Goal: Task Accomplishment & Management: Complete application form

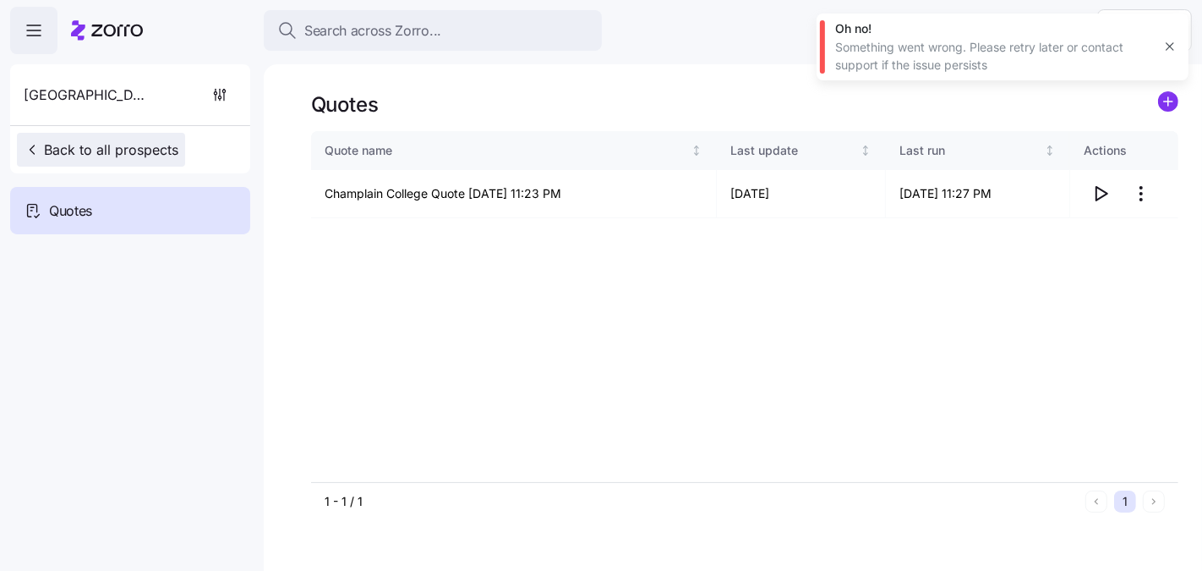
click at [150, 145] on span "Back to all prospects" at bounding box center [101, 150] width 155 height 20
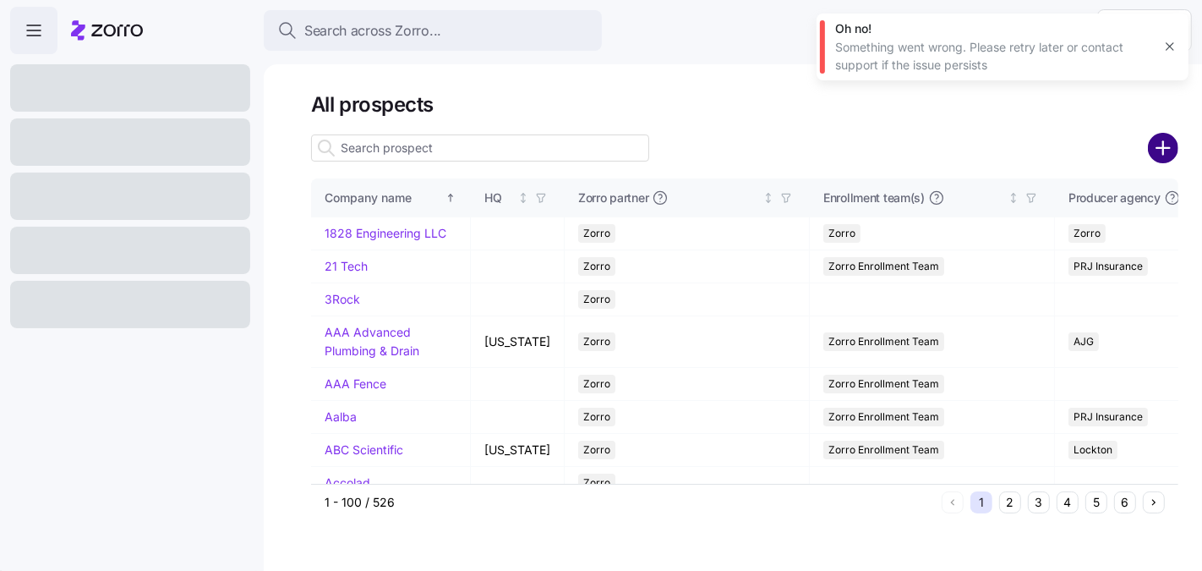
click at [1155, 150] on circle "add icon" at bounding box center [1164, 148] width 28 height 28
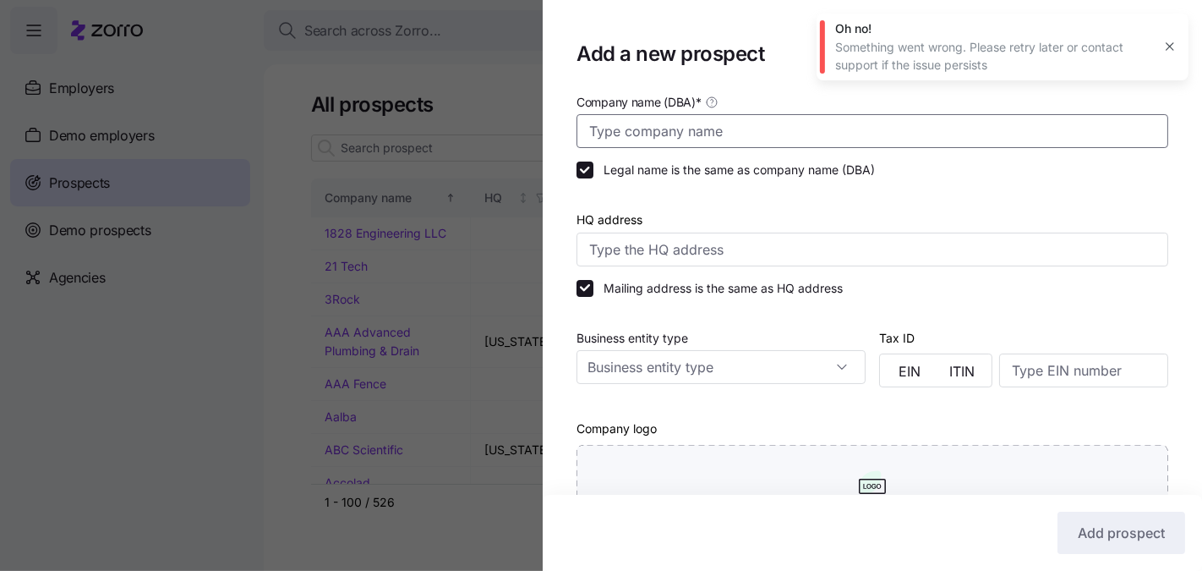
click at [710, 129] on input "Company name (DBA) *" at bounding box center [873, 131] width 592 height 34
paste input "[GEOGRAPHIC_DATA]"
type input "Saint Michael's College"
click at [758, 260] on input "HQ address" at bounding box center [873, 250] width 592 height 34
paste input "One Winooski Park, Colchester, VT 05439"
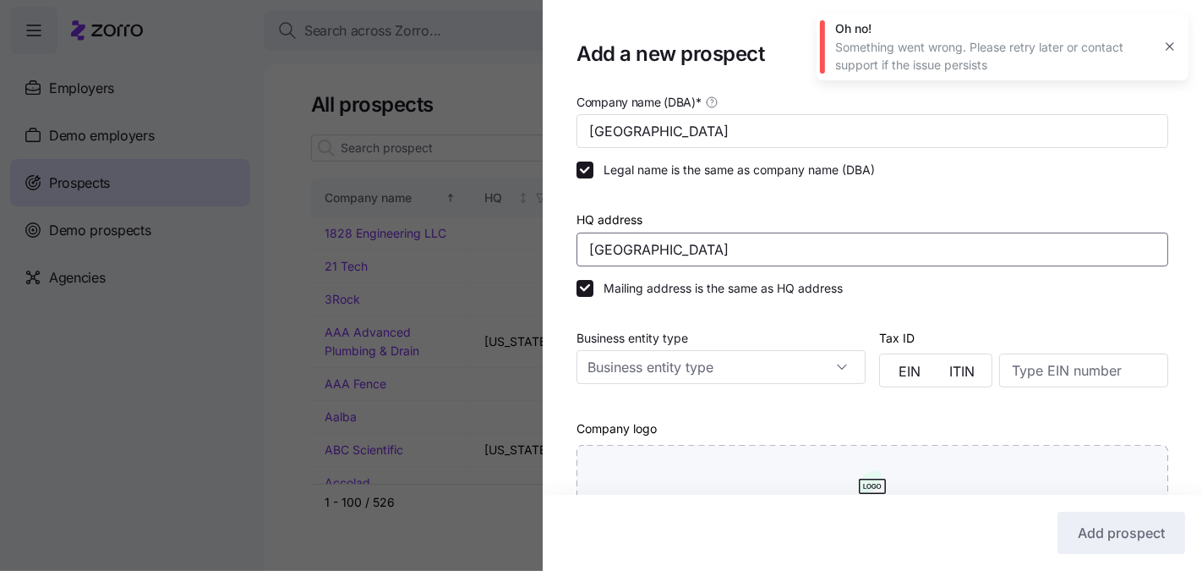
click at [610, 248] on input "One Winooski Park, Colchester, VT 05439" at bounding box center [873, 250] width 592 height 34
drag, startPoint x: 613, startPoint y: 247, endPoint x: 494, endPoint y: 250, distance: 119.3
type input "1 Winooski Park, Colchester, VT 05446, USA"
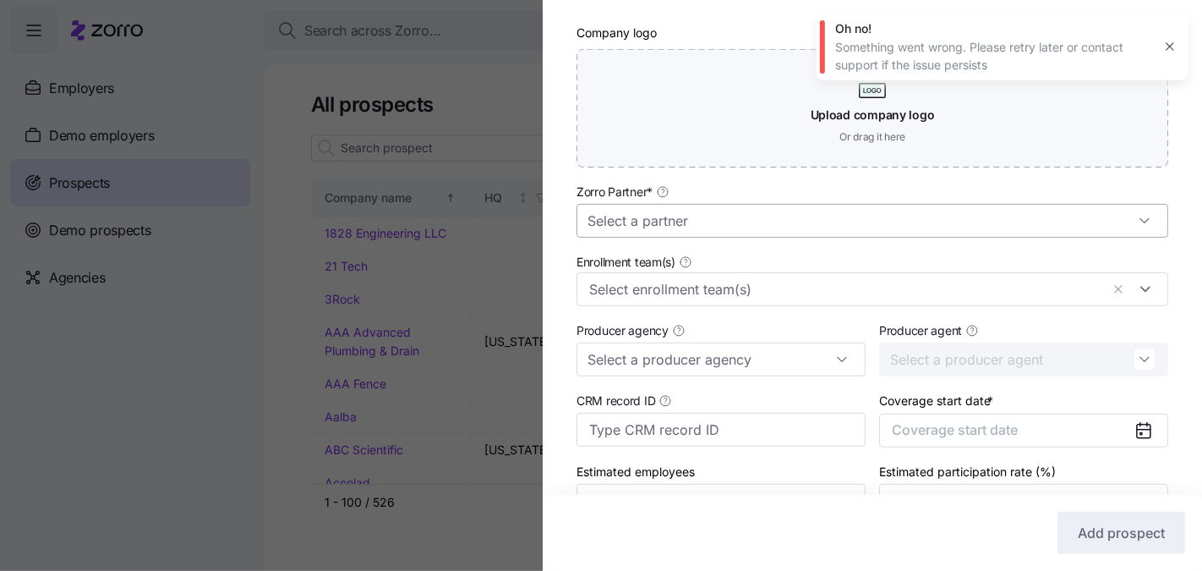
scroll to position [397, 0]
click at [744, 220] on input "Zorro Partner *" at bounding box center [873, 220] width 592 height 34
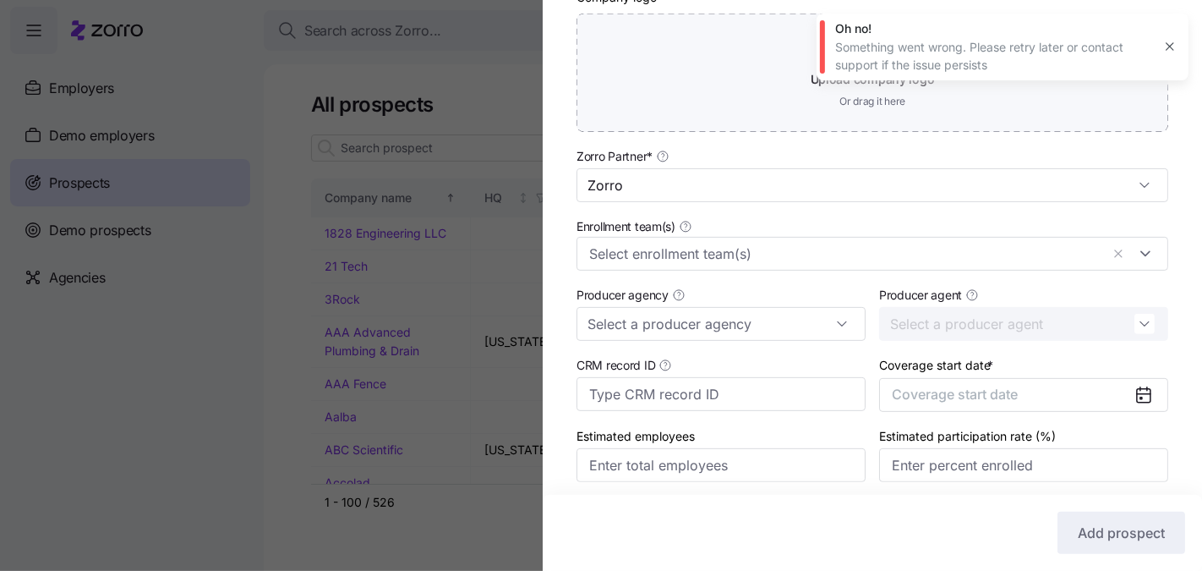
scroll to position [492, 0]
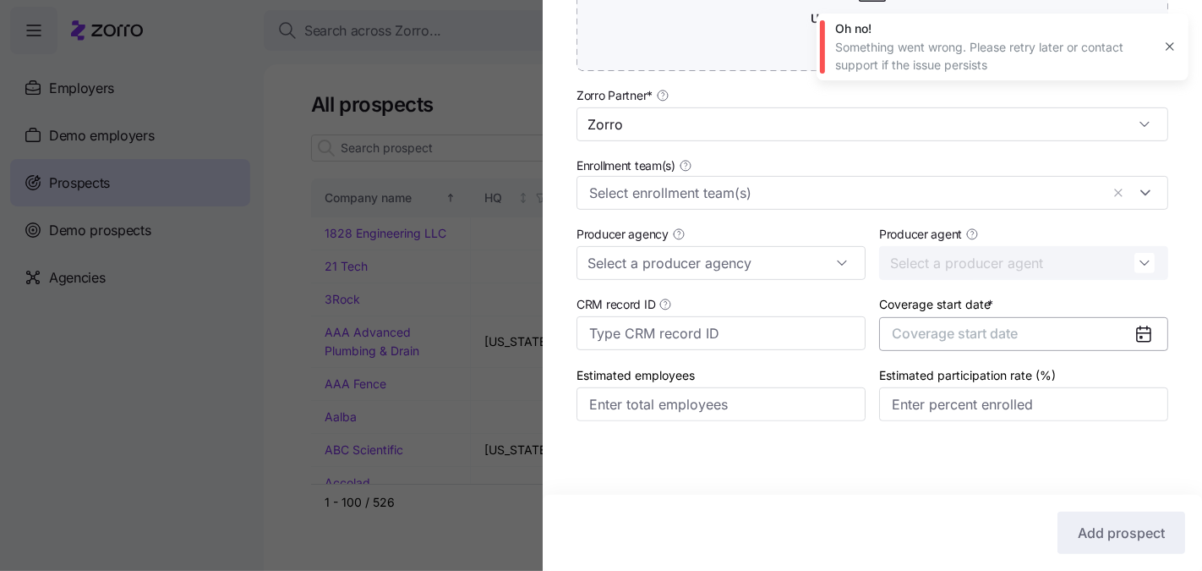
type input "Zorro"
click at [939, 331] on span "Coverage start date" at bounding box center [955, 333] width 126 height 17
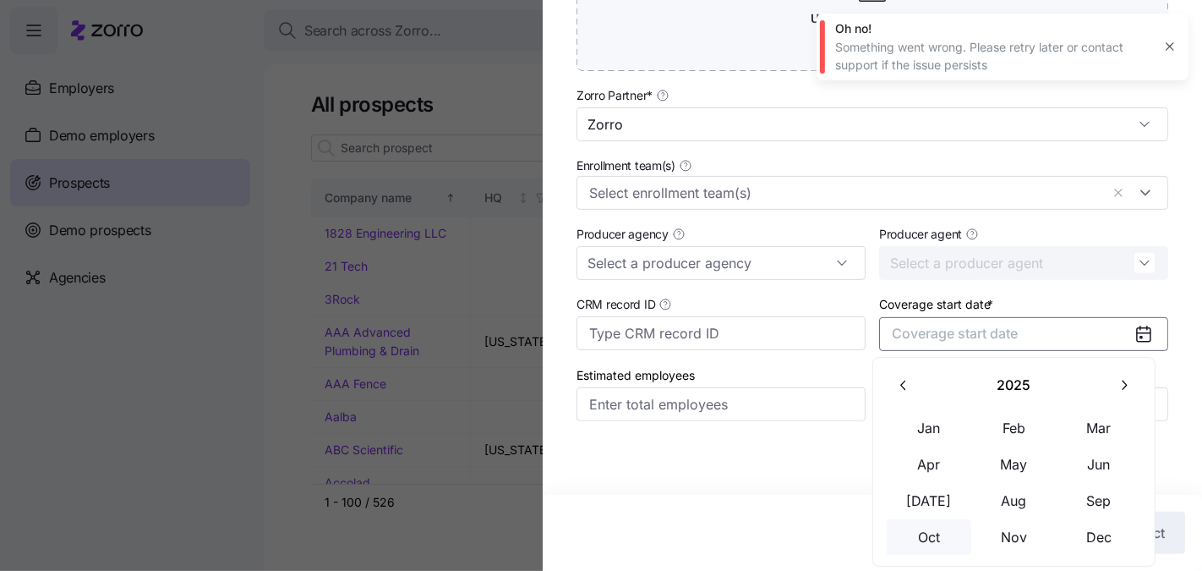
click at [940, 528] on button "Oct" at bounding box center [929, 537] width 85 height 36
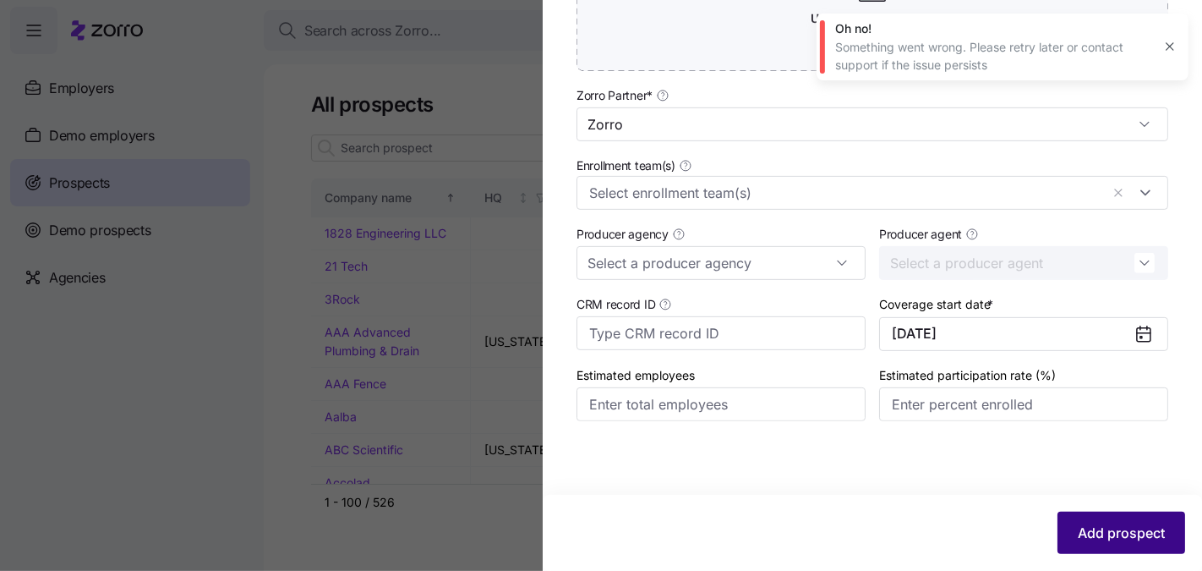
click at [1092, 513] on button "Add prospect" at bounding box center [1122, 533] width 128 height 42
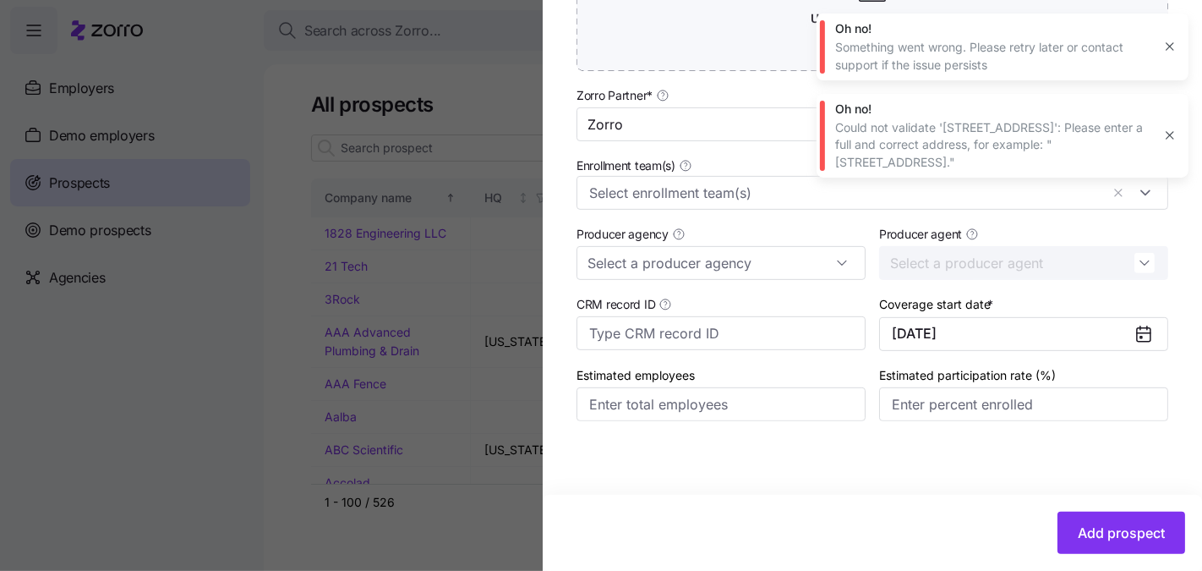
click at [1167, 45] on icon "button" at bounding box center [1170, 47] width 14 height 14
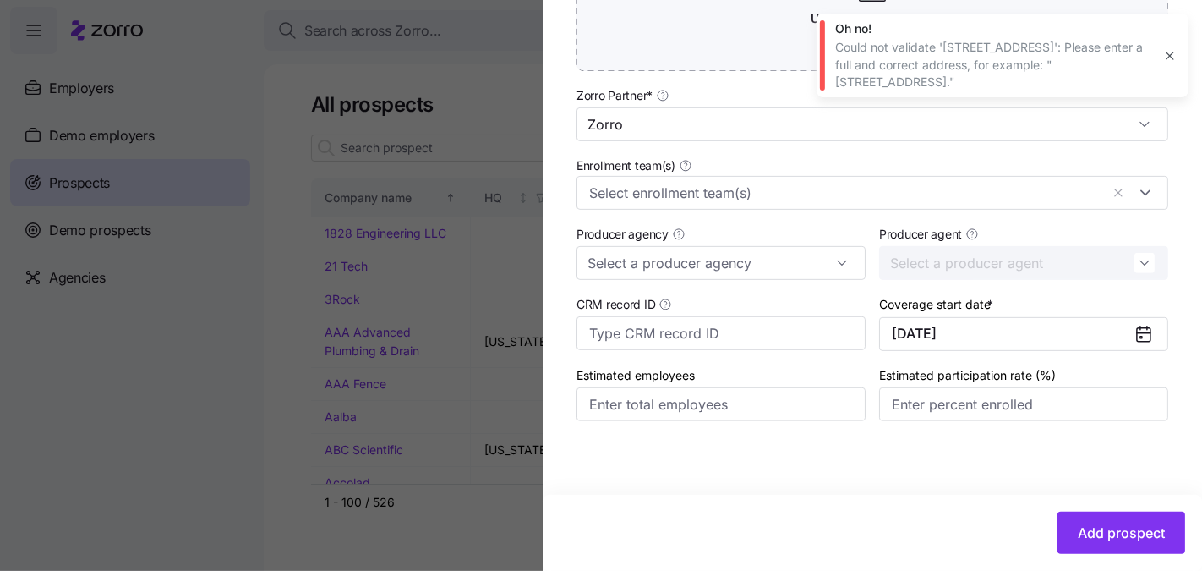
click at [1166, 53] on icon "button" at bounding box center [1170, 56] width 14 height 14
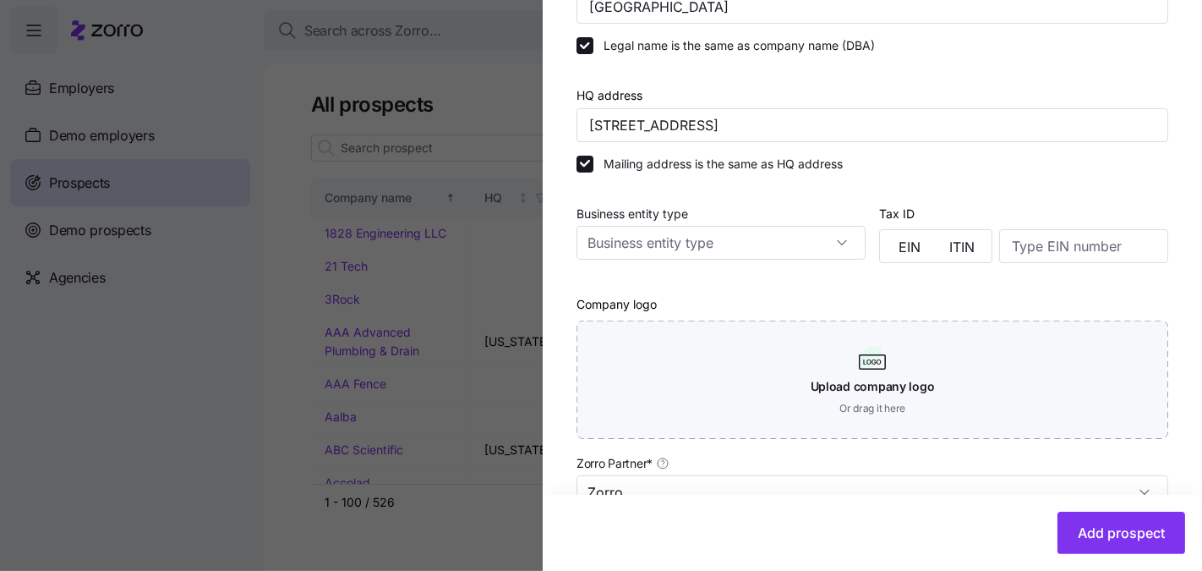
scroll to position [0, 0]
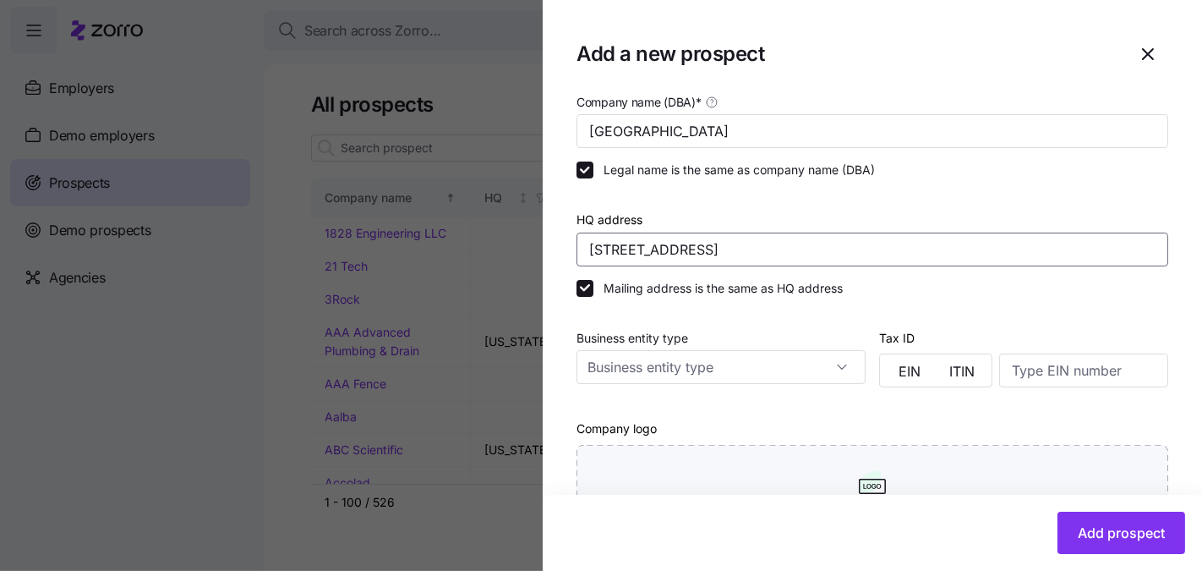
click at [686, 253] on input "1 Winooski Park, Colchester, VT 05446, USA" at bounding box center [873, 250] width 592 height 34
click at [1112, 547] on button "Add prospect" at bounding box center [1122, 533] width 128 height 42
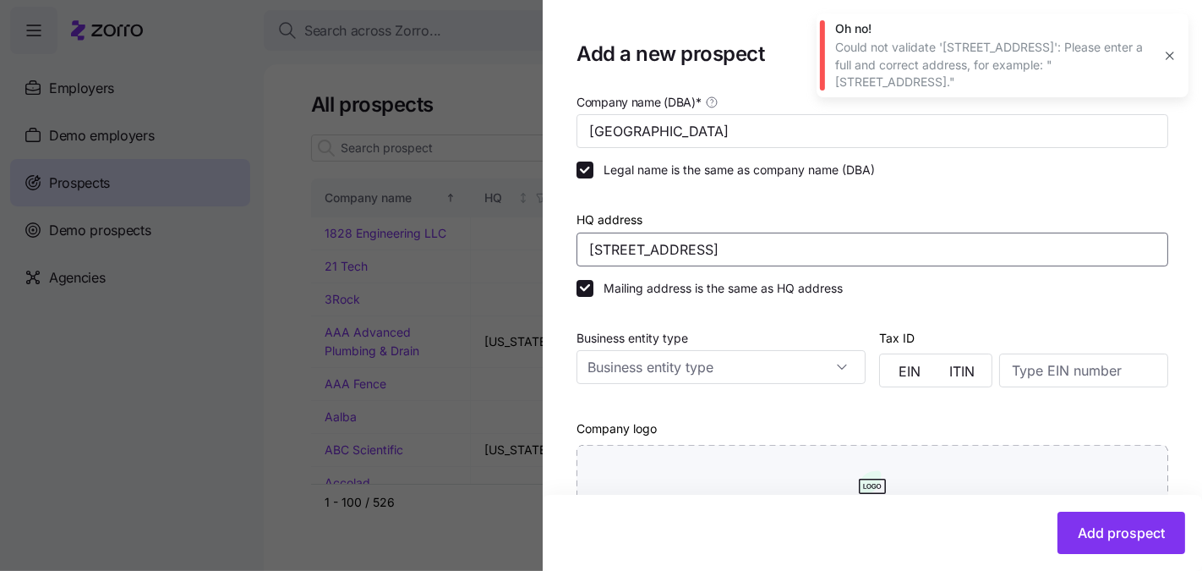
click at [594, 249] on input "1 Winooski Park, Colchester, VT 05446, USA" at bounding box center [873, 250] width 592 height 34
drag, startPoint x: 886, startPoint y: 252, endPoint x: 836, endPoint y: 244, distance: 50.5
click at [836, 244] on input "1 Winooski Park, Colchester, VT 05446, USA" at bounding box center [873, 250] width 592 height 34
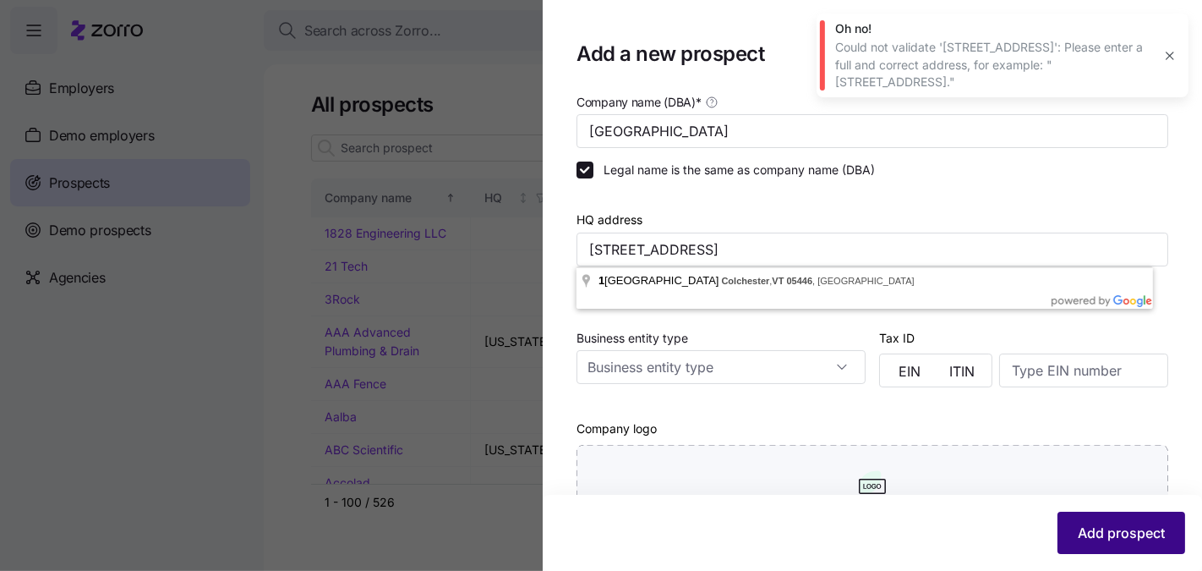
click at [1078, 541] on span "Add prospect" at bounding box center [1121, 533] width 87 height 20
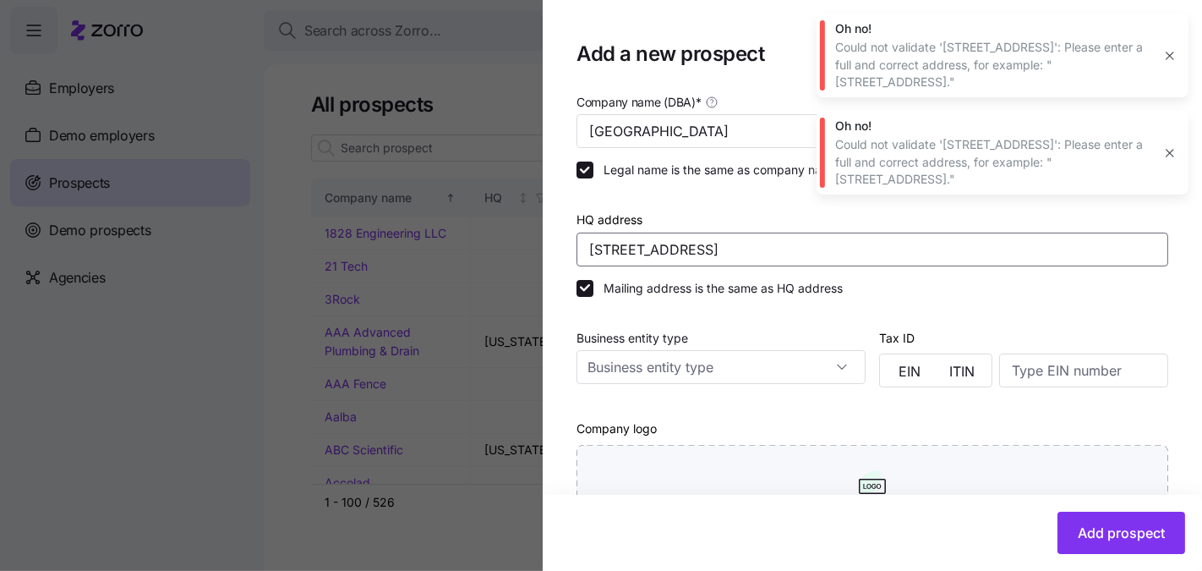
click at [622, 249] on input "1 Winooski Park, Colchester, VT 05446" at bounding box center [873, 250] width 592 height 34
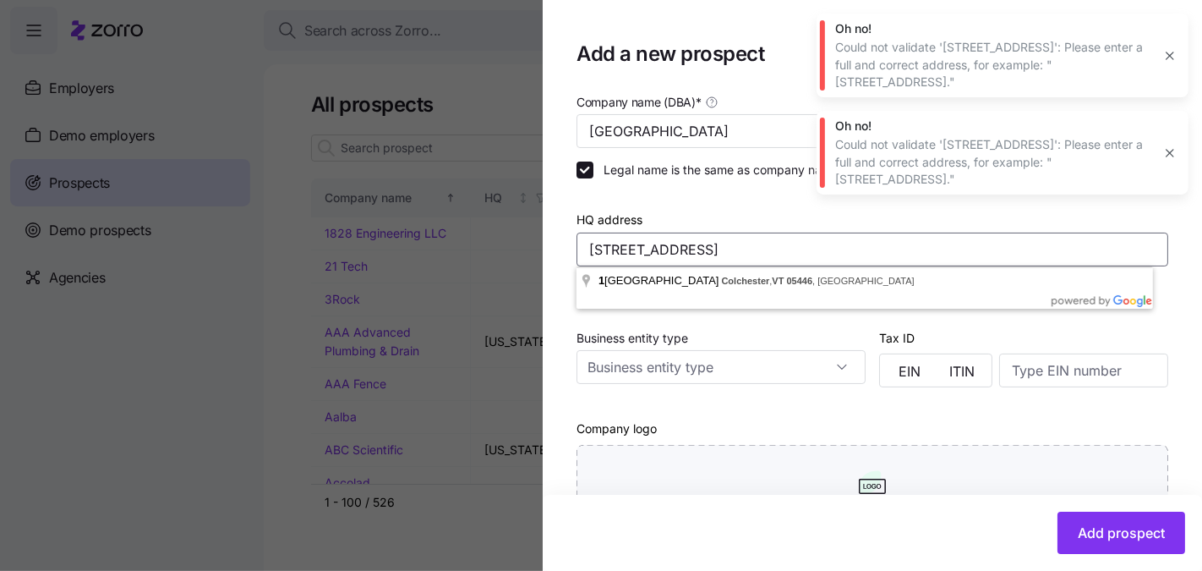
click at [596, 249] on input "1 Winooski Park, Colchester, VT 05446" at bounding box center [873, 250] width 592 height 34
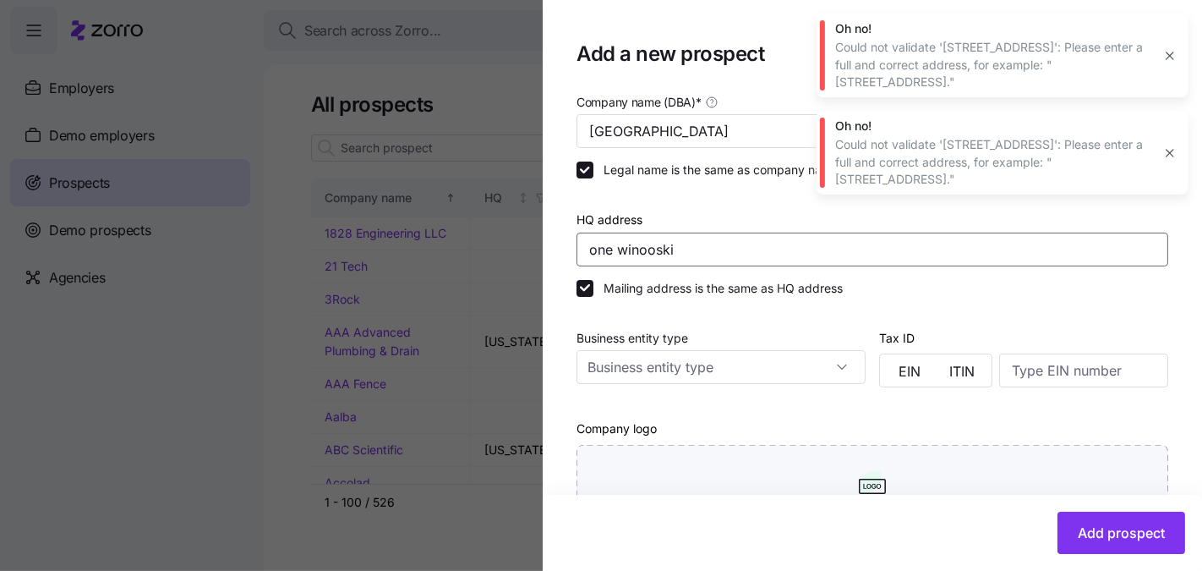
click at [721, 242] on input "one winooski" at bounding box center [873, 250] width 592 height 34
paste input "1 College Parkway, Colchester, VT"
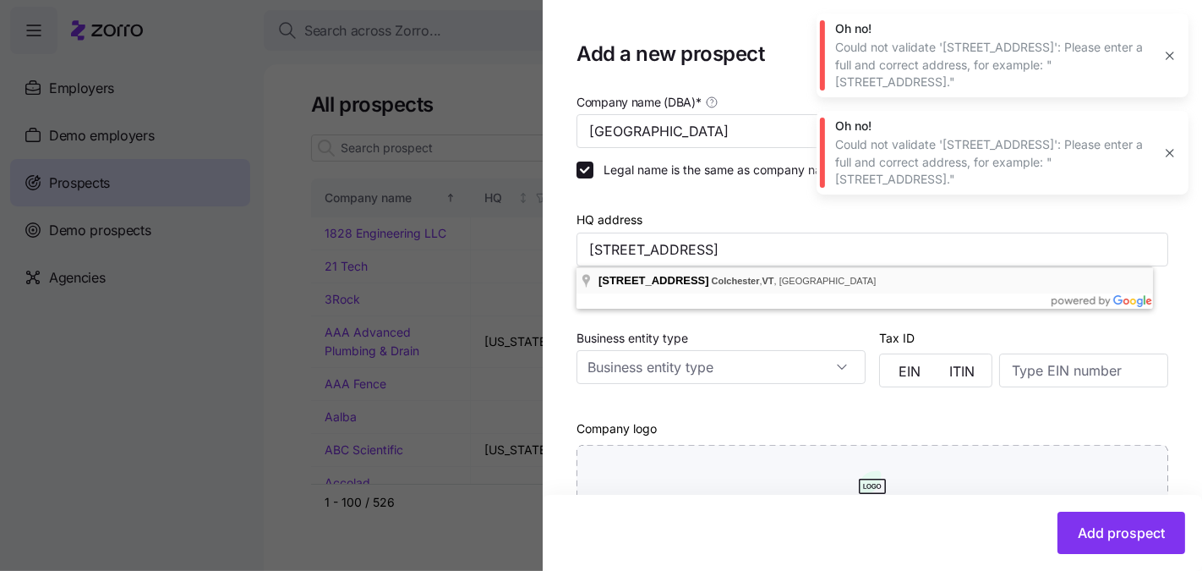
type input "1 College Pkwy, Colchester, VT 05446, USA"
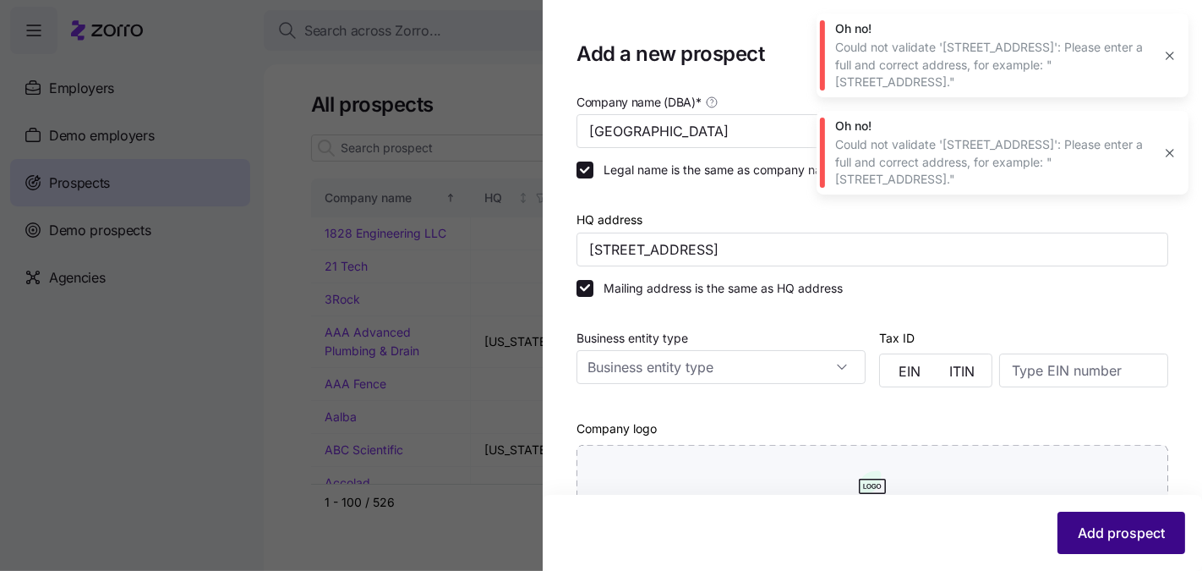
click at [1062, 536] on button "Add prospect" at bounding box center [1122, 533] width 128 height 42
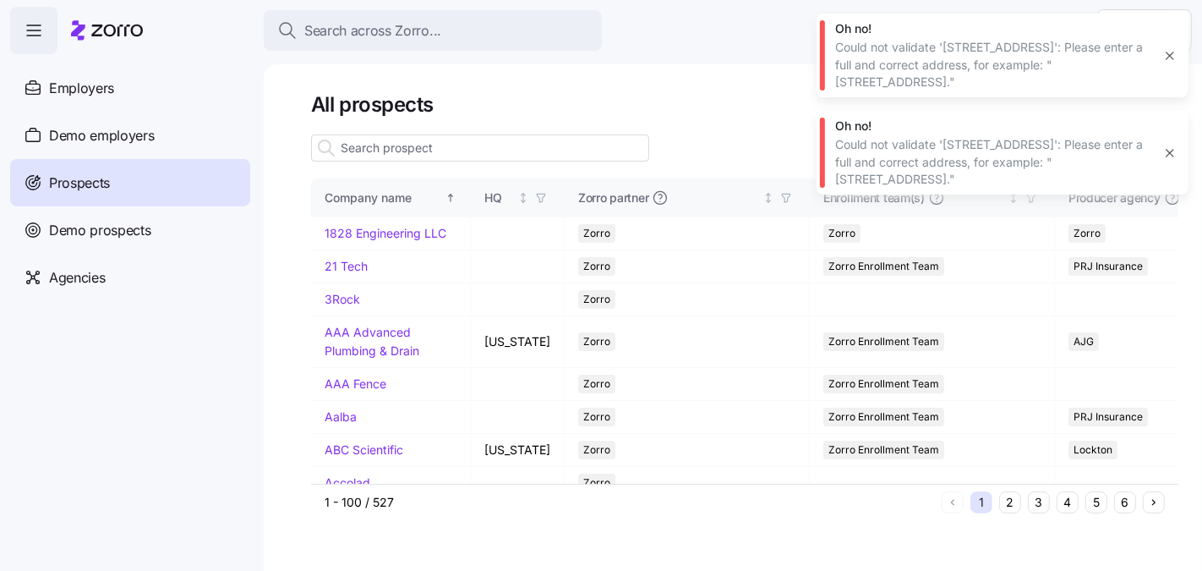
click at [415, 152] on input at bounding box center [480, 147] width 338 height 27
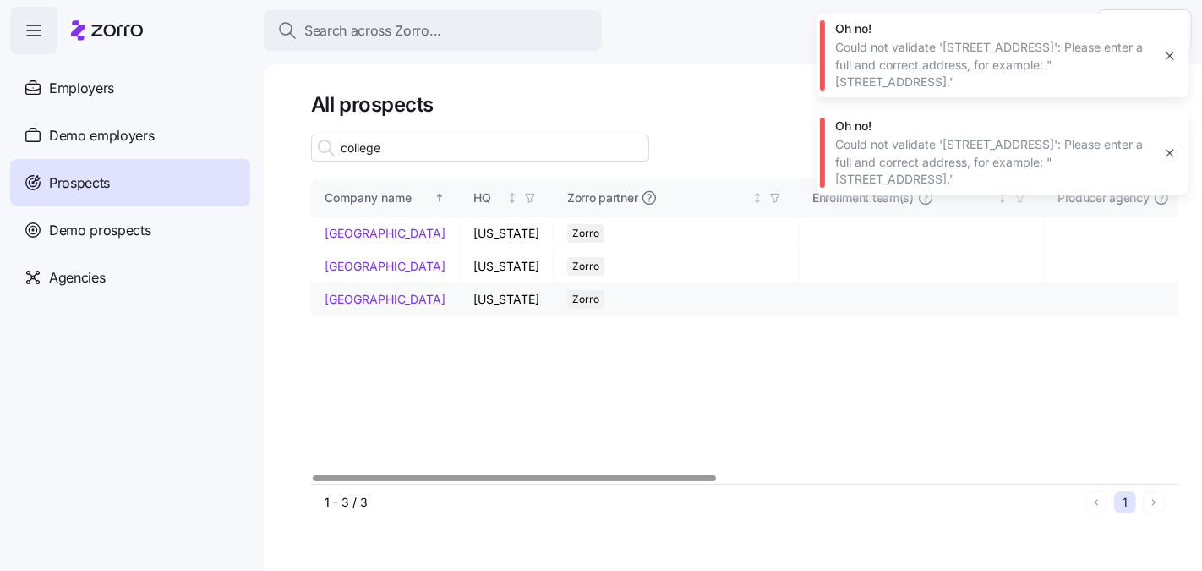
type input "college"
click at [347, 316] on td "Saint Michael's College" at bounding box center [385, 299] width 149 height 33
drag, startPoint x: 354, startPoint y: 337, endPoint x: 651, endPoint y: 260, distance: 306.8
click at [354, 306] on link "Saint Michael's College" at bounding box center [385, 299] width 121 height 14
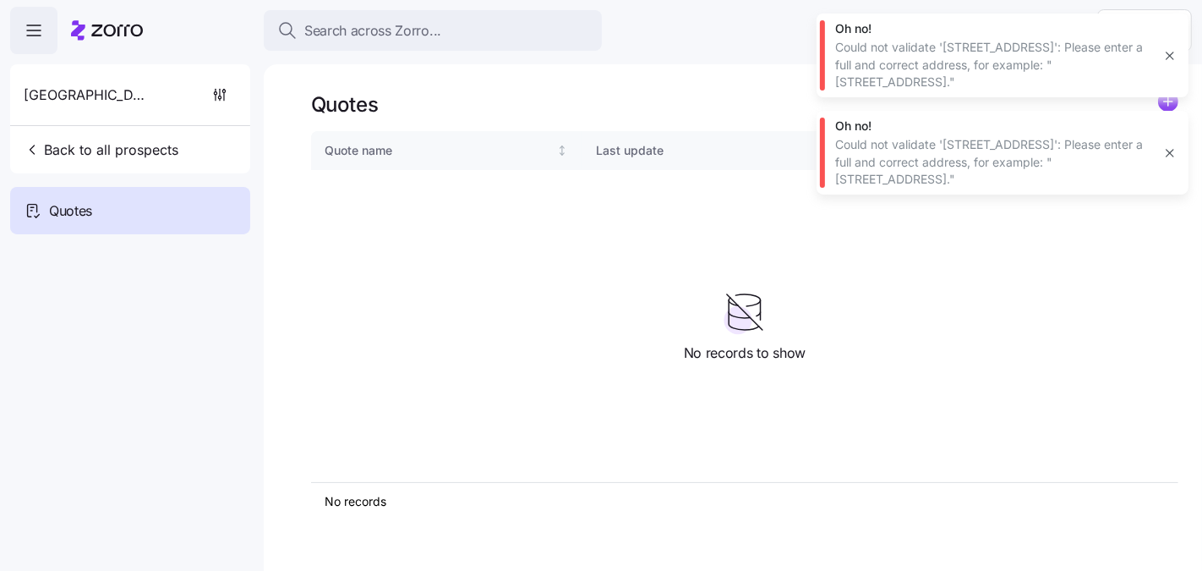
click at [1170, 53] on icon "button" at bounding box center [1170, 56] width 14 height 14
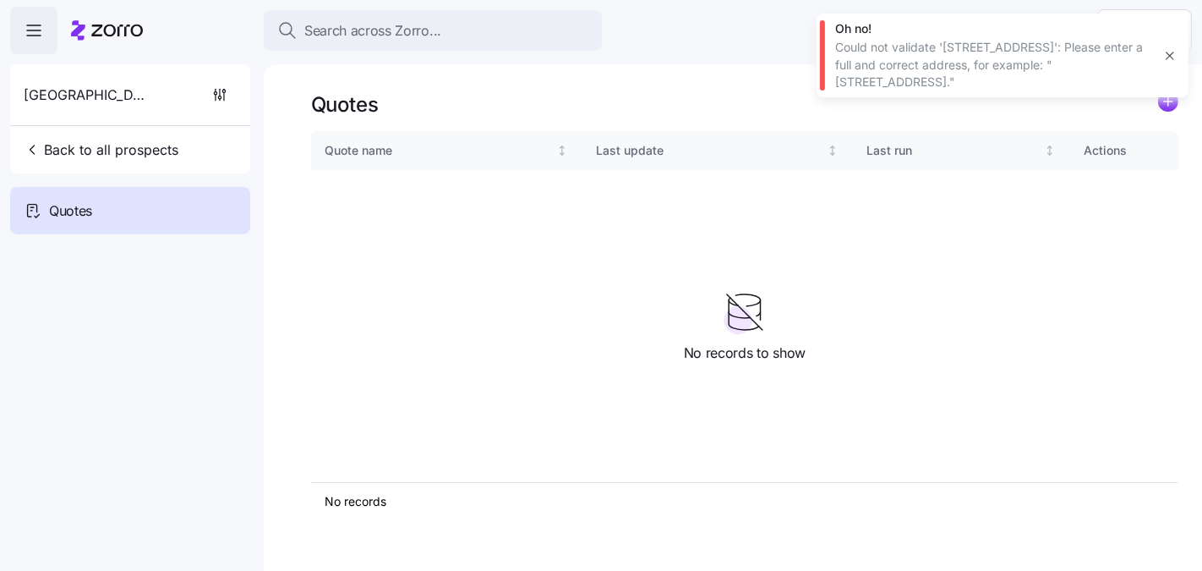
click at [1169, 51] on icon "button" at bounding box center [1170, 56] width 14 height 14
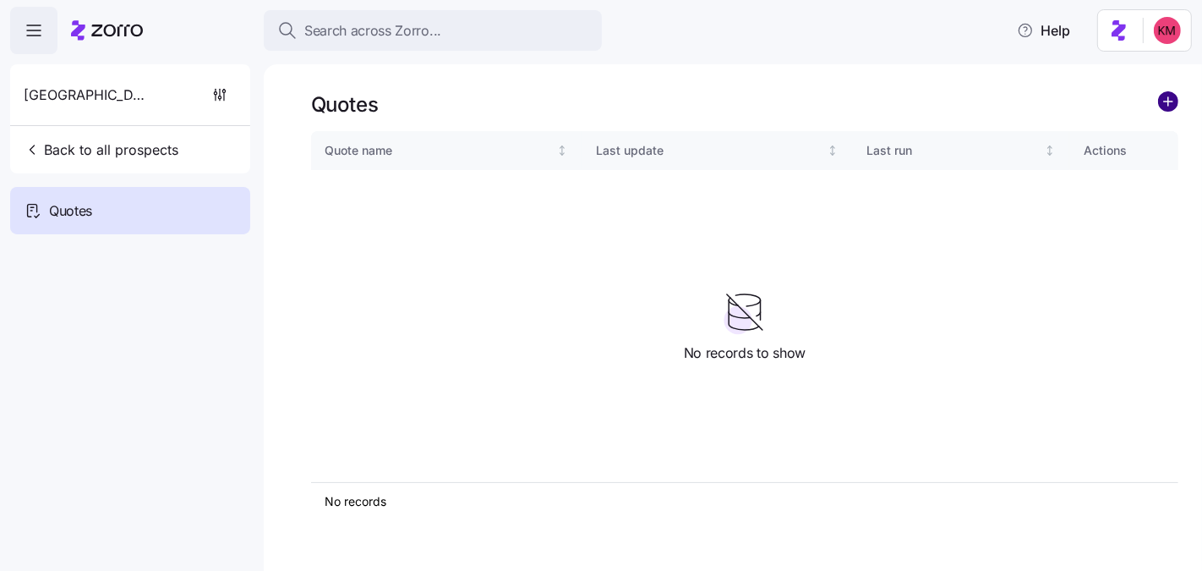
click at [1168, 105] on circle "add icon" at bounding box center [1168, 101] width 19 height 19
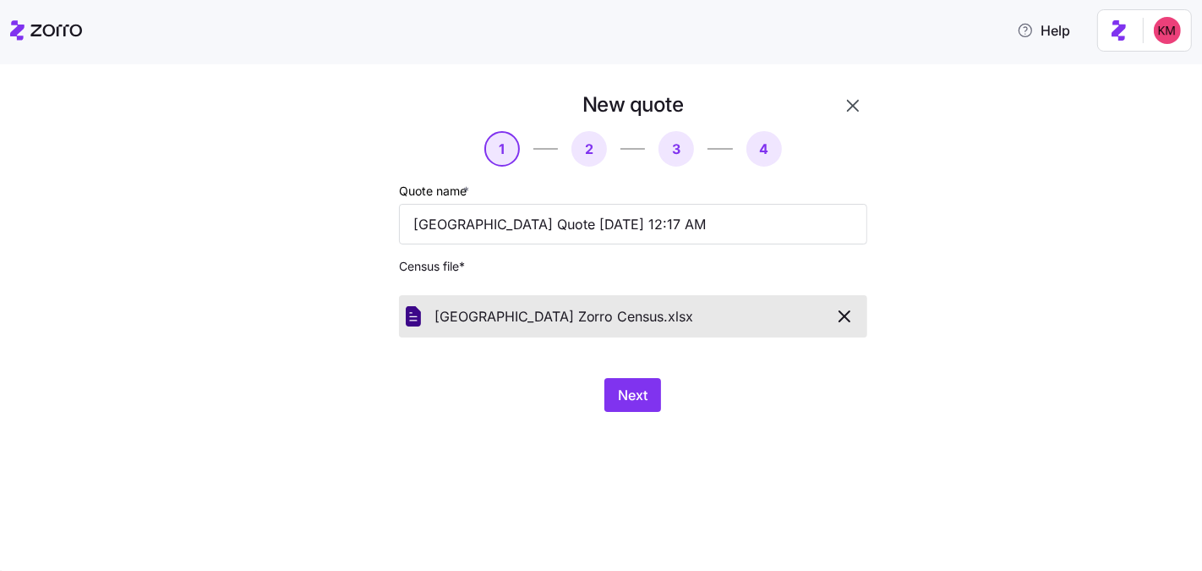
click at [711, 426] on div "New quote 1 2 3 4 Quote name * Saint Michael's College Quote 08/15/2025 12:17 A…" at bounding box center [613, 261] width 592 height 341
click at [610, 391] on button "Next" at bounding box center [633, 395] width 57 height 34
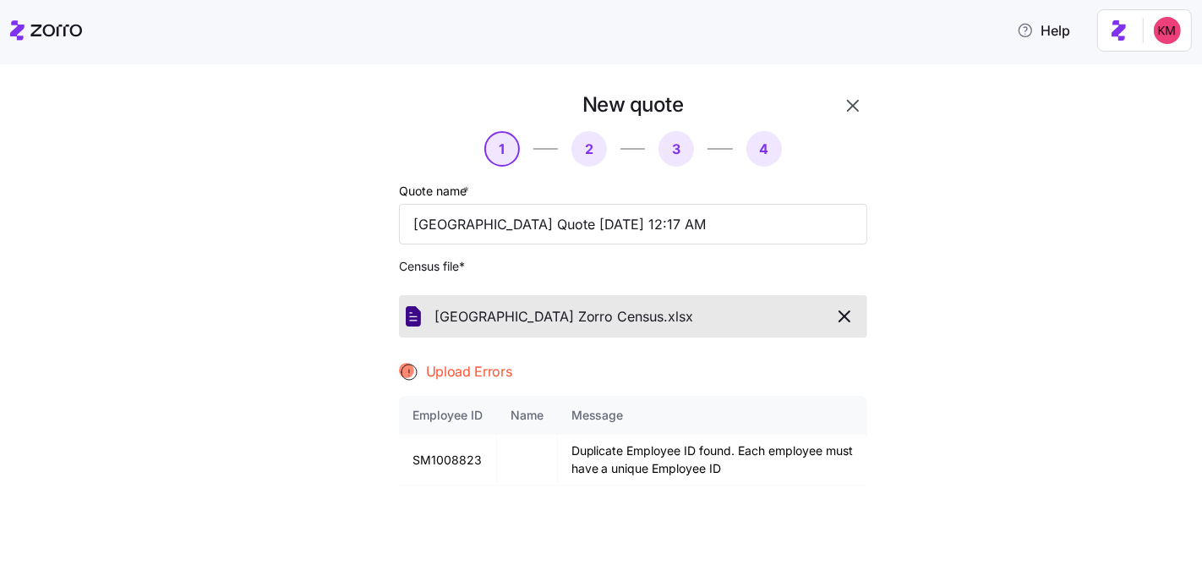
click at [838, 317] on icon "button" at bounding box center [845, 316] width 20 height 20
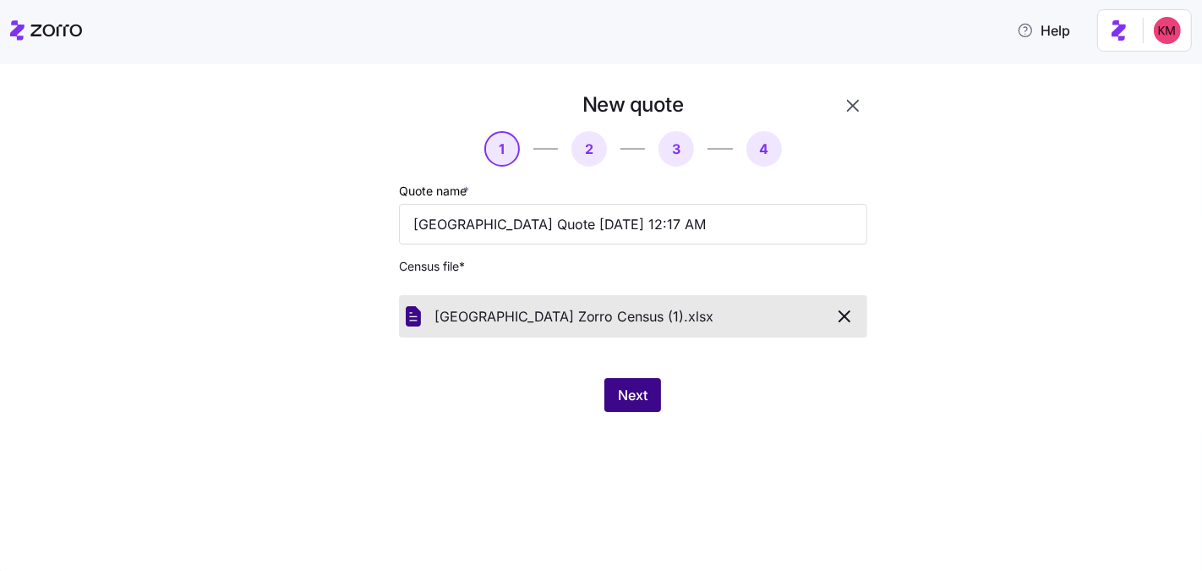
click at [620, 386] on span "Next" at bounding box center [633, 395] width 30 height 20
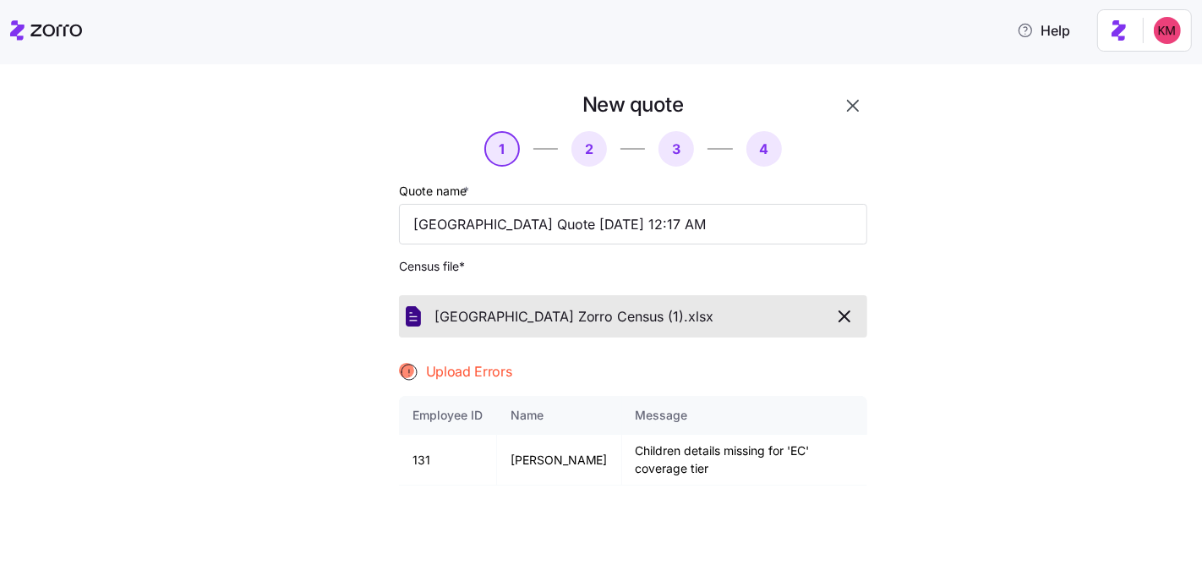
click at [835, 311] on icon "button" at bounding box center [845, 316] width 20 height 20
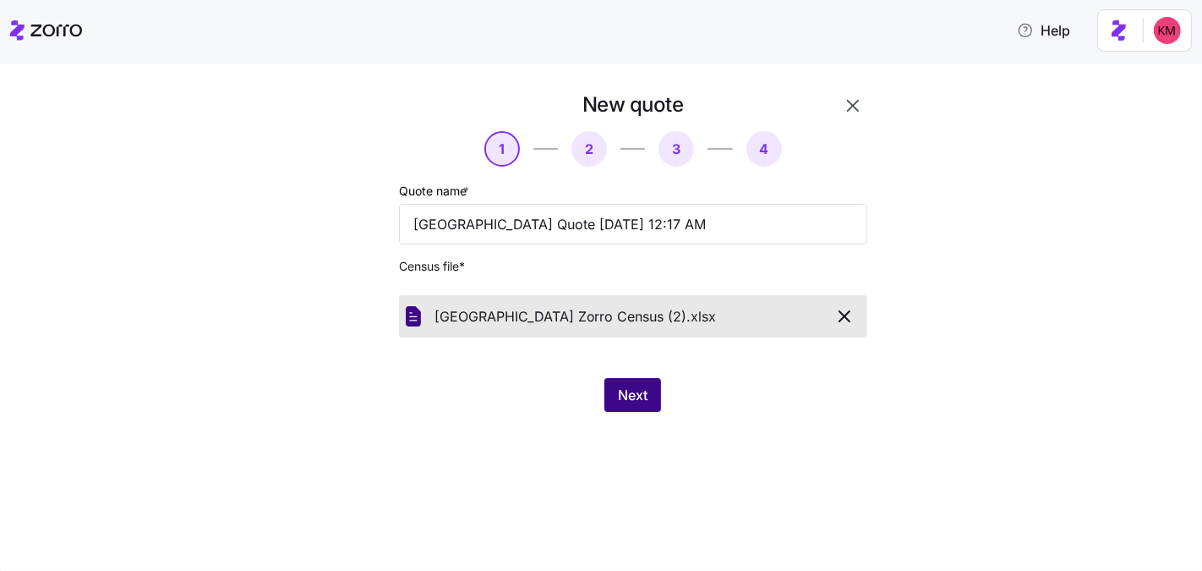
click at [643, 386] on span "Next" at bounding box center [633, 395] width 30 height 20
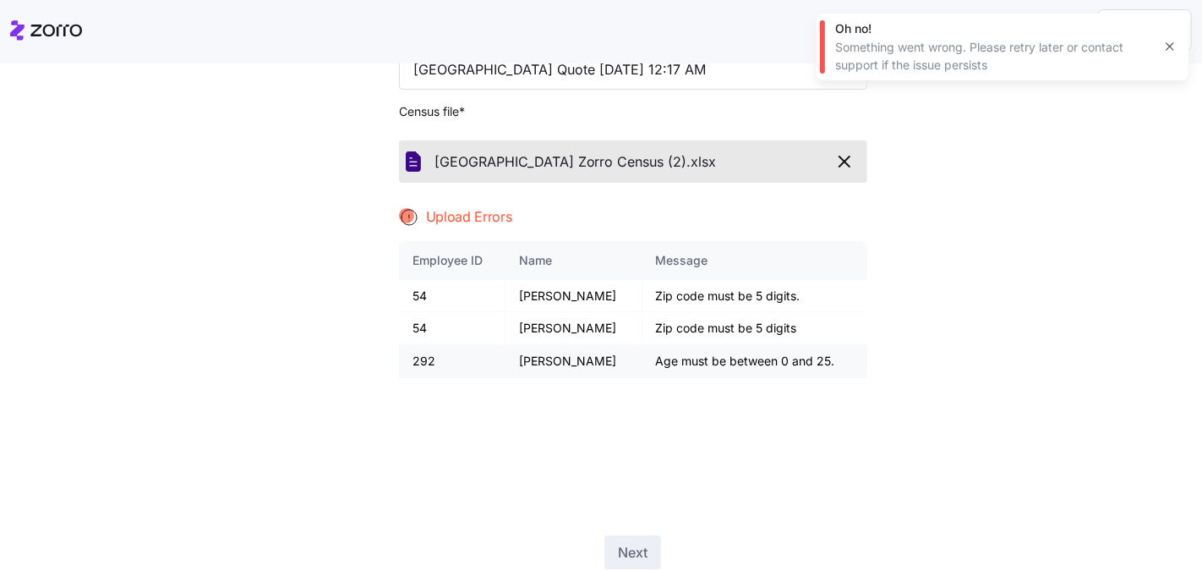
scroll to position [213, 0]
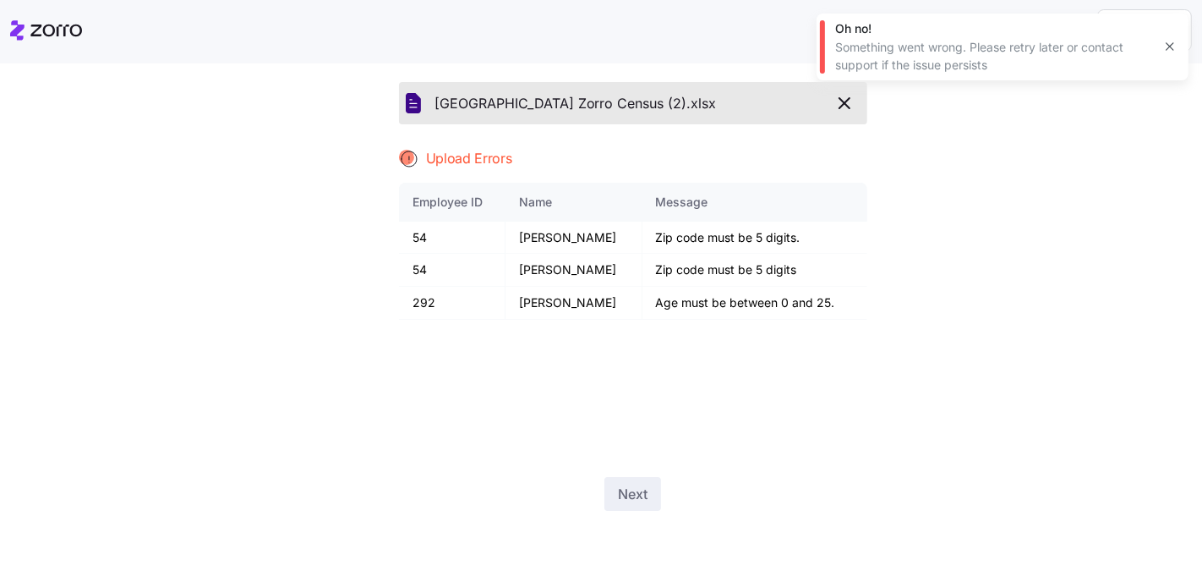
click at [842, 99] on icon "button" at bounding box center [845, 103] width 10 height 10
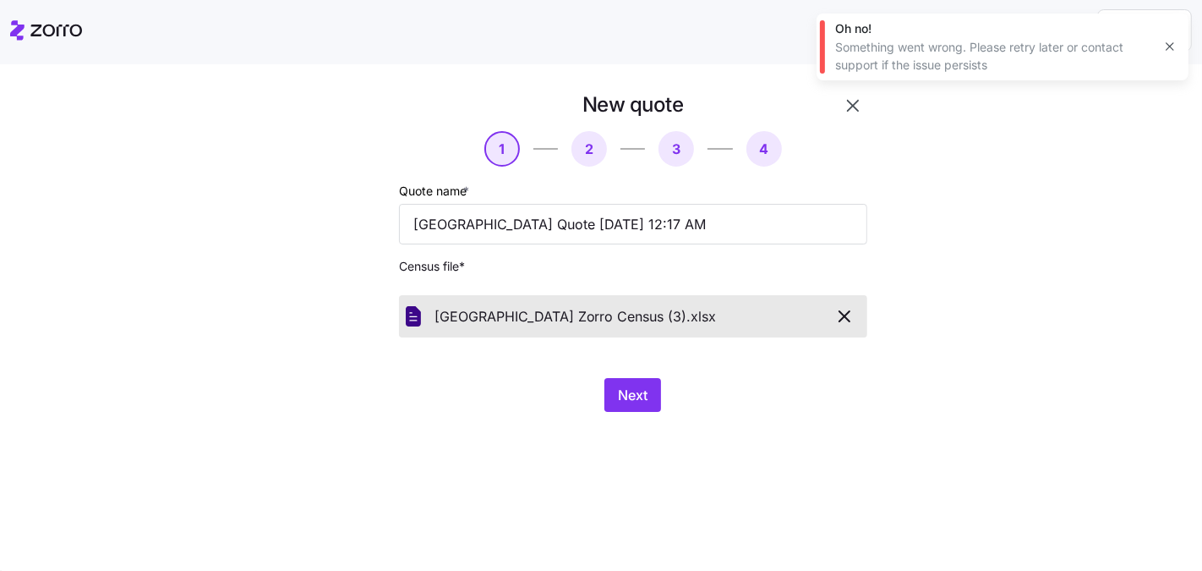
click at [665, 431] on div "New quote 1 2 3 4 Quote name * Saint Michael's College Quote 08/15/2025 12:17 A…" at bounding box center [613, 261] width 592 height 341
click at [643, 400] on span "Next" at bounding box center [633, 395] width 30 height 20
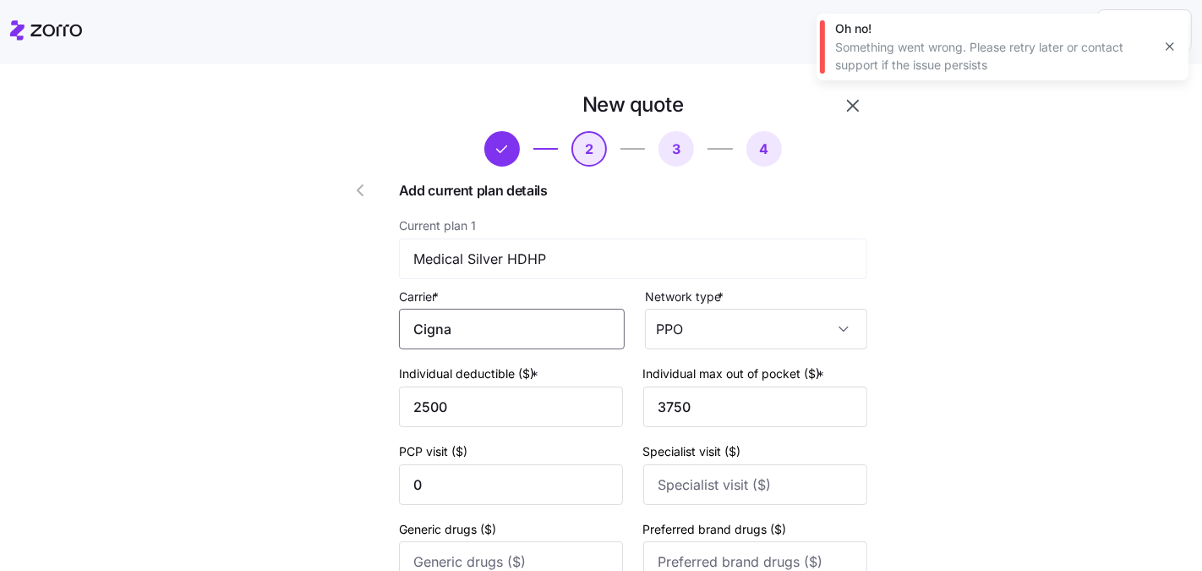
click at [520, 337] on input "Cigna" at bounding box center [512, 329] width 226 height 41
click at [506, 388] on div "Cigna" at bounding box center [509, 380] width 209 height 38
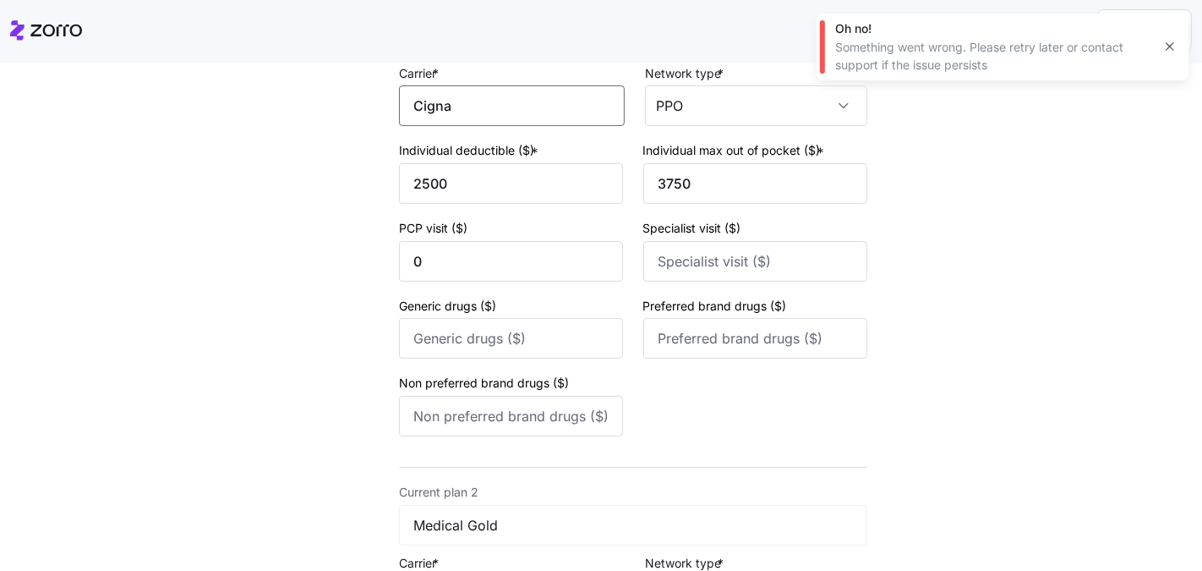
scroll to position [363, 0]
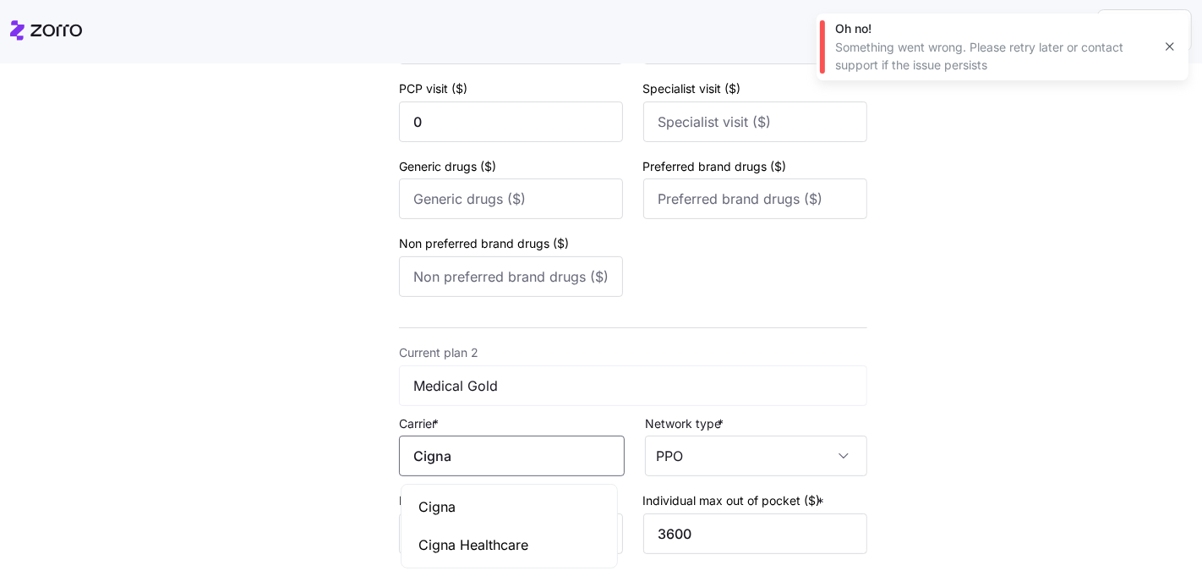
click at [457, 463] on input "Cigna" at bounding box center [512, 455] width 226 height 41
click at [460, 484] on body "Help New quote 2 3 4 Add current plan details Current plan 1 Medical Silver HDH…" at bounding box center [601, 365] width 1202 height 731
click at [465, 457] on input "Cigna" at bounding box center [512, 455] width 226 height 41
click at [465, 516] on div "Cigna" at bounding box center [509, 507] width 209 height 38
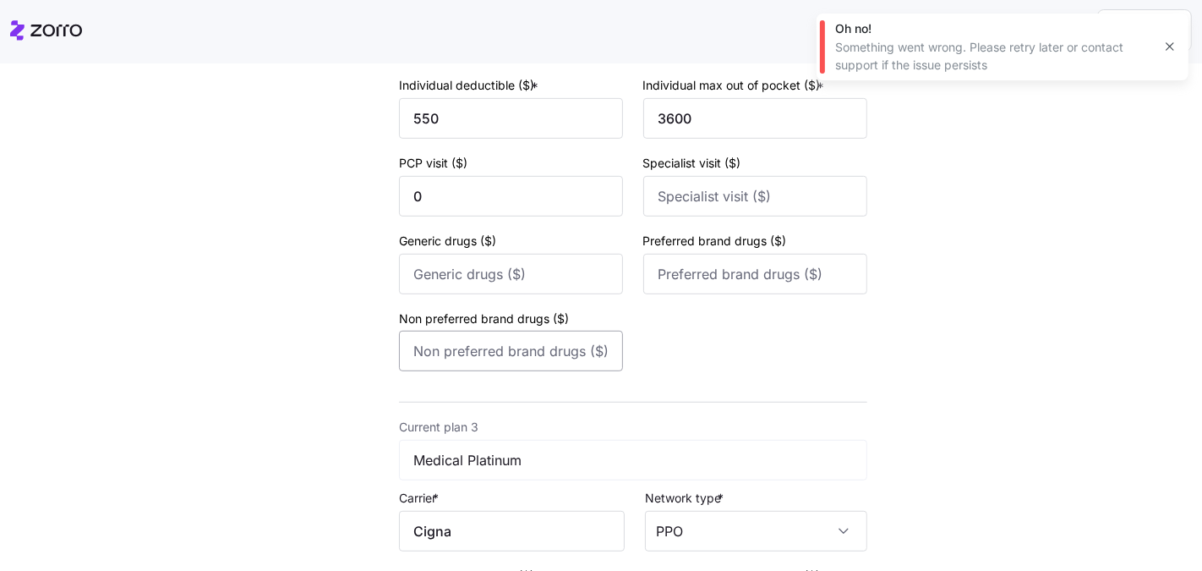
scroll to position [1049, 0]
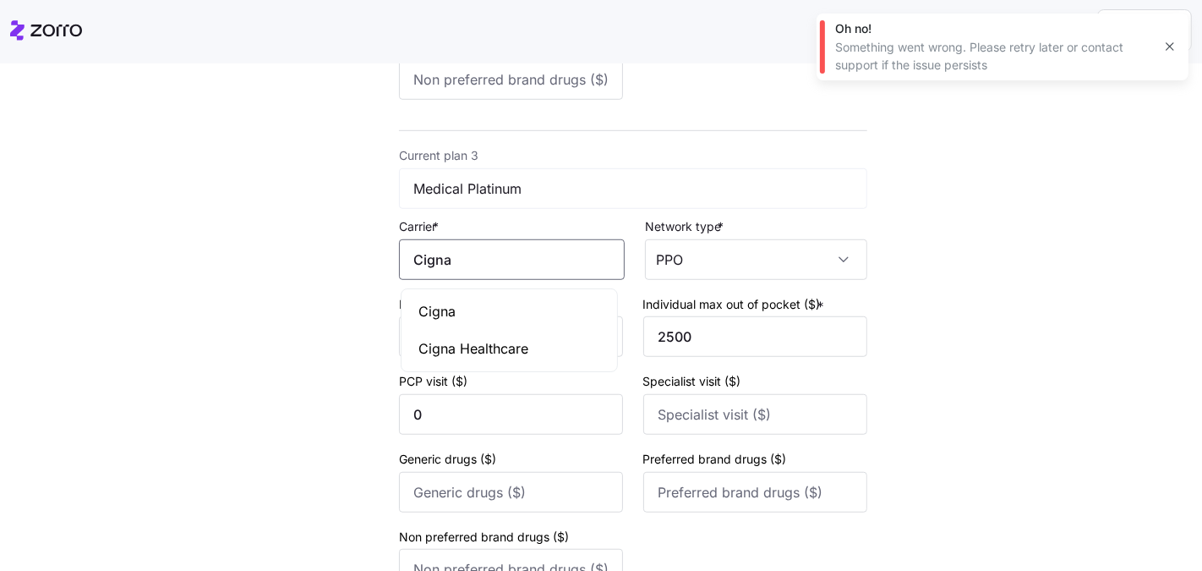
click at [457, 261] on input "Cigna" at bounding box center [512, 259] width 226 height 41
click at [458, 323] on div "Cigna" at bounding box center [509, 312] width 209 height 38
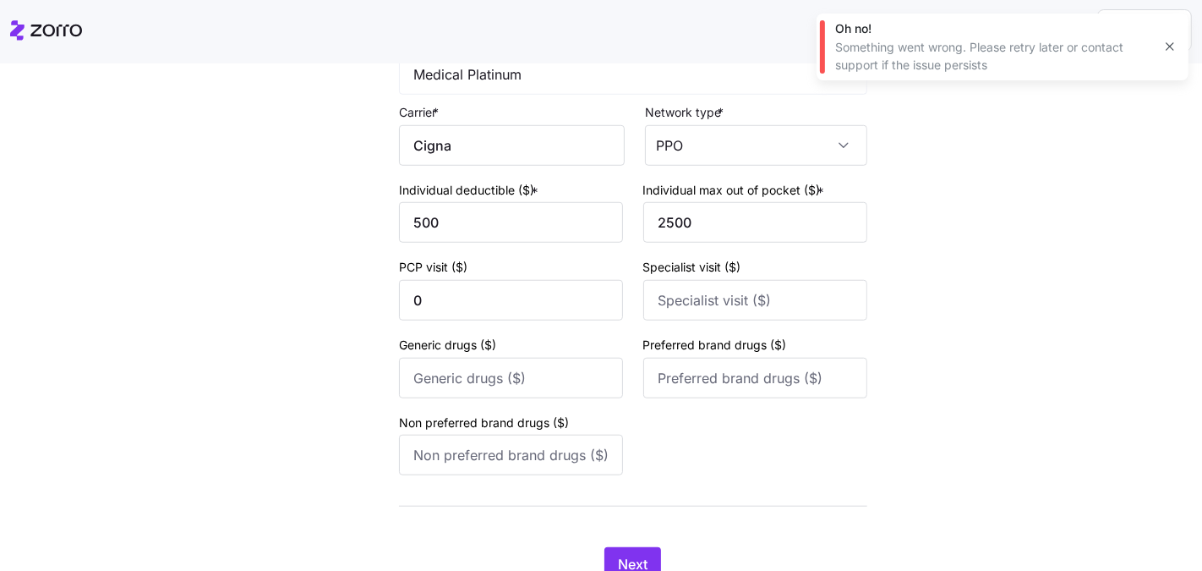
scroll to position [1236, 0]
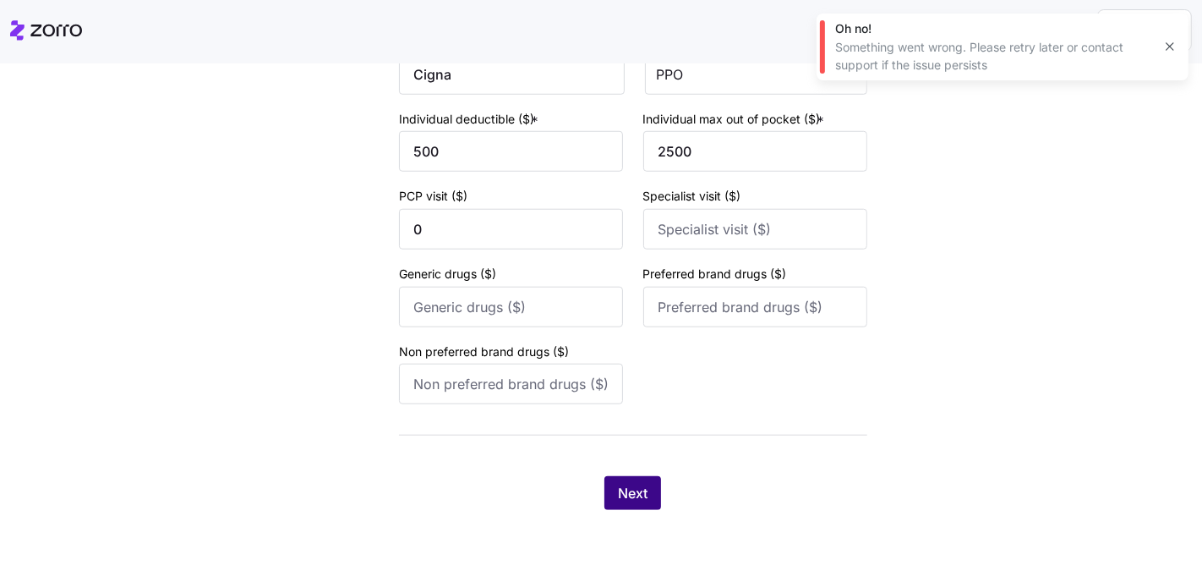
click at [632, 500] on span "Next" at bounding box center [633, 493] width 30 height 20
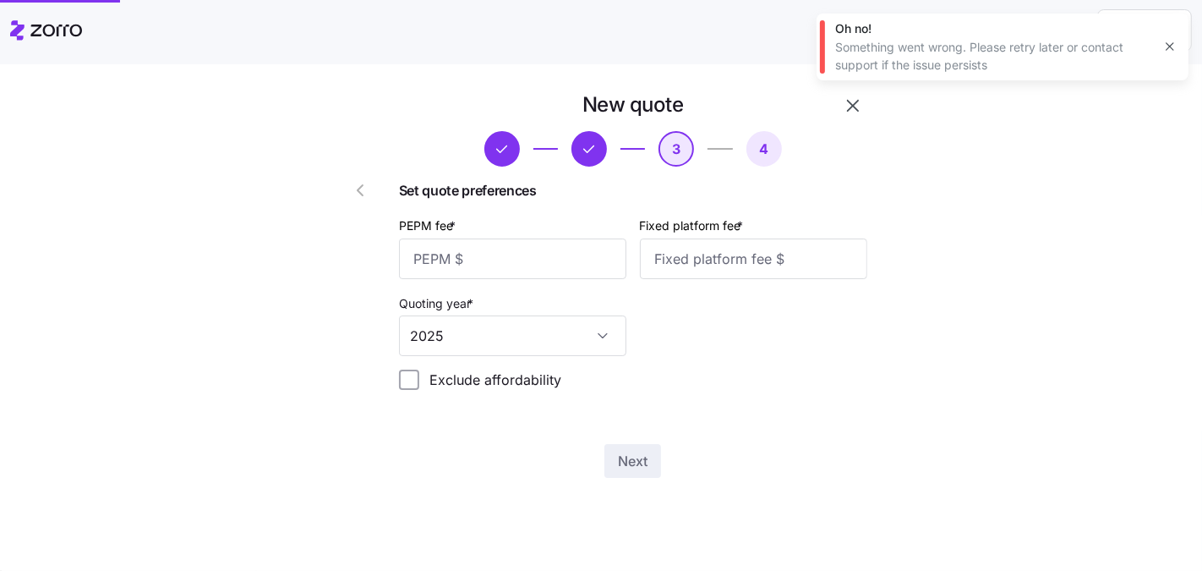
scroll to position [0, 0]
click at [548, 277] on input "PEPM fee *" at bounding box center [512, 258] width 227 height 41
click at [543, 272] on input "PEPM fee *" at bounding box center [512, 258] width 227 height 41
type input "63"
type input "100"
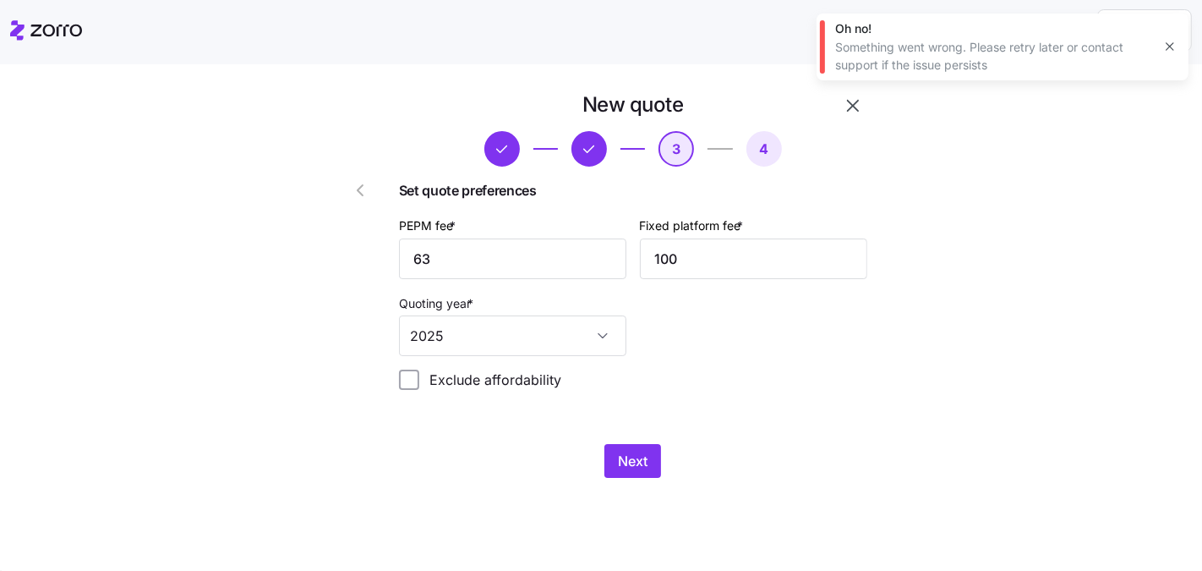
click at [606, 479] on div "New quote 3 4 Set quote preferences PEPM fee * 63 Fixed platform fee * 100 Quot…" at bounding box center [613, 294] width 592 height 407
click at [626, 445] on div "Next" at bounding box center [633, 461] width 468 height 34
click at [651, 459] on button "Next" at bounding box center [633, 461] width 57 height 34
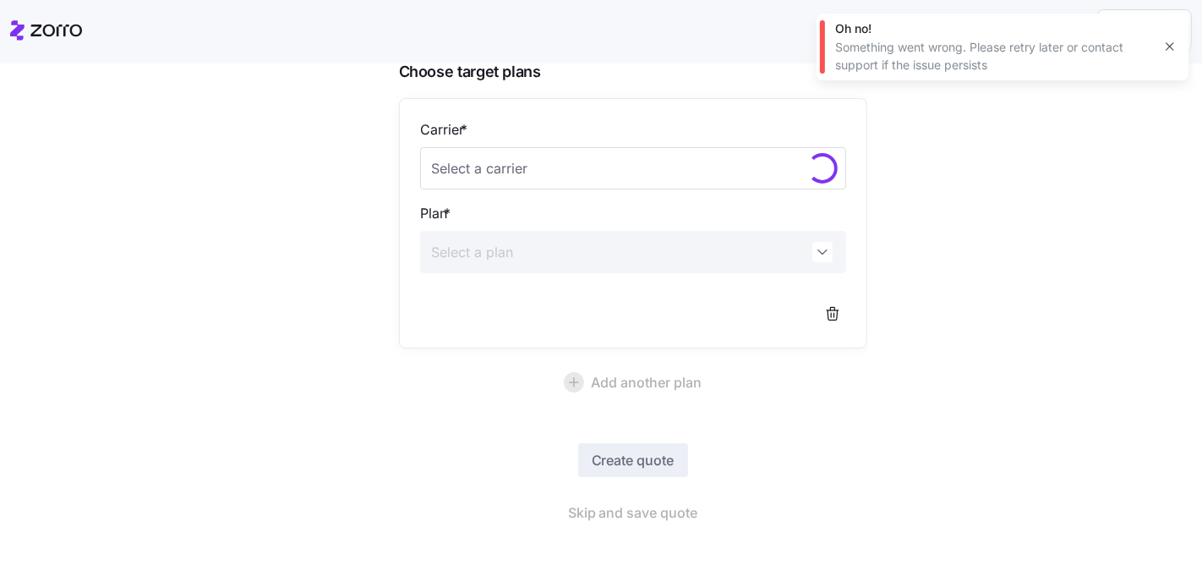
scroll to position [156, 0]
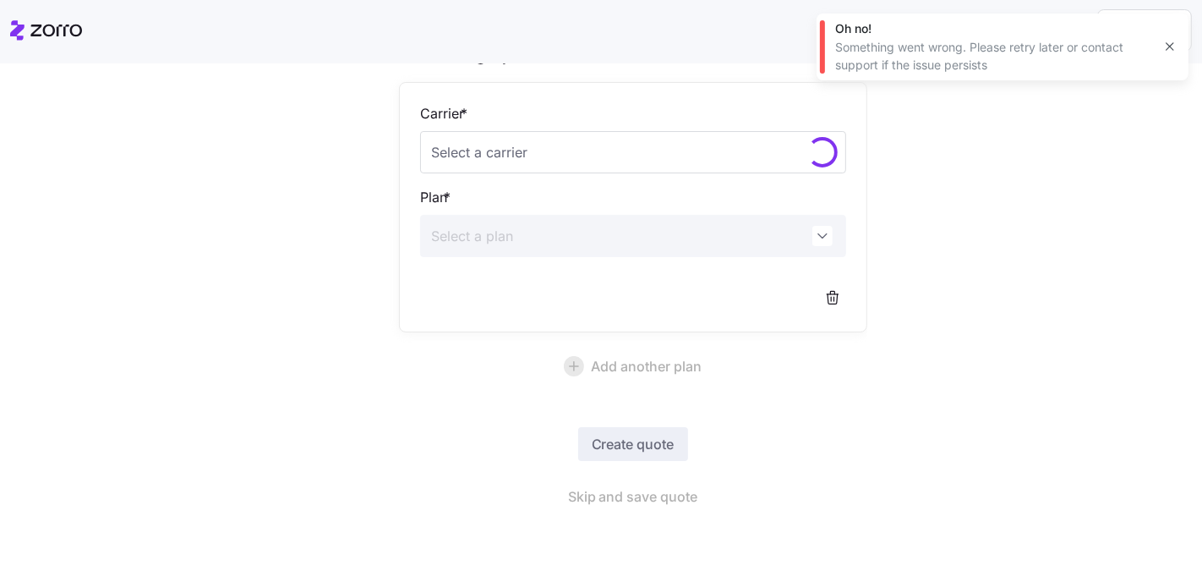
click at [1160, 44] on button "button" at bounding box center [1170, 47] width 24 height 24
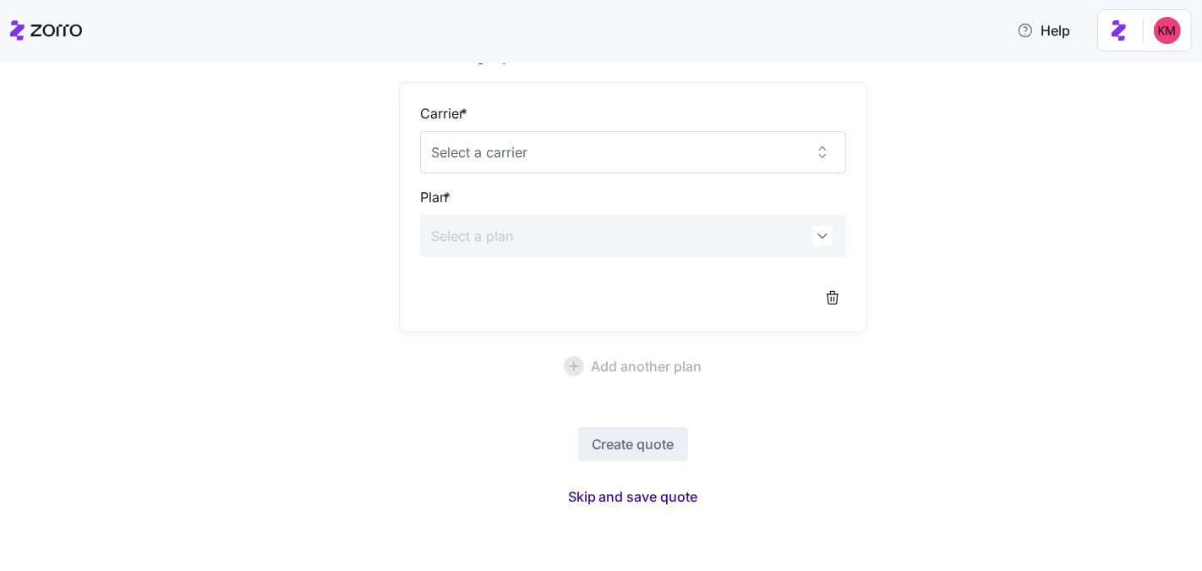
click at [647, 503] on span "Skip and save quote" at bounding box center [633, 496] width 130 height 20
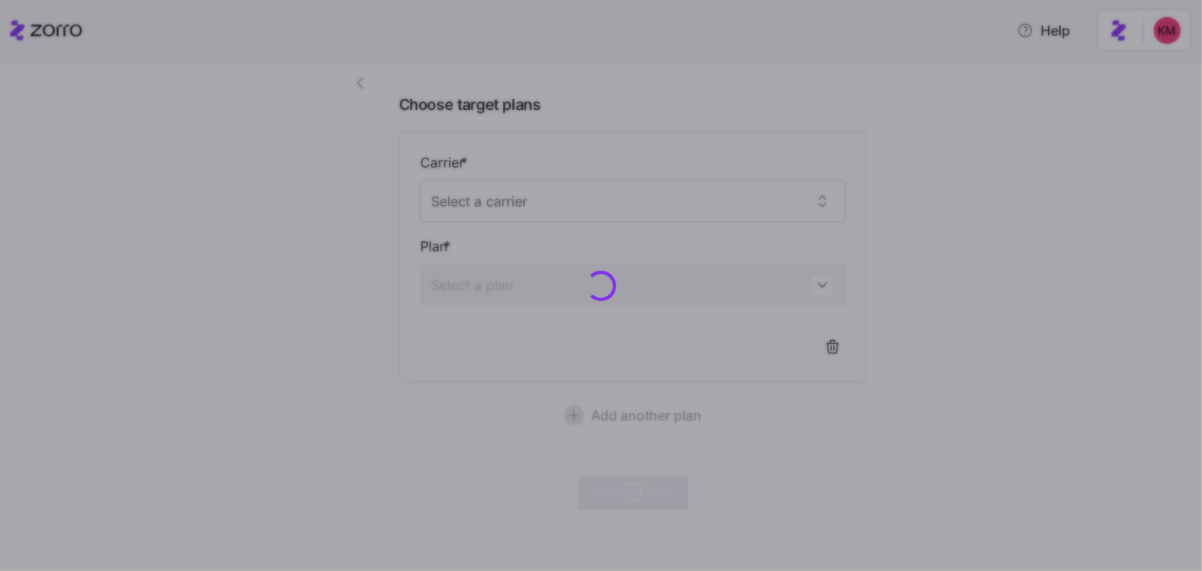
scroll to position [106, 0]
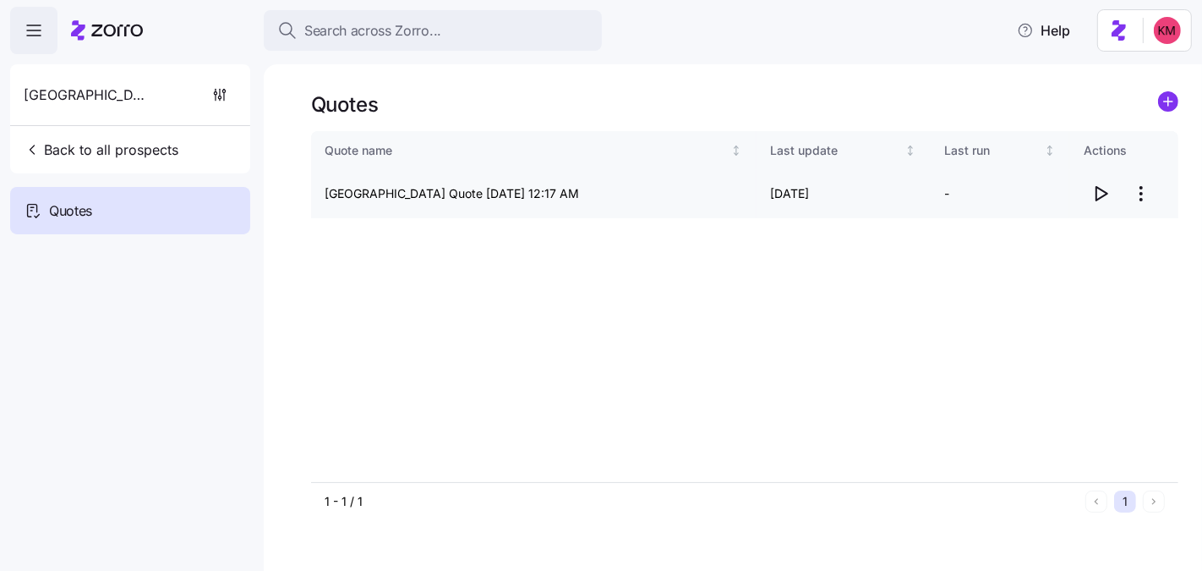
click at [1089, 193] on span "button" at bounding box center [1101, 194] width 32 height 32
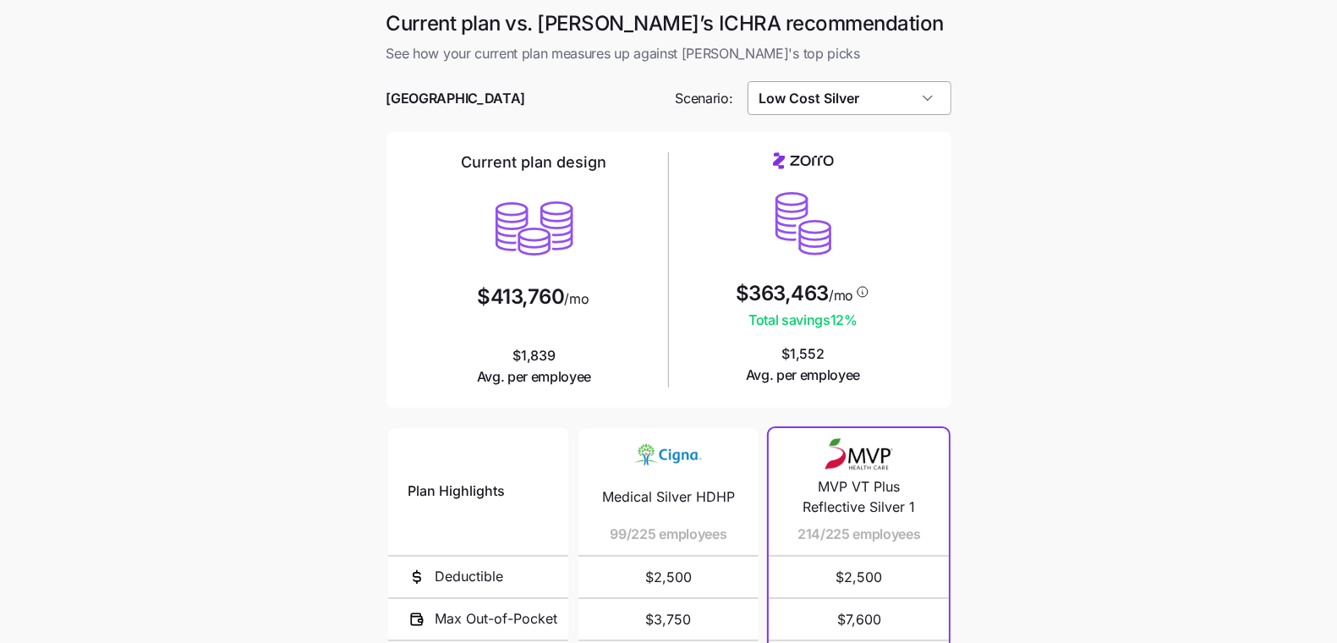
click at [868, 91] on input "Low Cost Silver" at bounding box center [849, 98] width 204 height 34
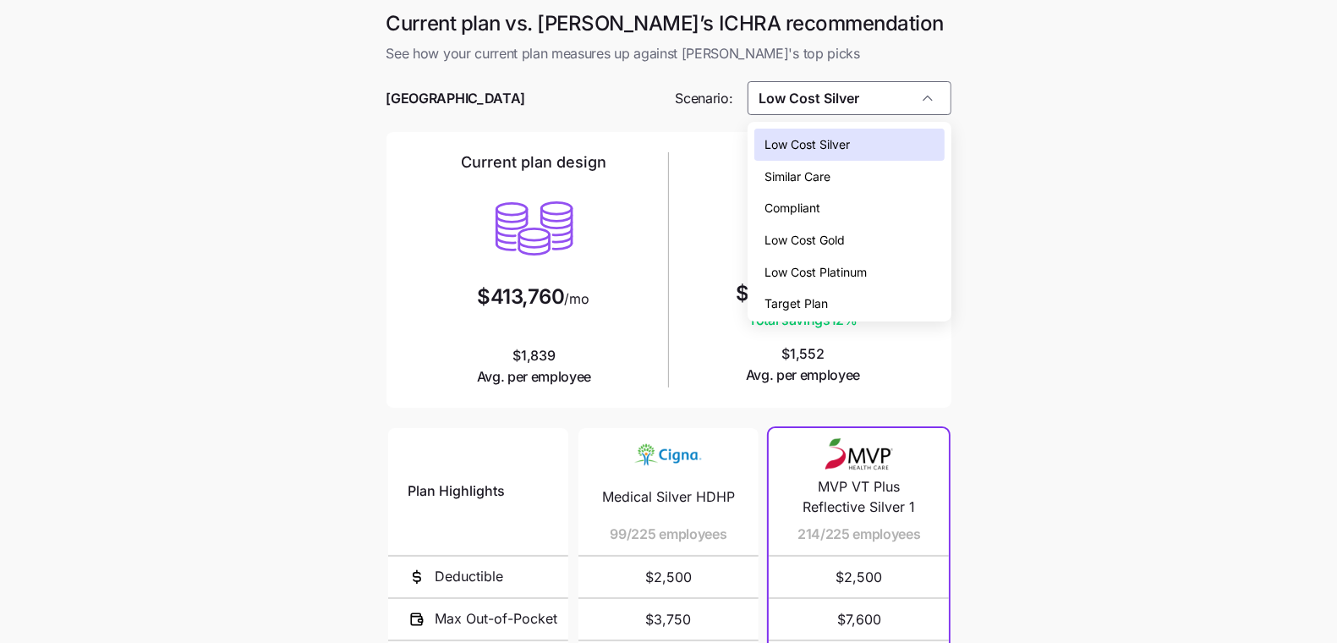
click at [825, 172] on span "Similar Care" at bounding box center [797, 176] width 66 height 19
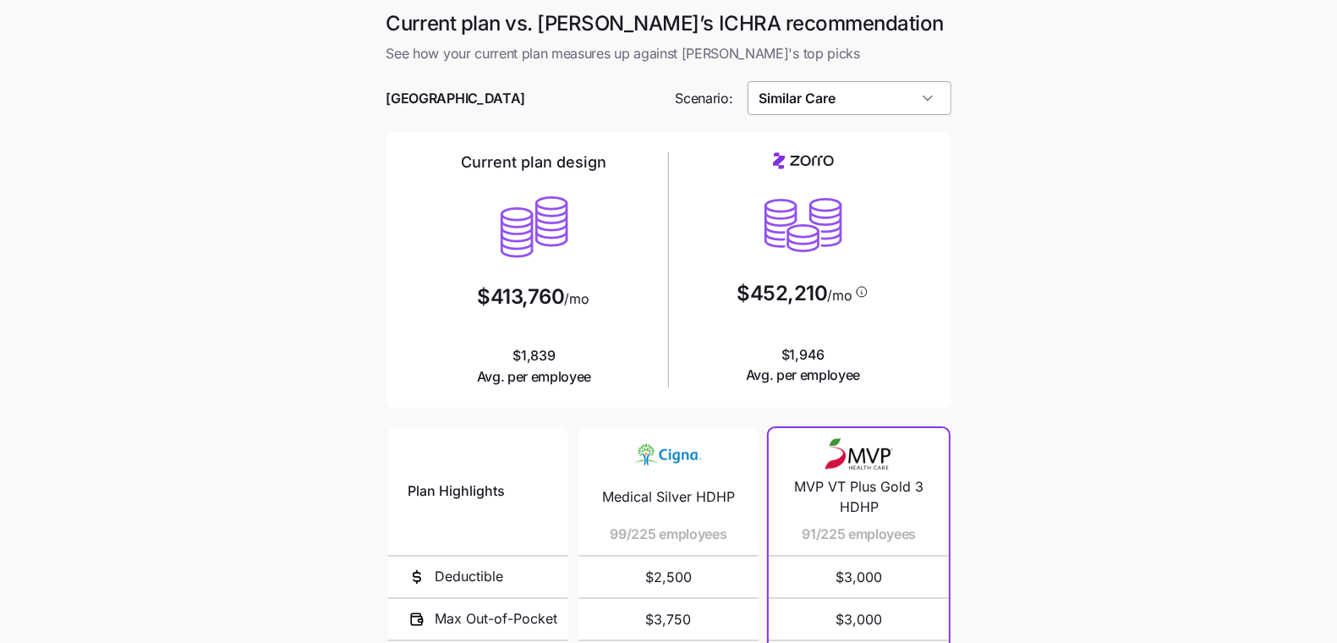
click at [822, 97] on input "Similar Care" at bounding box center [849, 98] width 204 height 34
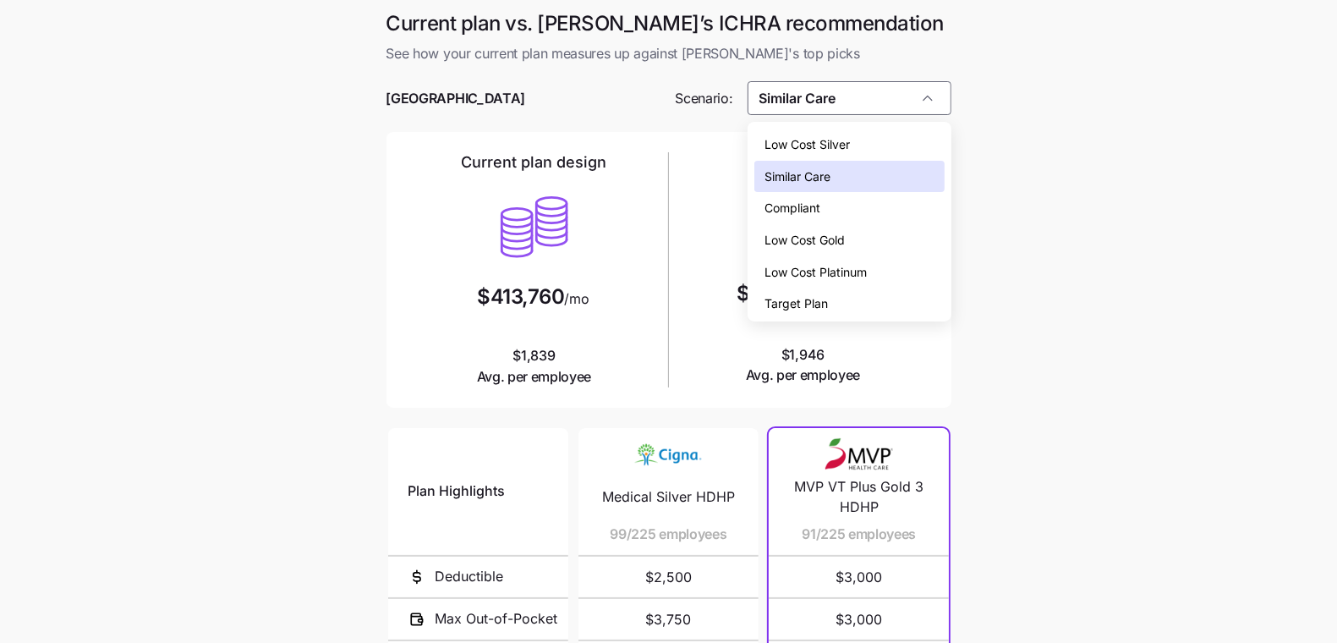
click at [832, 239] on span "Low Cost Gold" at bounding box center [804, 240] width 80 height 19
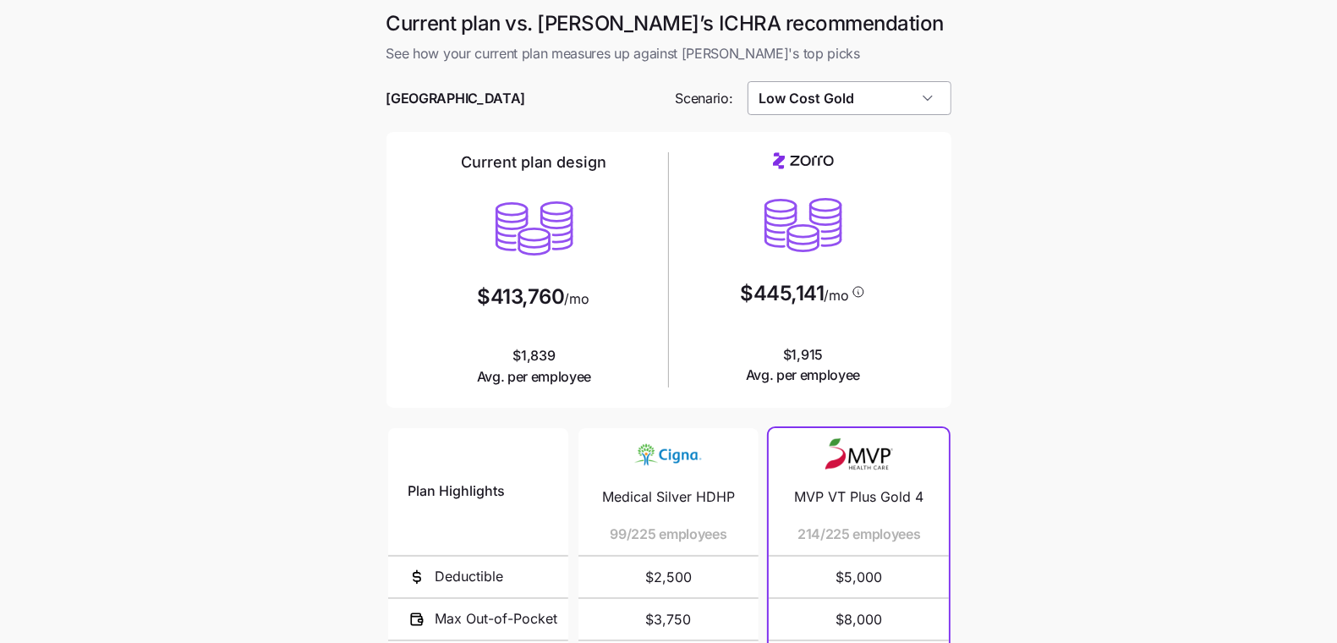
click at [859, 88] on input "Low Cost Gold" at bounding box center [849, 98] width 204 height 34
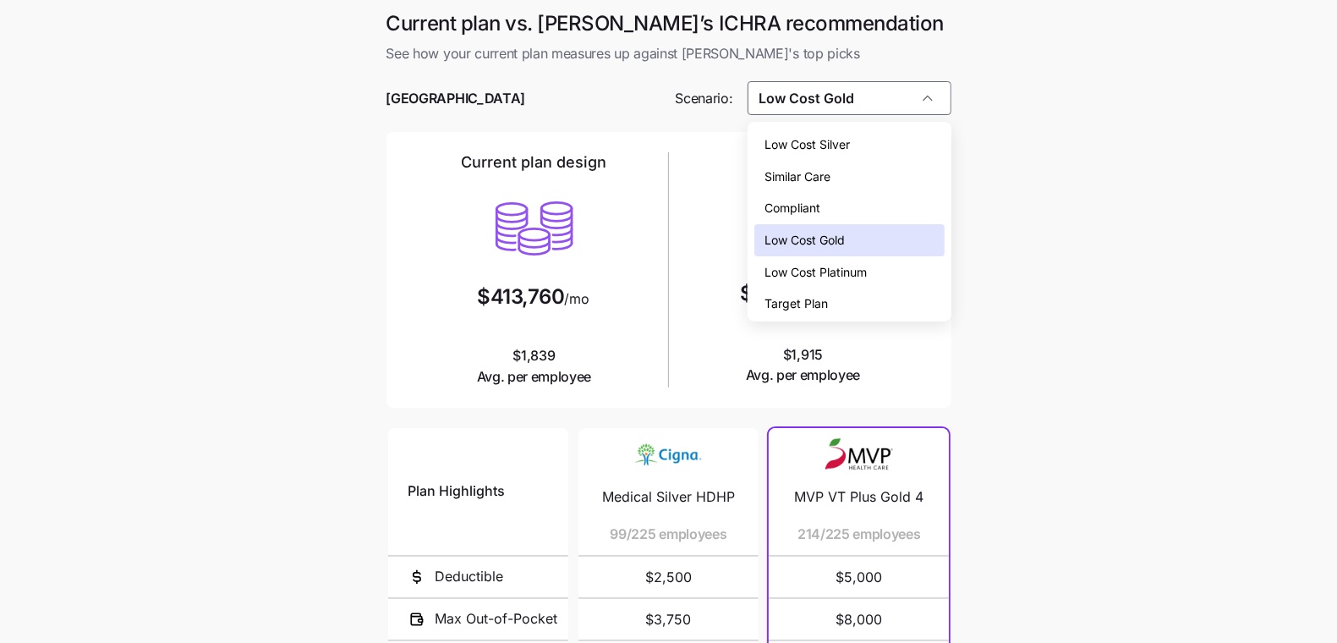
click at [850, 150] on span "Low Cost Silver" at bounding box center [806, 144] width 85 height 19
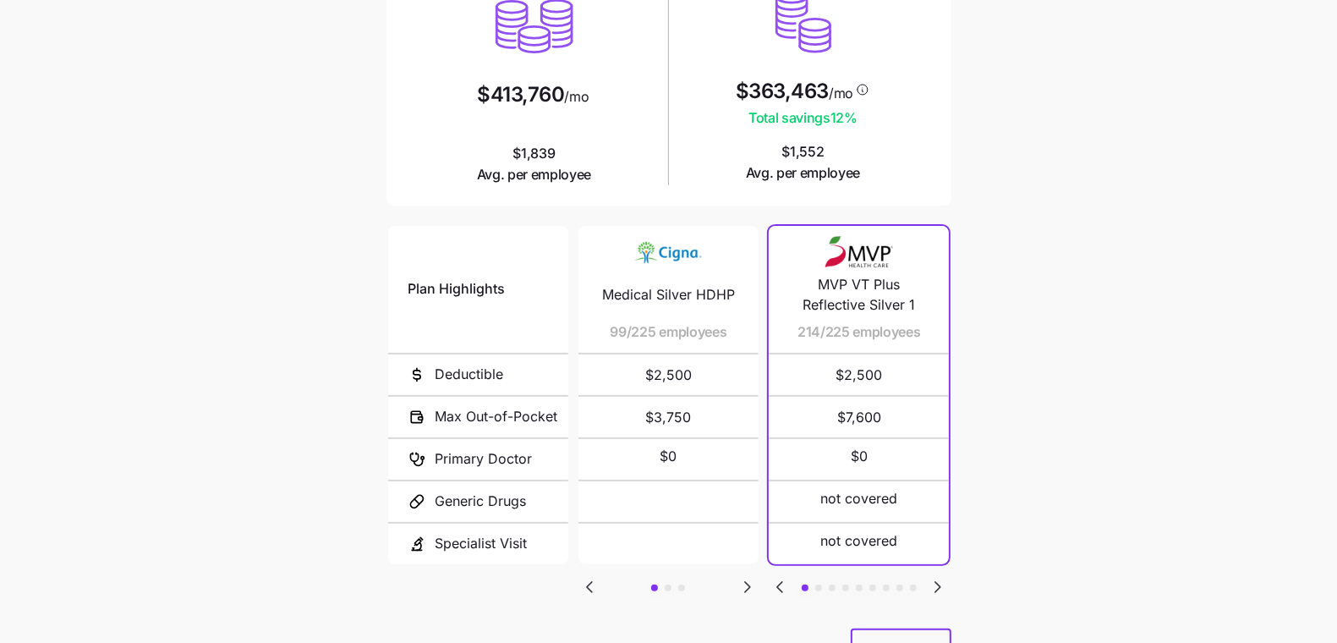
scroll to position [280, 0]
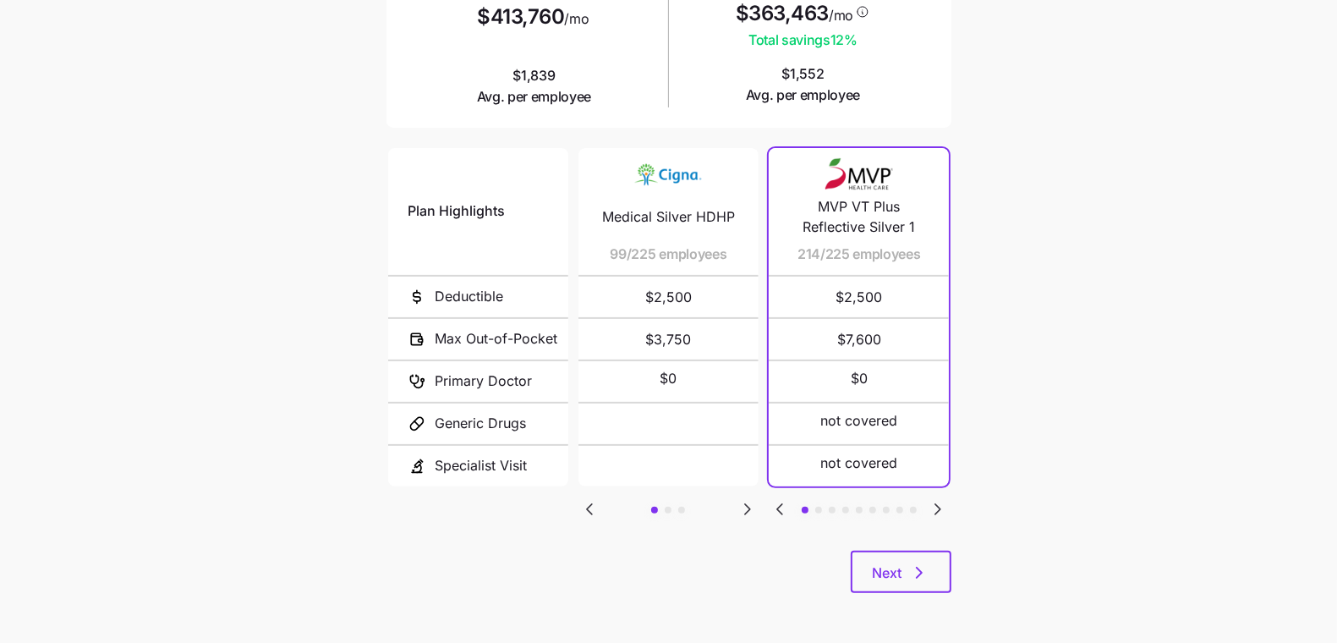
click at [733, 491] on div "Plan Highlights Deductible Max Out-of-Pocket Primary Doctor Generic Drugs Speci…" at bounding box center [668, 348] width 565 height 406
click at [740, 501] on icon "Go to next slide" at bounding box center [747, 509] width 20 height 20
click at [610, 515] on div "Plan Highlights Deductible Max Out-of-Pocket Primary Doctor Generic Drugs Speci…" at bounding box center [668, 348] width 565 height 406
click at [601, 512] on div "Plan Highlights Deductible Max Out-of-Pocket Primary Doctor Generic Drugs Speci…" at bounding box center [668, 348] width 565 height 406
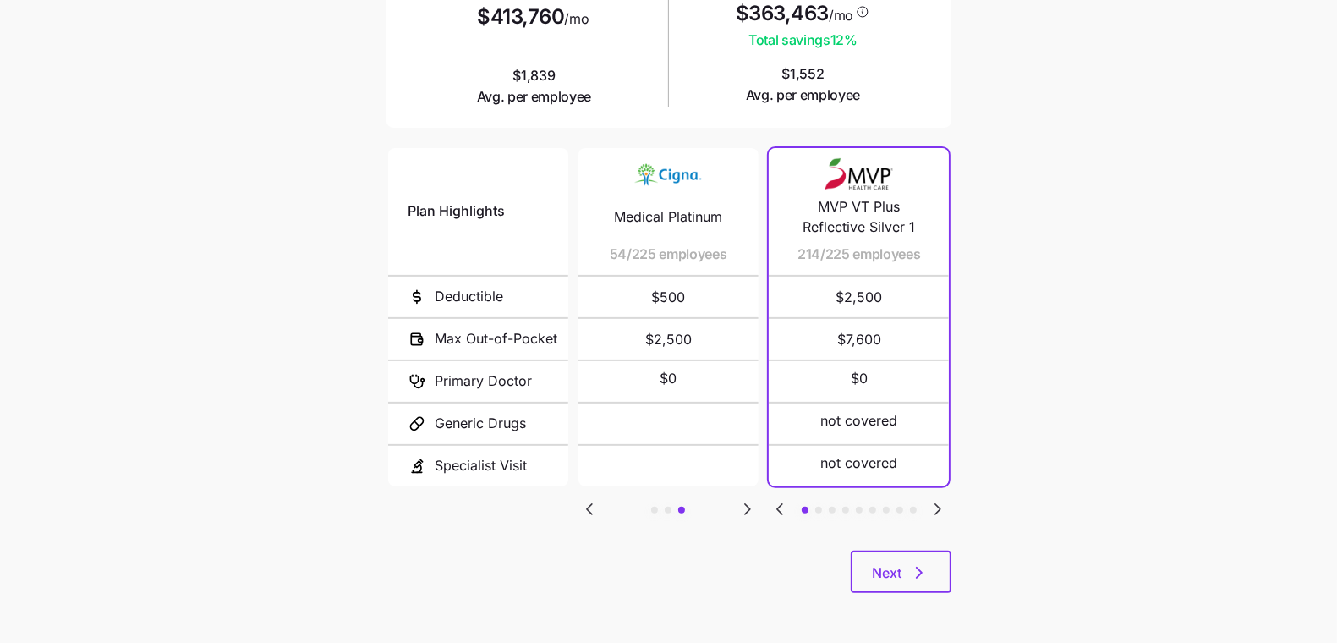
click at [595, 507] on icon "Go to previous slide" at bounding box center [589, 509] width 20 height 20
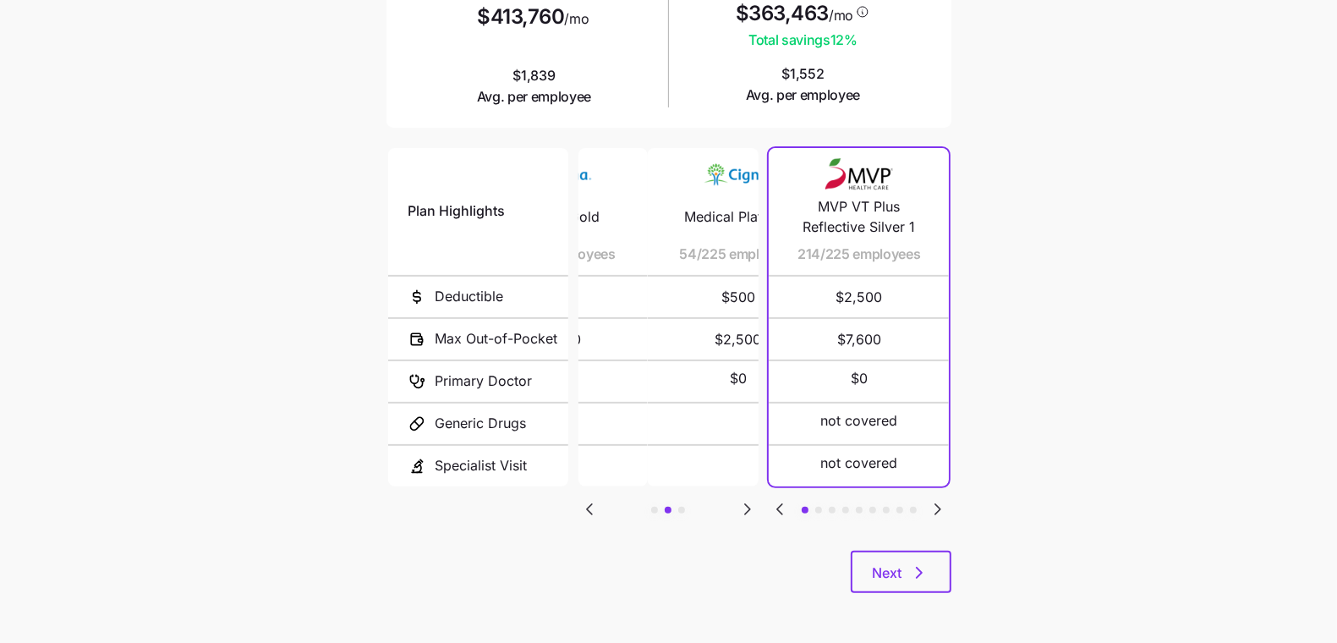
click at [595, 506] on icon "Go to previous slide" at bounding box center [589, 509] width 20 height 20
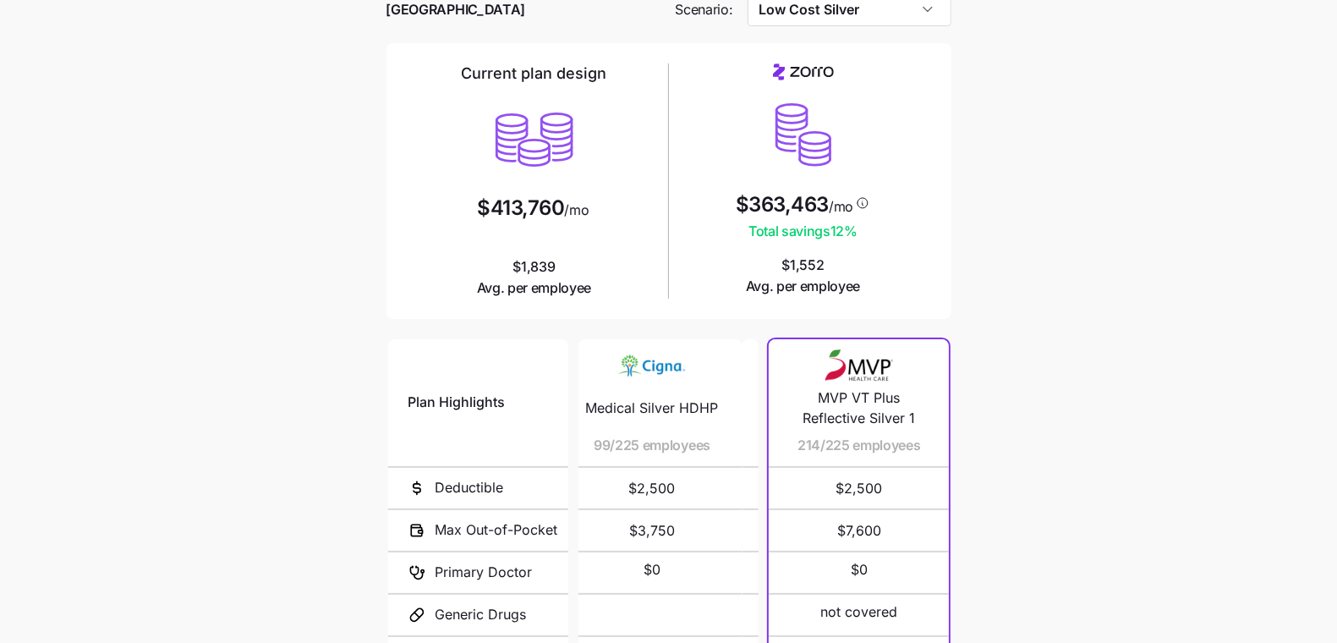
scroll to position [0, 0]
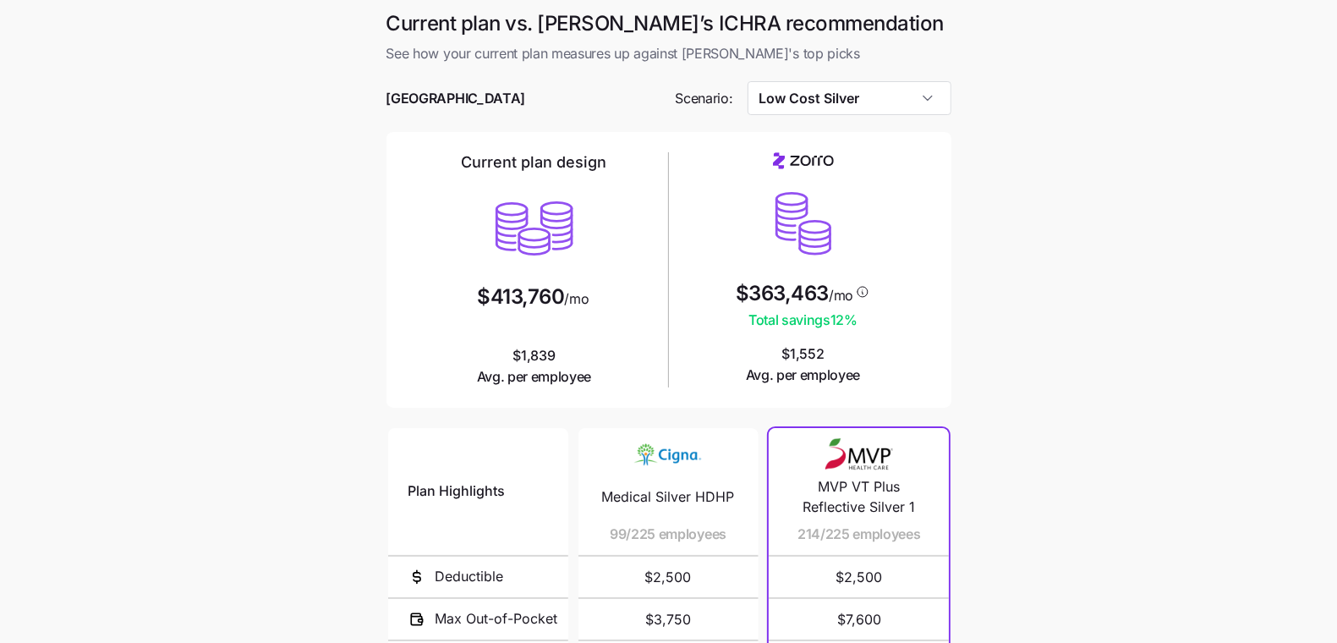
click at [818, 71] on div at bounding box center [668, 72] width 565 height 17
click at [817, 94] on input "Low Cost Silver" at bounding box center [849, 98] width 204 height 34
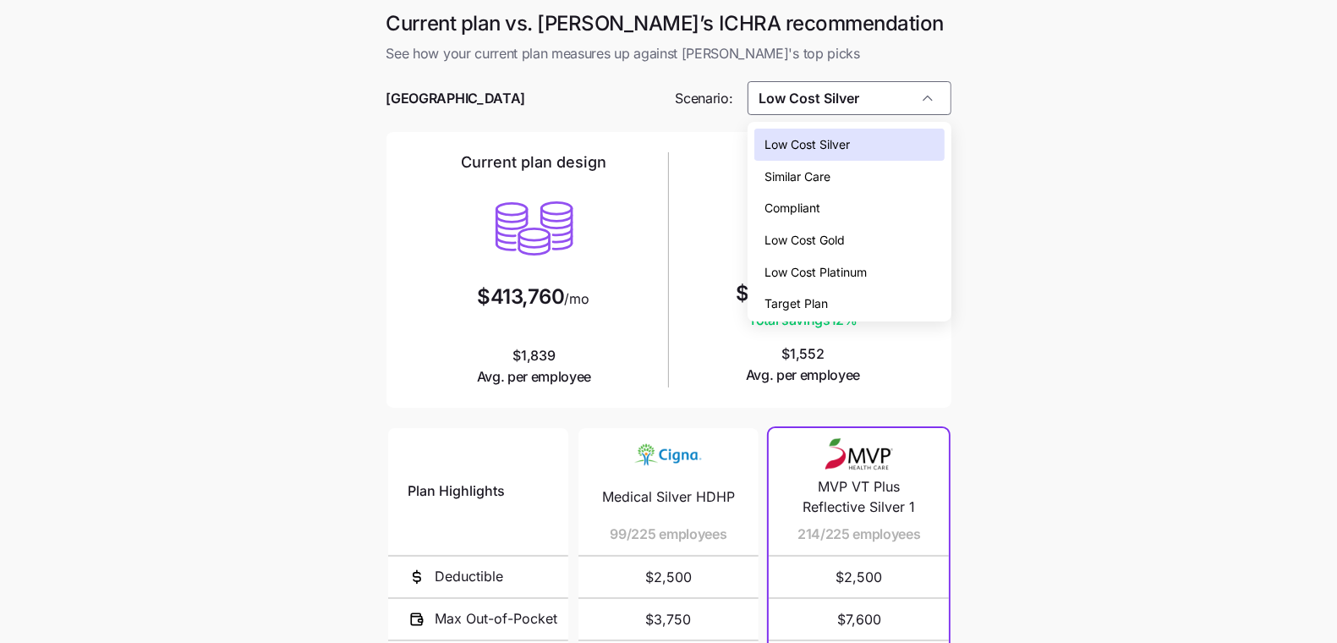
click at [816, 275] on span "Low Cost Platinum" at bounding box center [815, 272] width 102 height 19
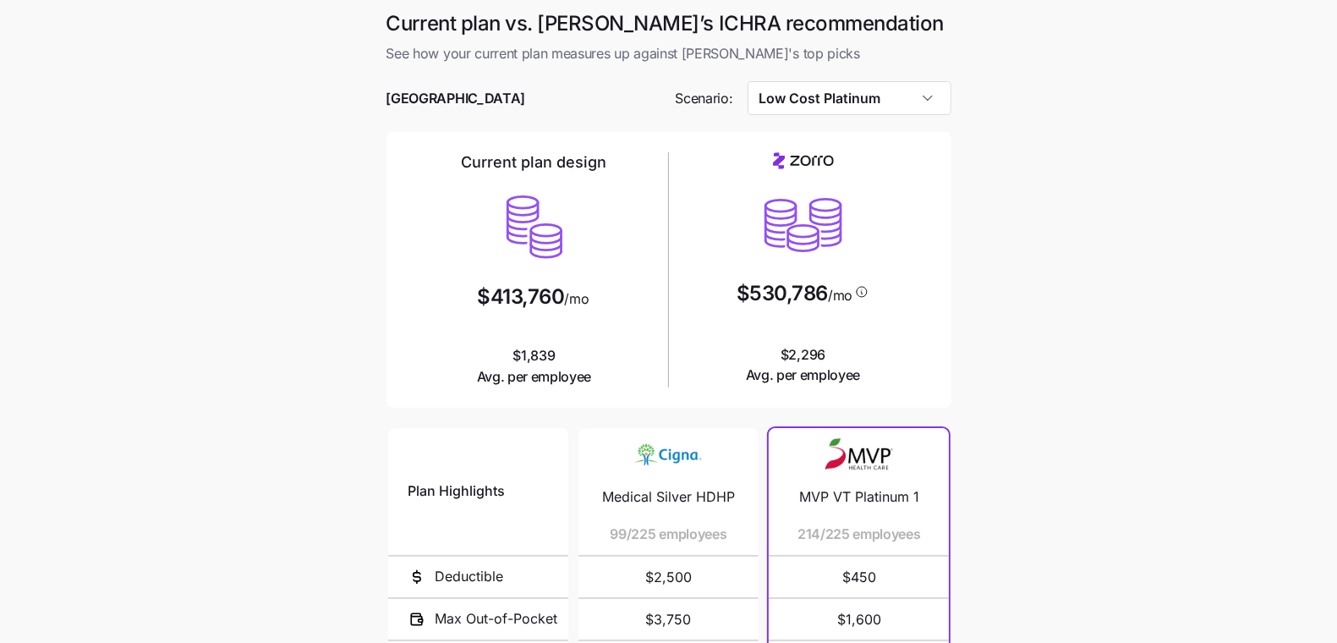
scroll to position [280, 0]
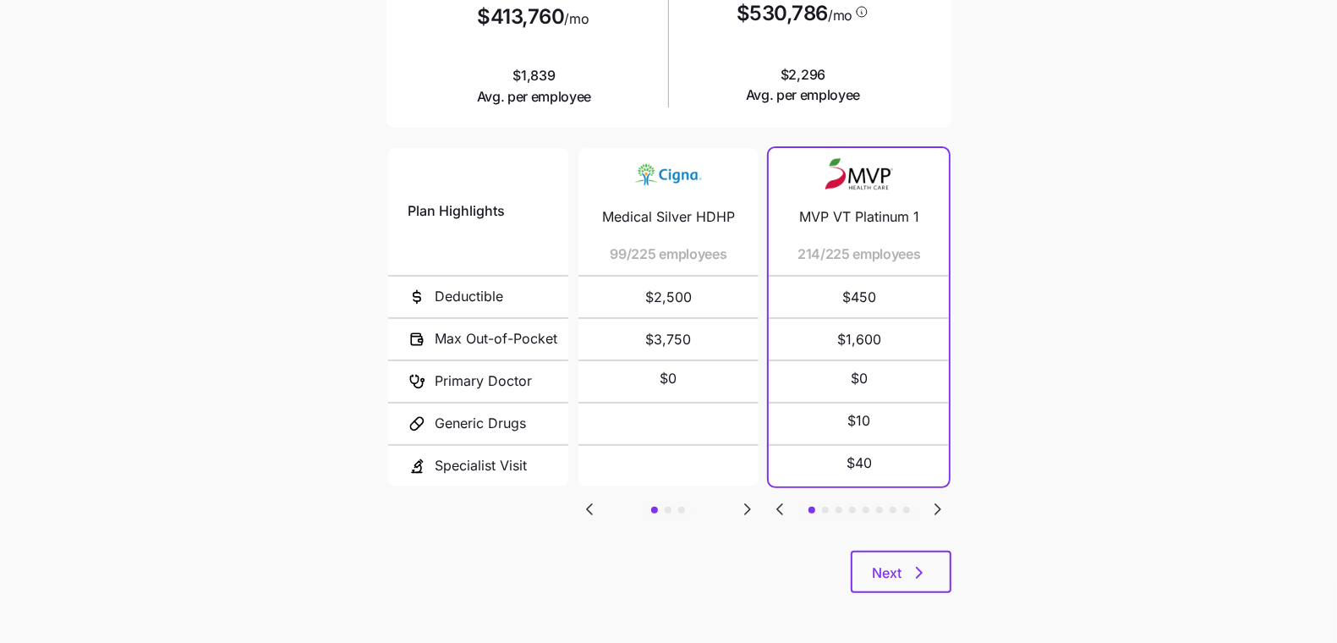
click at [933, 505] on icon "Go to next slide" at bounding box center [938, 509] width 20 height 20
click at [783, 502] on icon "Go to previous slide" at bounding box center [779, 509] width 20 height 20
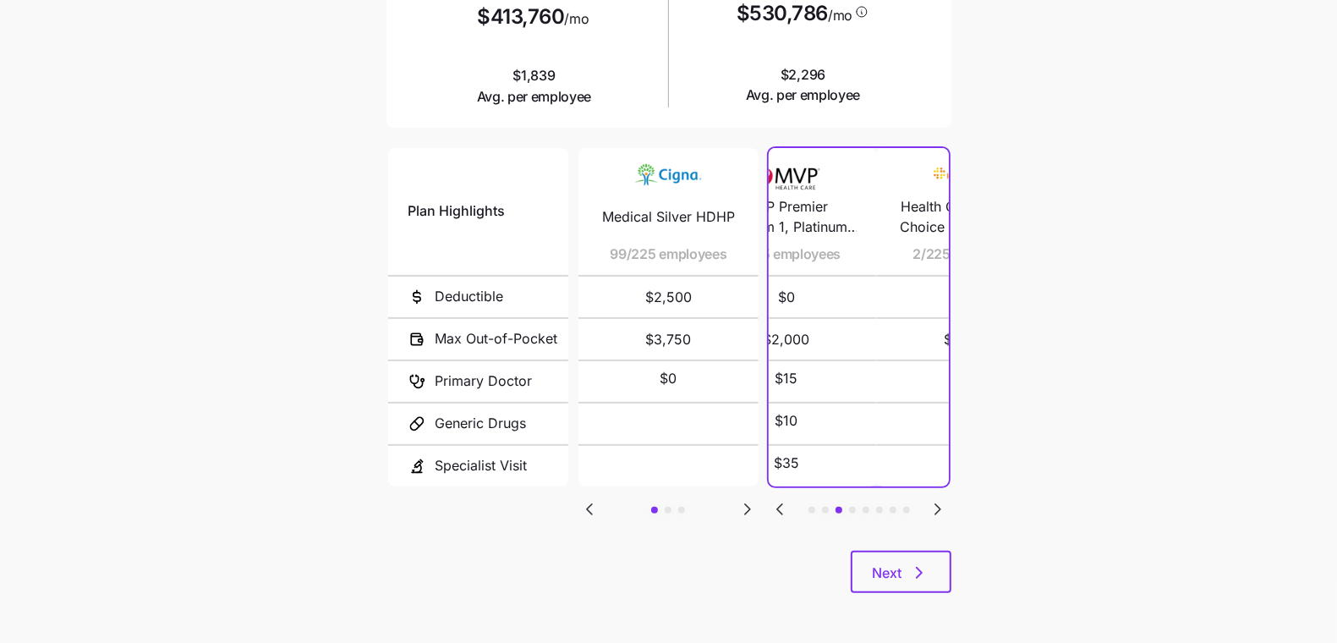
click at [783, 502] on icon "Go to previous slide" at bounding box center [779, 509] width 20 height 20
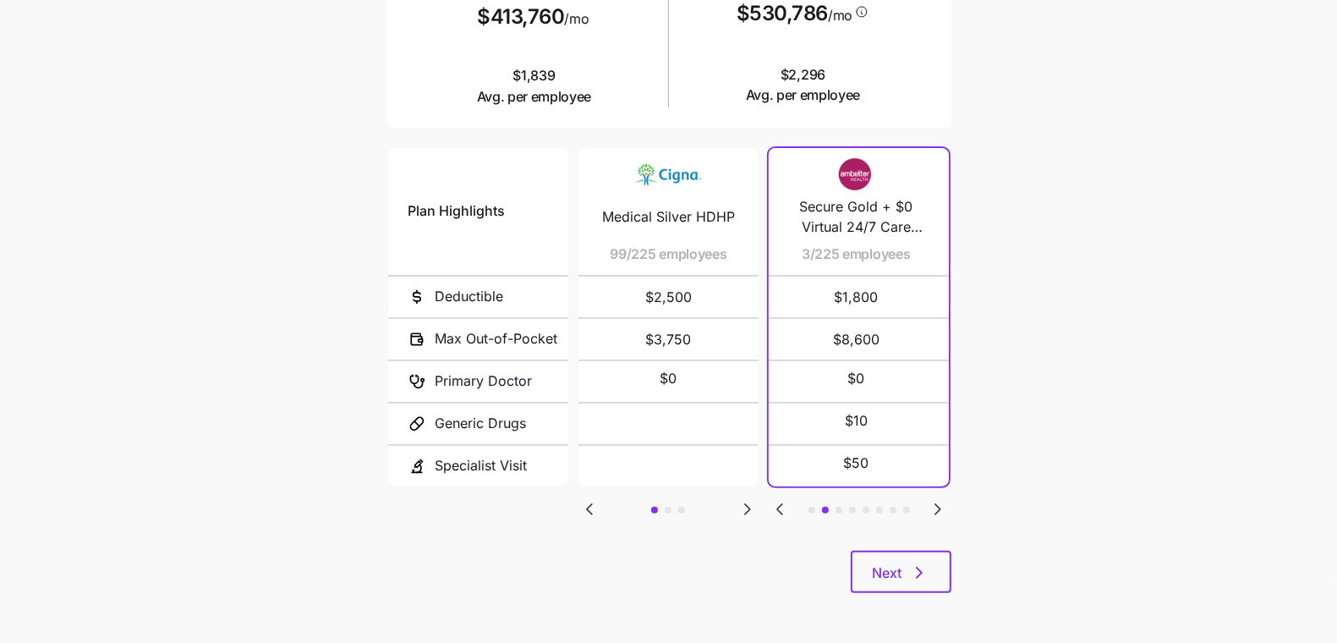
click at [783, 502] on icon "Go to previous slide" at bounding box center [779, 509] width 20 height 20
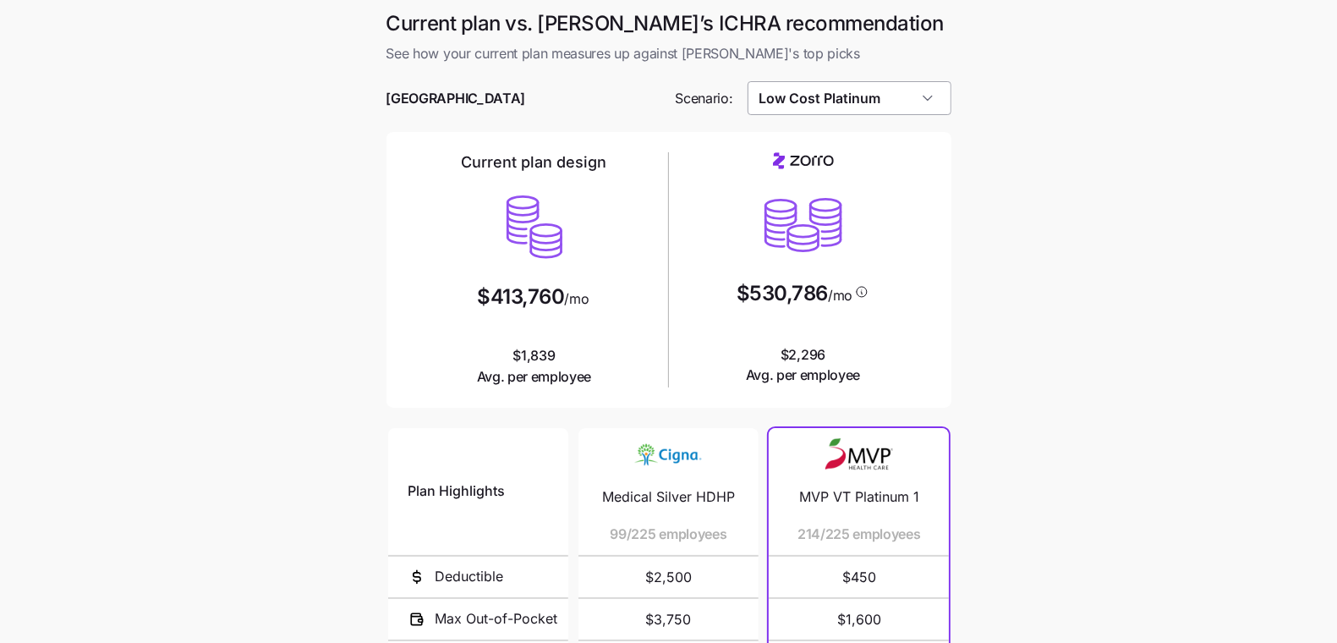
drag, startPoint x: 835, startPoint y: 124, endPoint x: 835, endPoint y: 104, distance: 20.3
click at [835, 123] on div at bounding box center [668, 123] width 565 height 17
click at [835, 104] on input "Low Cost Platinum" at bounding box center [849, 98] width 204 height 34
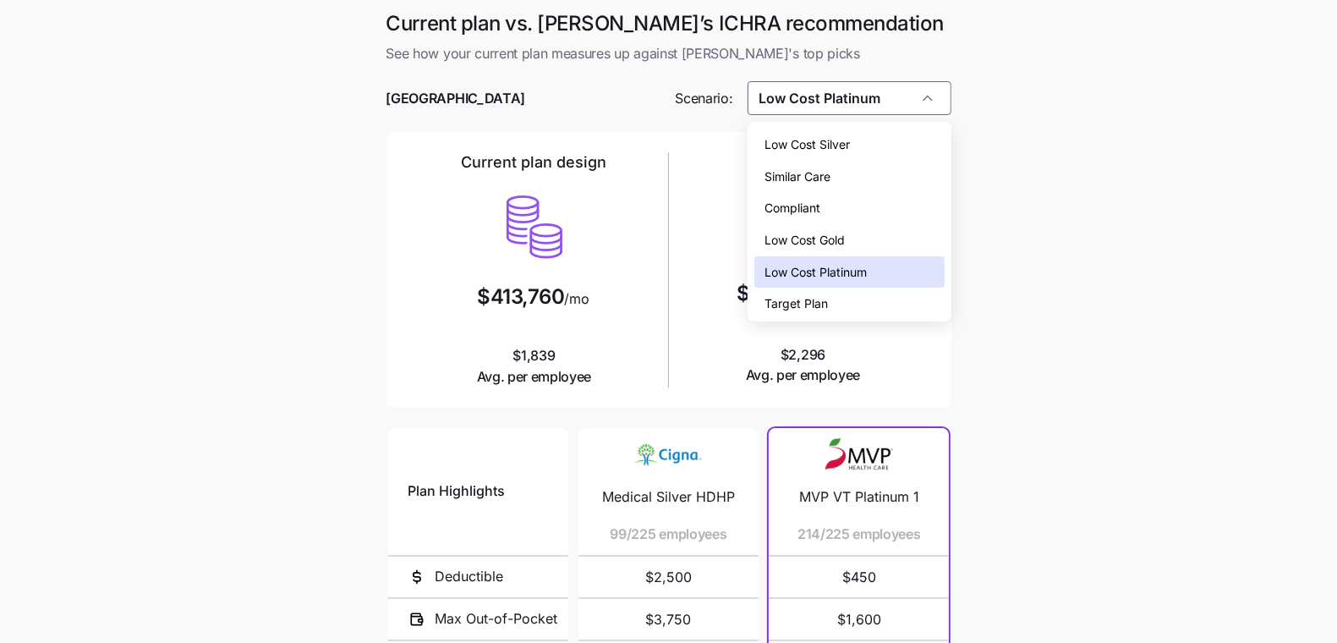
click at [824, 136] on span "Low Cost Silver" at bounding box center [806, 144] width 85 height 19
type input "Low Cost Silver"
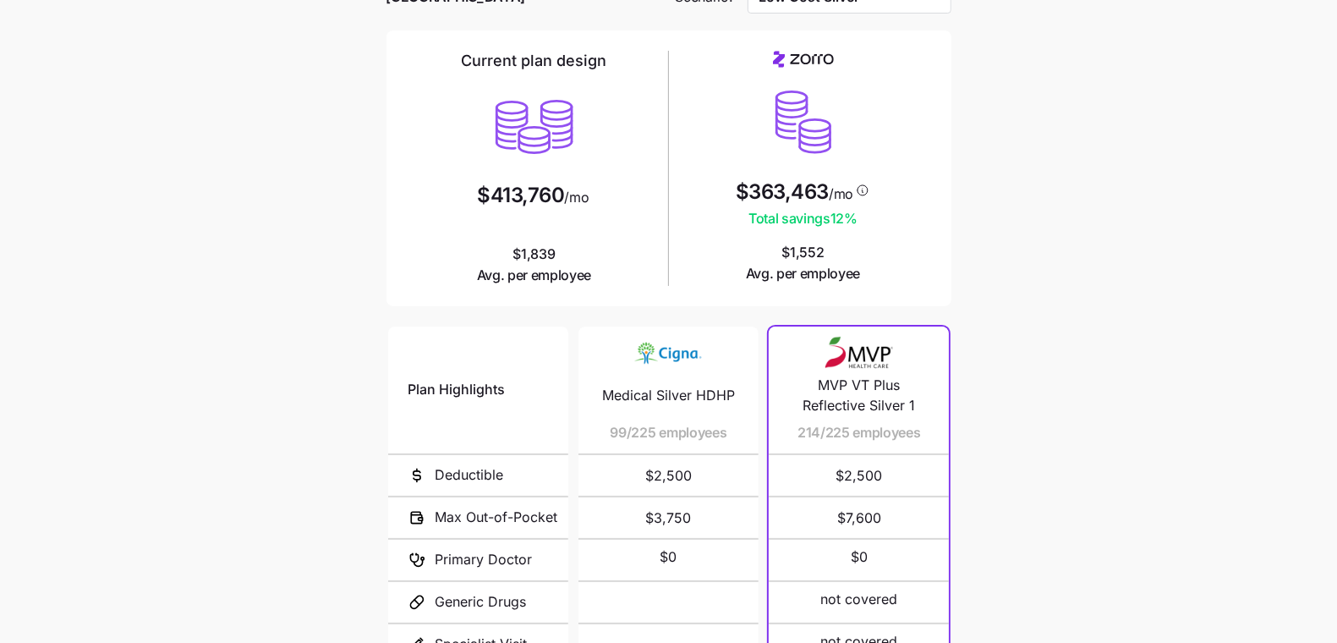
scroll to position [280, 0]
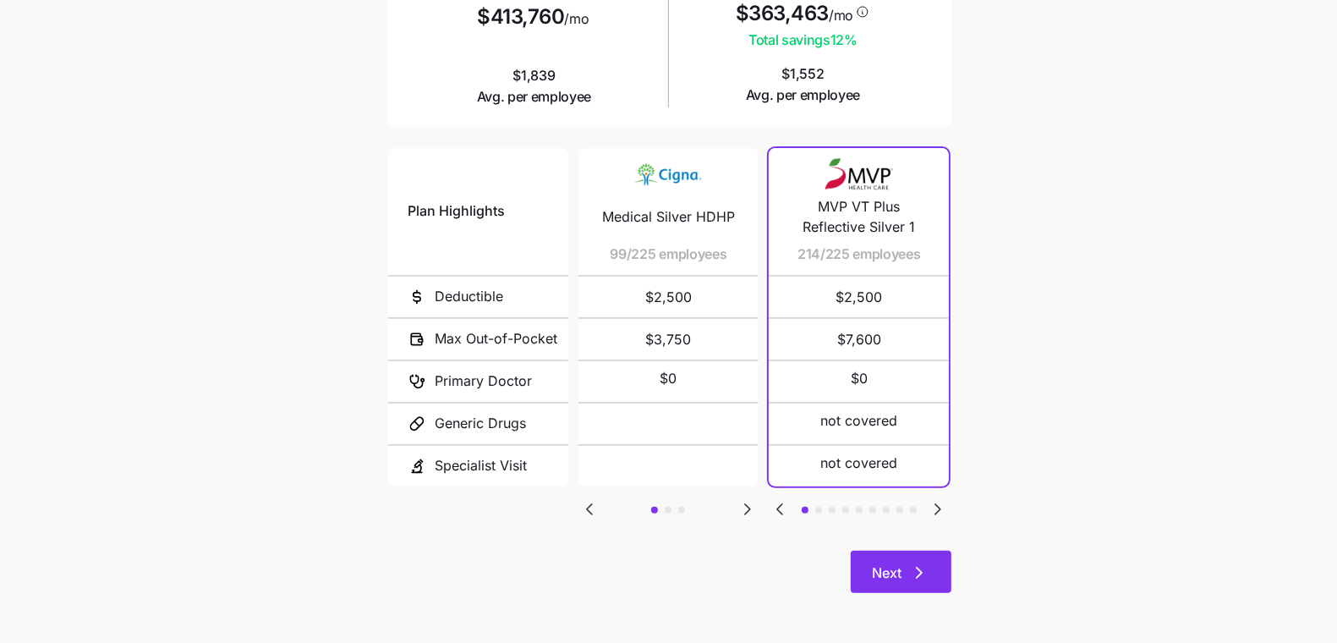
click at [923, 570] on icon "button" at bounding box center [919, 572] width 20 height 20
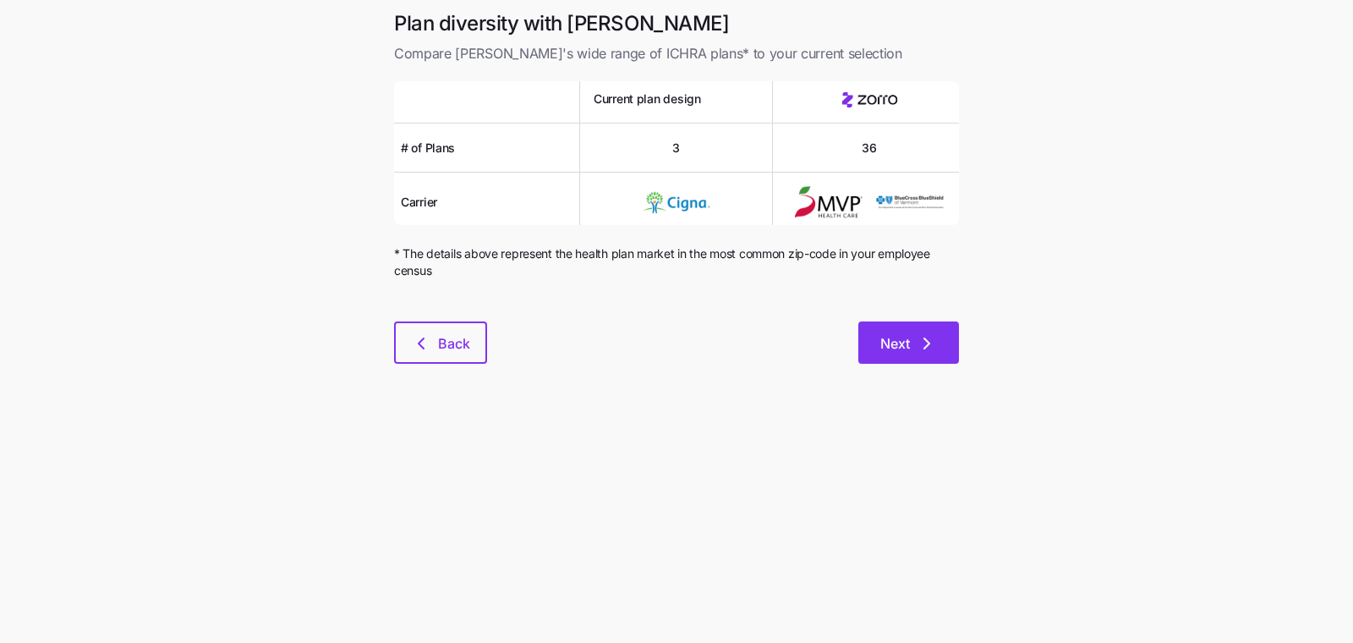
click at [890, 331] on button "Next" at bounding box center [908, 342] width 101 height 42
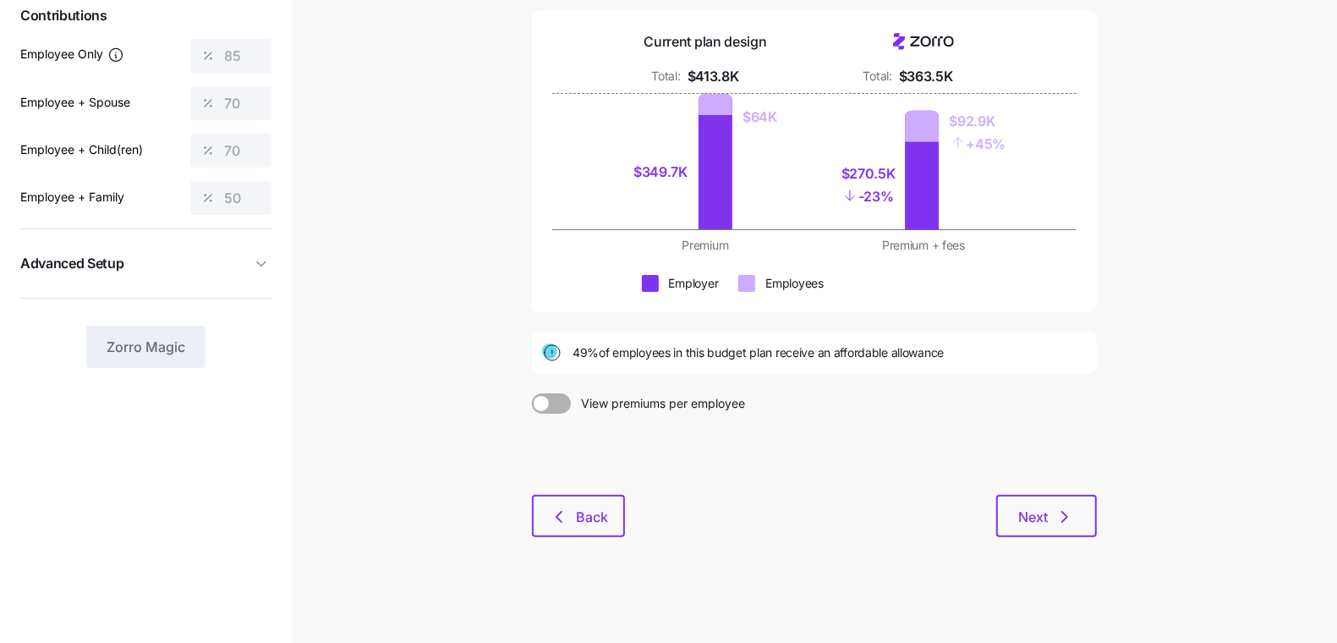
scroll to position [187, 0]
click at [577, 517] on span "Back" at bounding box center [592, 516] width 32 height 20
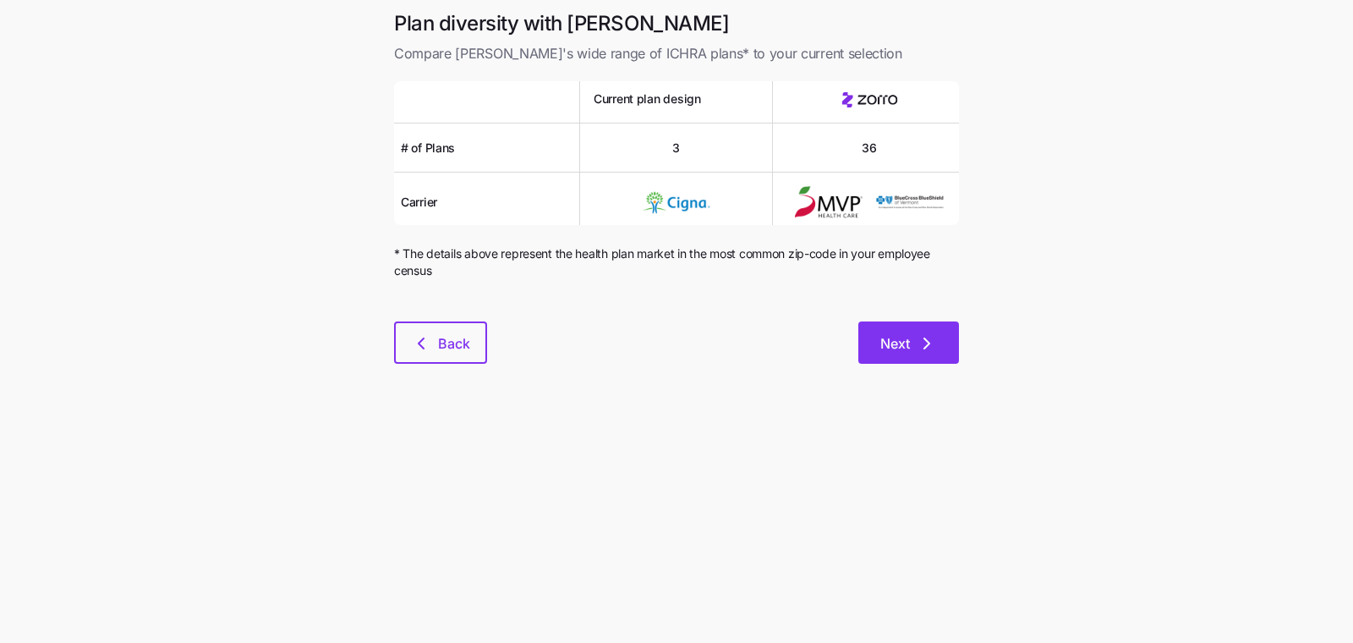
click at [887, 340] on span "Next" at bounding box center [895, 343] width 30 height 20
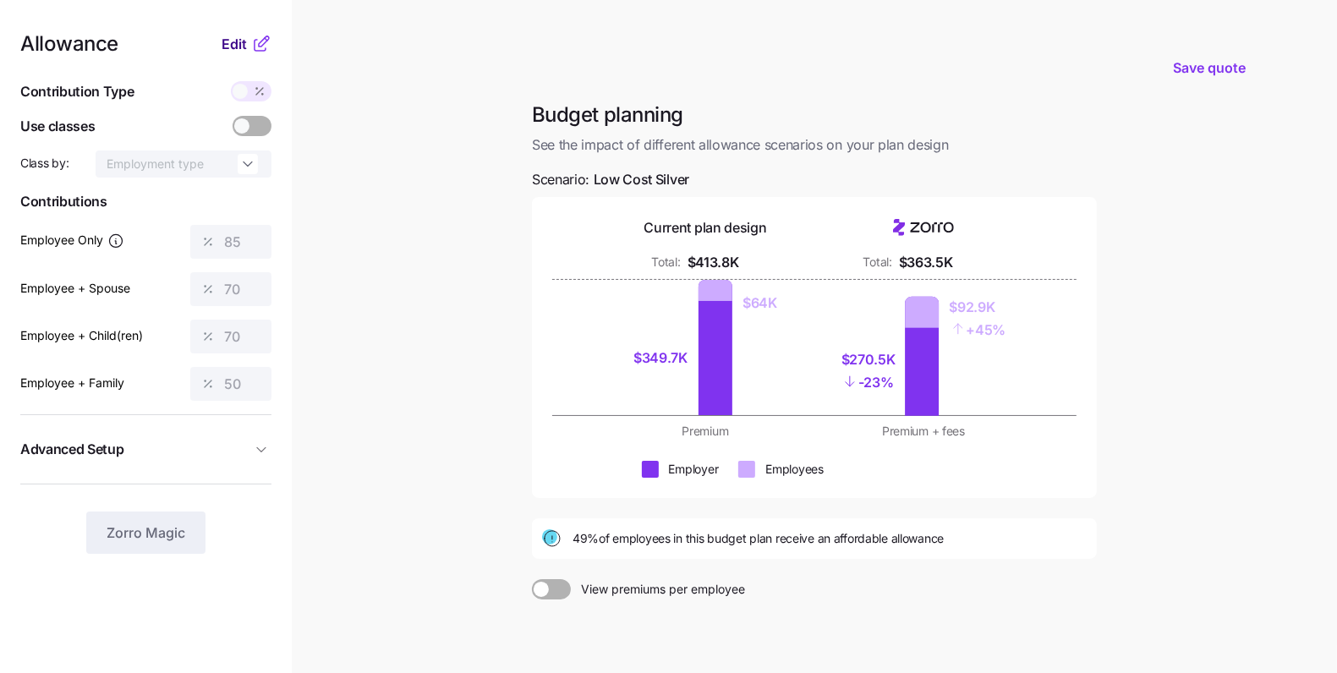
click at [240, 48] on span "Edit" at bounding box center [234, 44] width 25 height 20
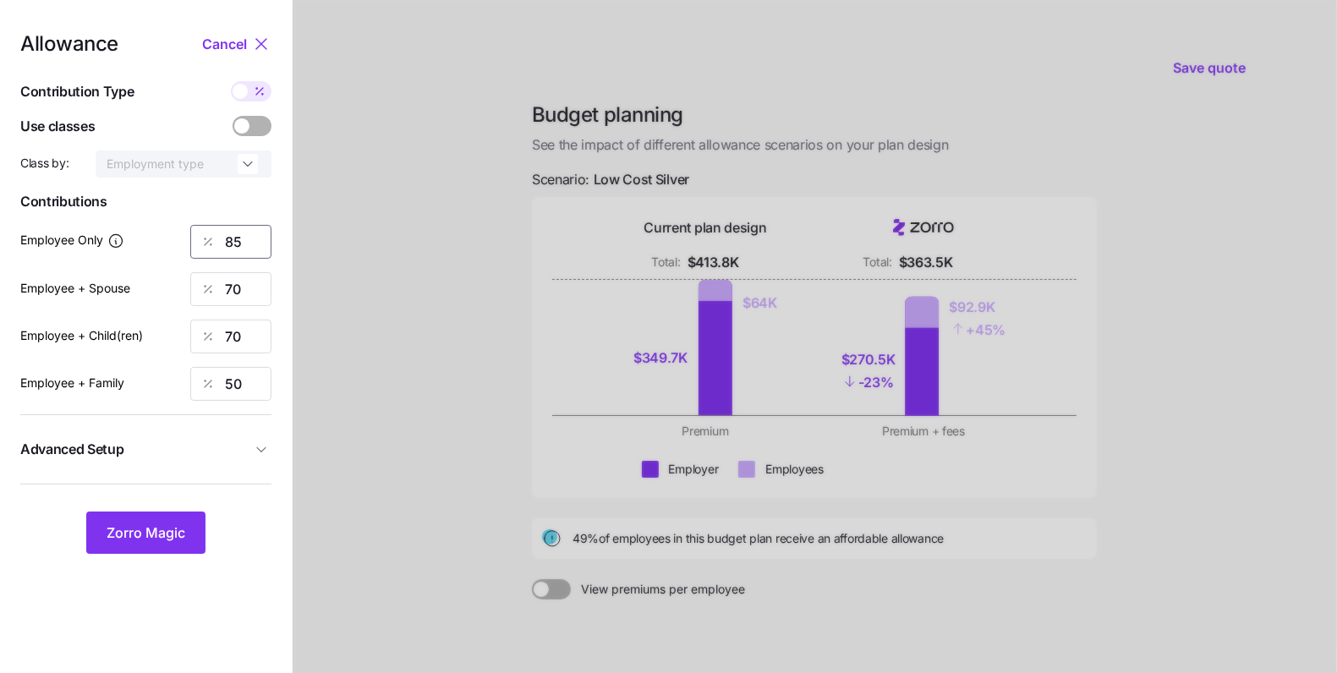
click at [243, 245] on input "85" at bounding box center [230, 242] width 81 height 34
type input "89"
type input "83"
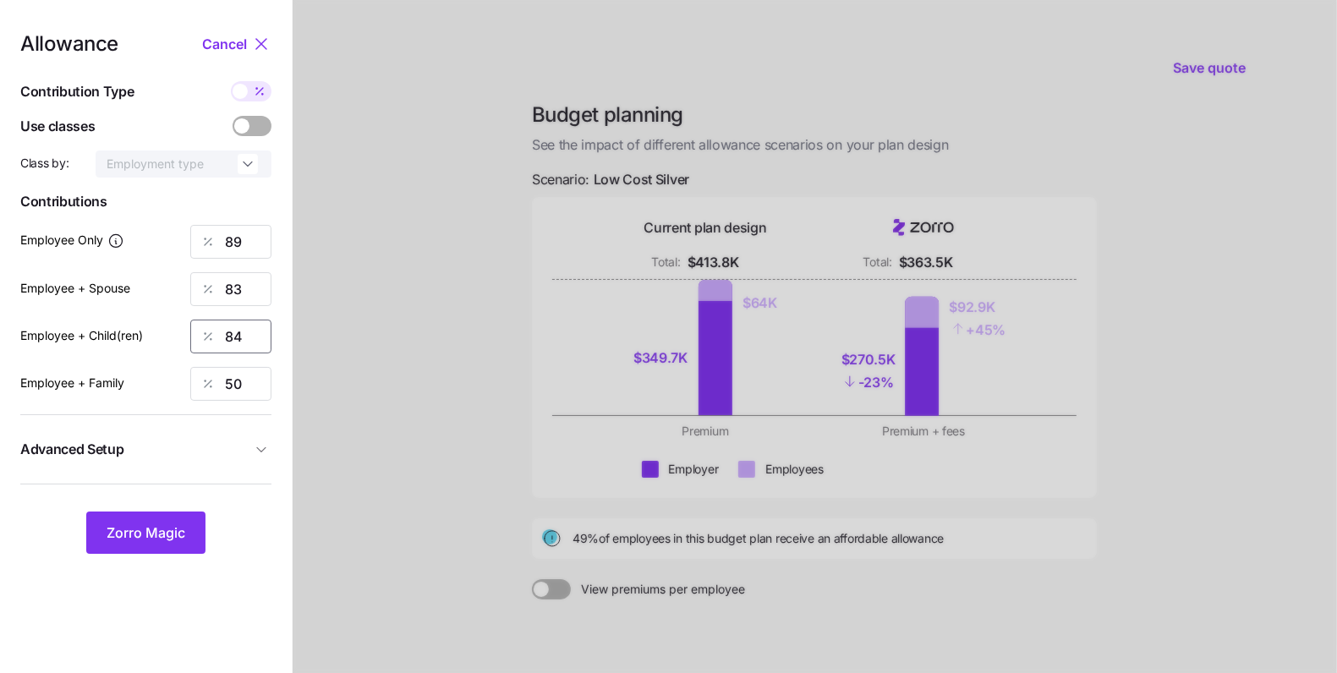
type input "84"
type input "83"
click at [123, 442] on span "Advanced Setup" at bounding box center [72, 449] width 104 height 21
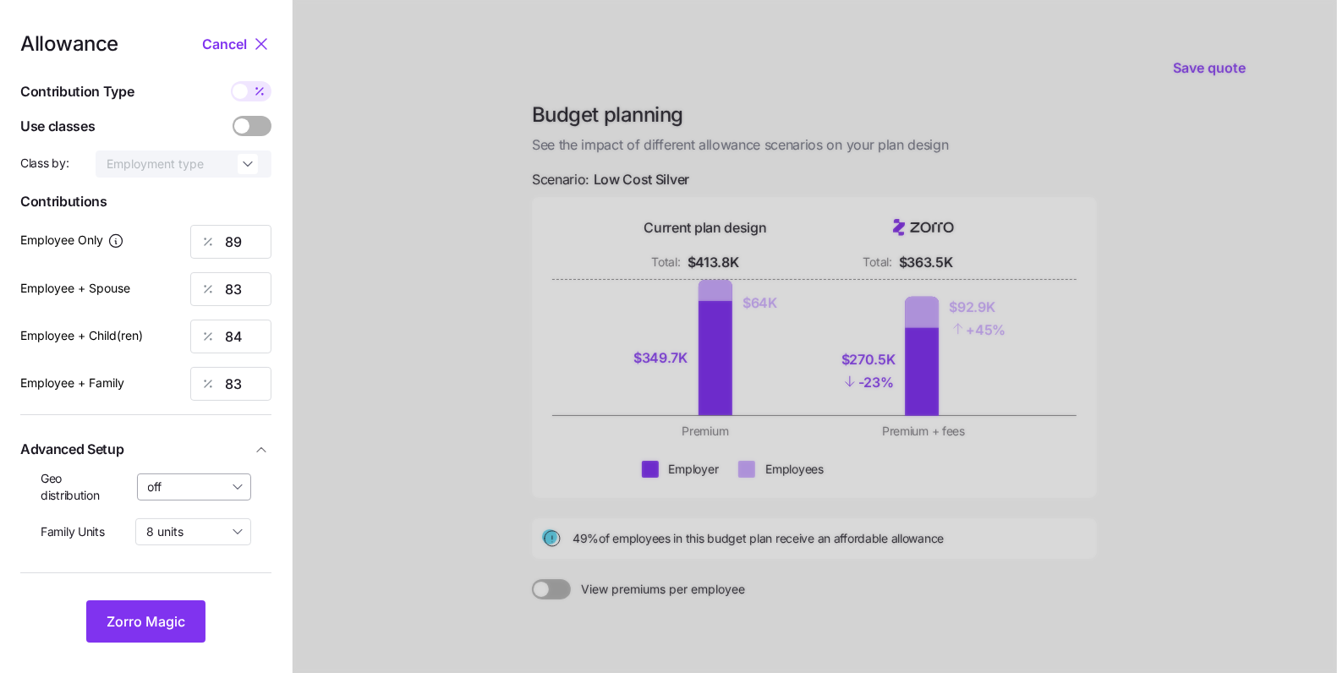
click at [183, 479] on input "off" at bounding box center [194, 486] width 115 height 27
click at [213, 583] on span "By state (8)" at bounding box center [185, 585] width 65 height 19
type input "By state (8)"
click at [183, 610] on button "Zorro Magic" at bounding box center [145, 621] width 119 height 42
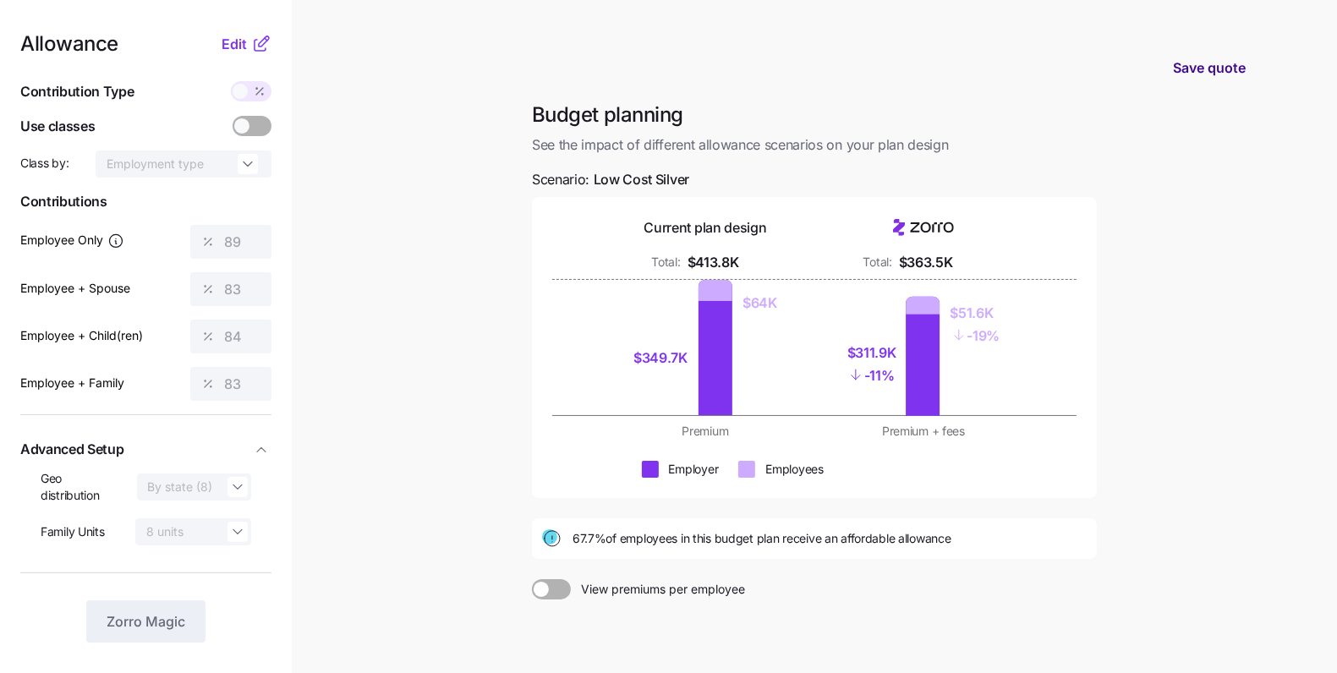
click at [1197, 81] on button "Save quote" at bounding box center [1209, 67] width 100 height 47
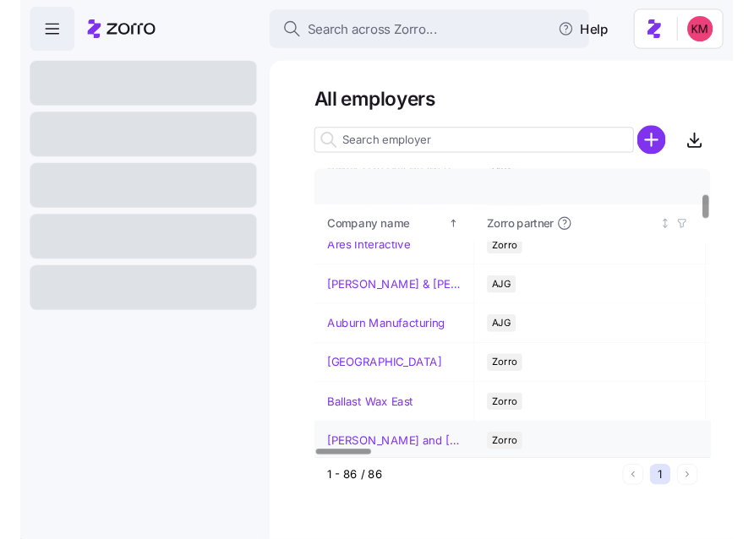
scroll to position [315, 0]
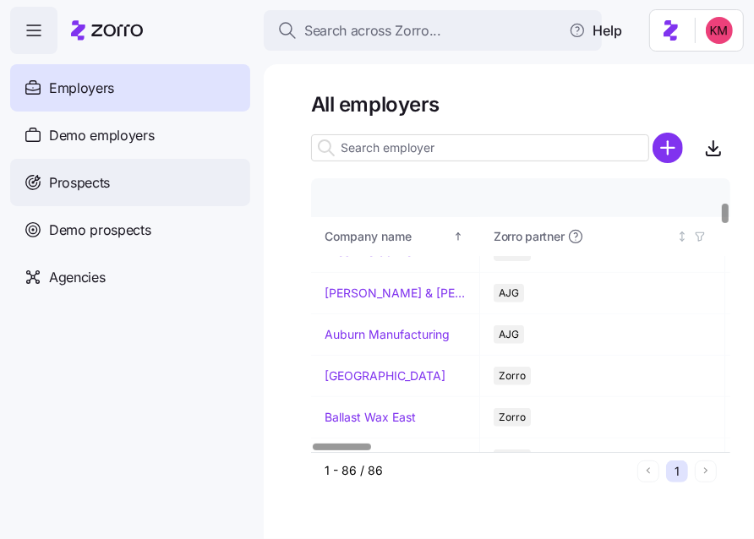
click at [134, 178] on div "Prospects" at bounding box center [130, 182] width 240 height 47
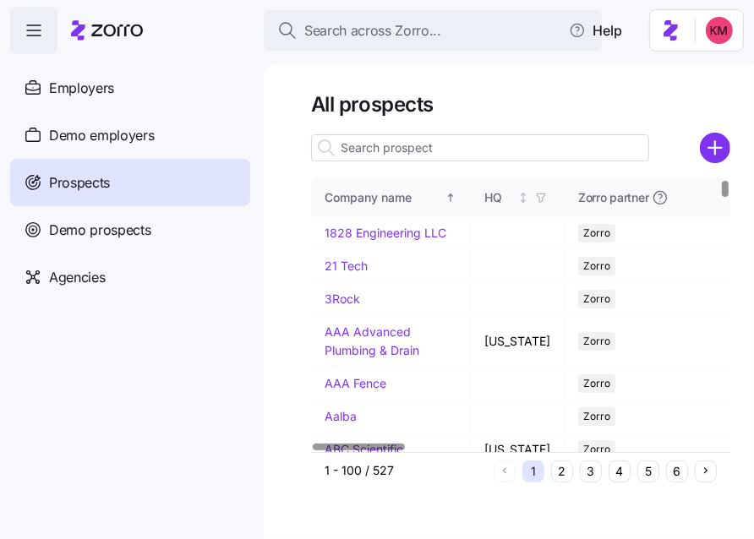
click at [411, 151] on input at bounding box center [480, 147] width 338 height 27
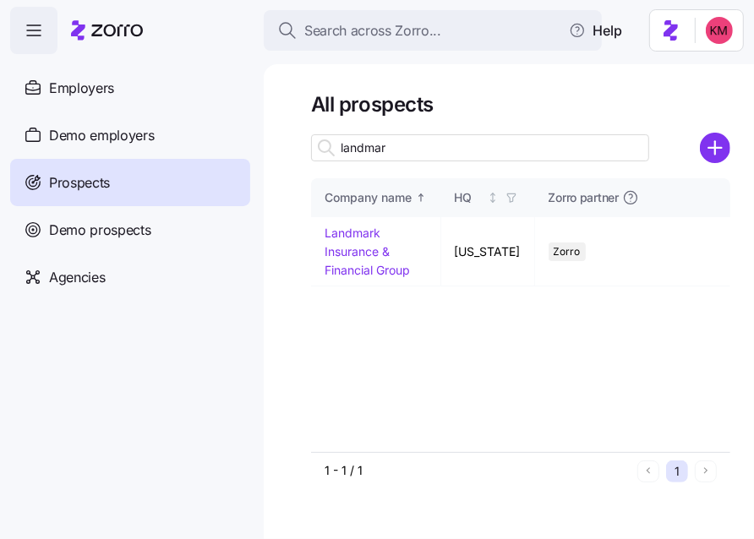
drag, startPoint x: 394, startPoint y: 148, endPoint x: 381, endPoint y: 221, distance: 73.8
click at [394, 148] on input "landmark" at bounding box center [480, 147] width 338 height 27
type input "landmark"
click at [367, 231] on link "Landmark Insurance & Financial Group" at bounding box center [367, 251] width 85 height 51
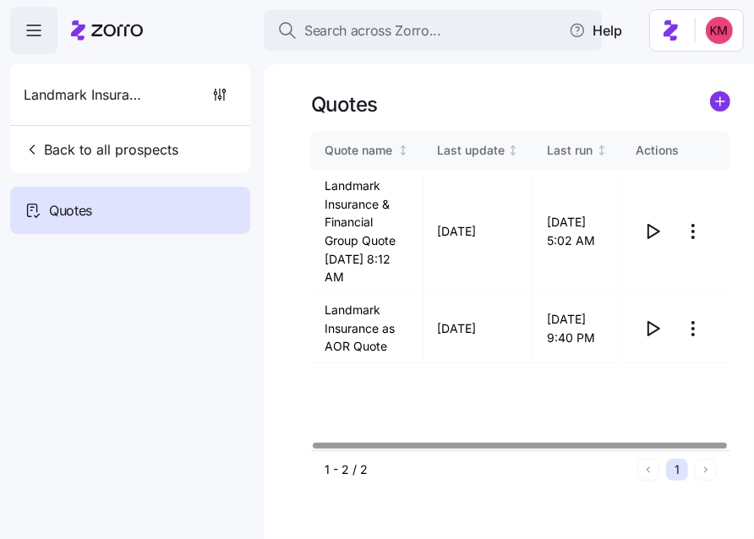
click at [457, 445] on div at bounding box center [520, 446] width 419 height 10
click at [505, 443] on div at bounding box center [522, 446] width 414 height 6
click at [655, 228] on icon "button" at bounding box center [653, 232] width 20 height 20
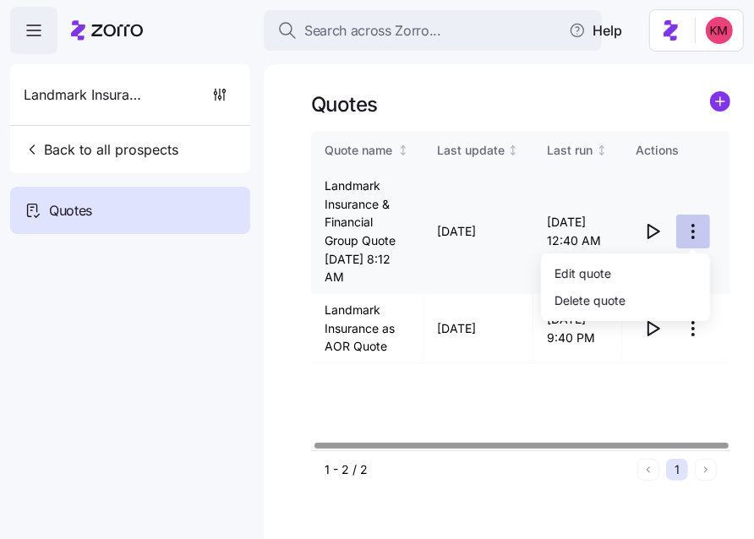
click at [702, 232] on html "Search across Zorro... Help Landmark Insurance & Financial Group Back to all pr…" at bounding box center [377, 349] width 754 height 699
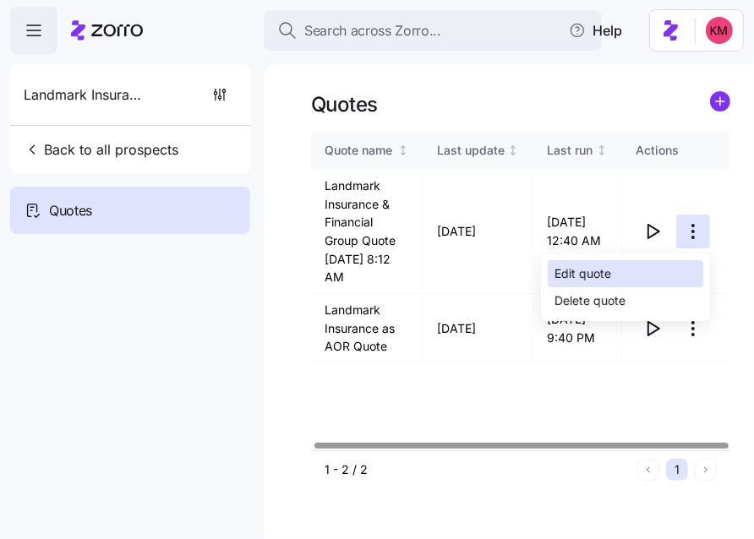
click at [649, 280] on div "Edit quote" at bounding box center [626, 273] width 156 height 27
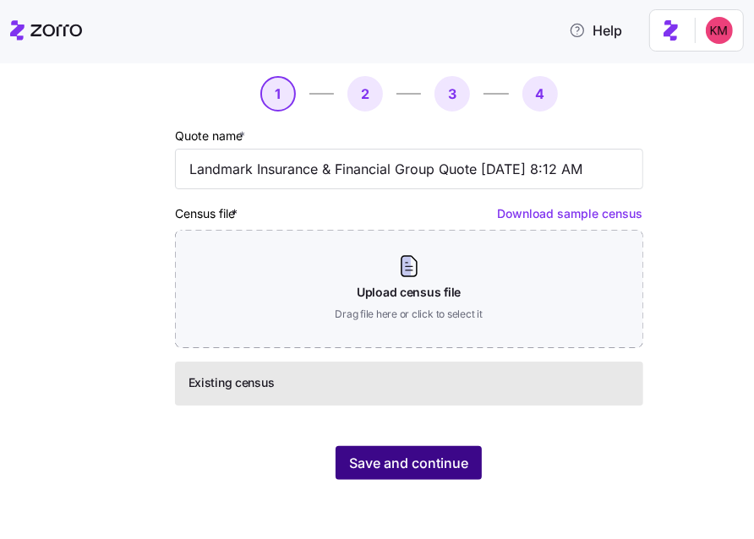
scroll to position [57, 0]
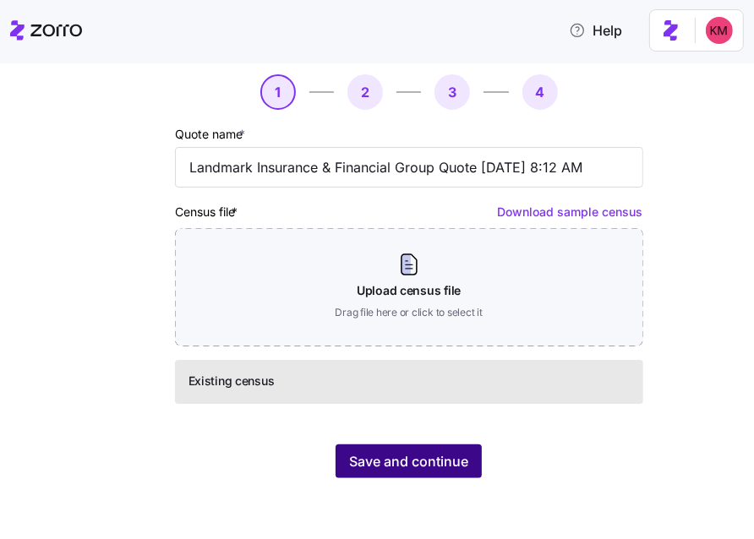
click at [429, 468] on span "Save and continue" at bounding box center [408, 462] width 119 height 20
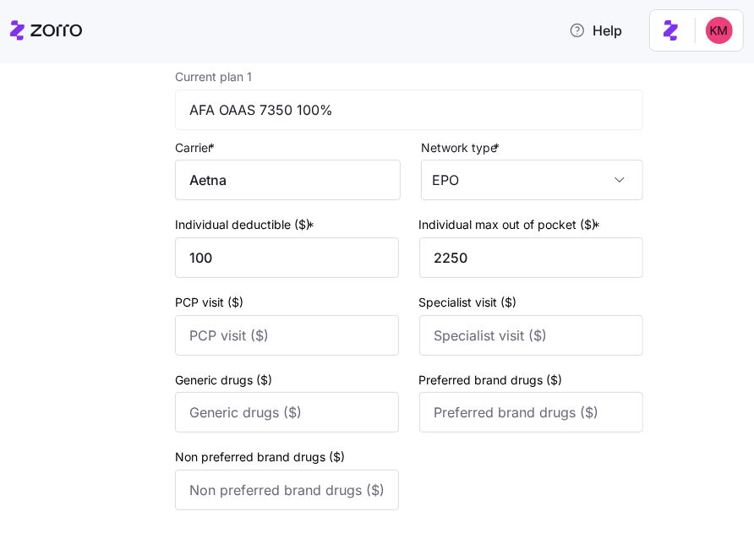
scroll to position [287, 0]
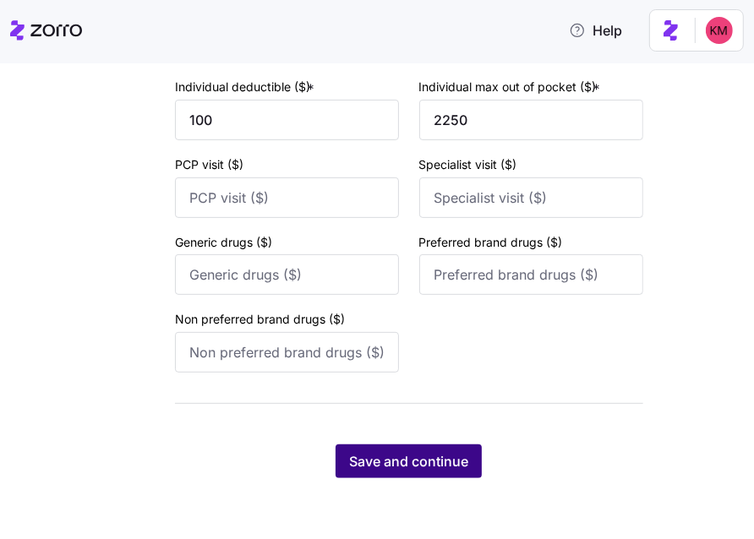
click at [426, 470] on span "Save and continue" at bounding box center [408, 462] width 119 height 20
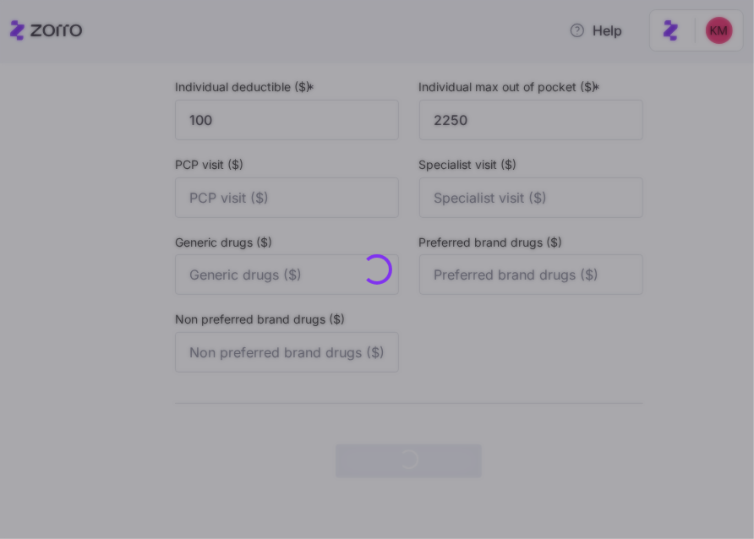
scroll to position [0, 0]
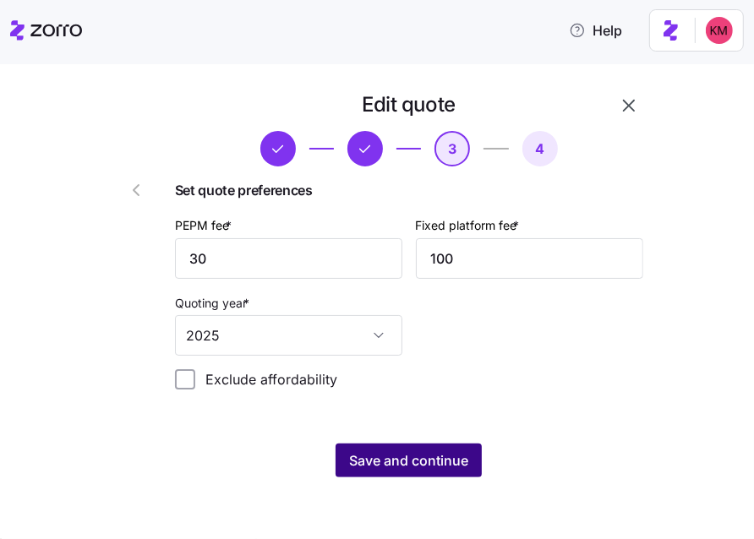
click at [397, 461] on span "Save and continue" at bounding box center [408, 461] width 119 height 20
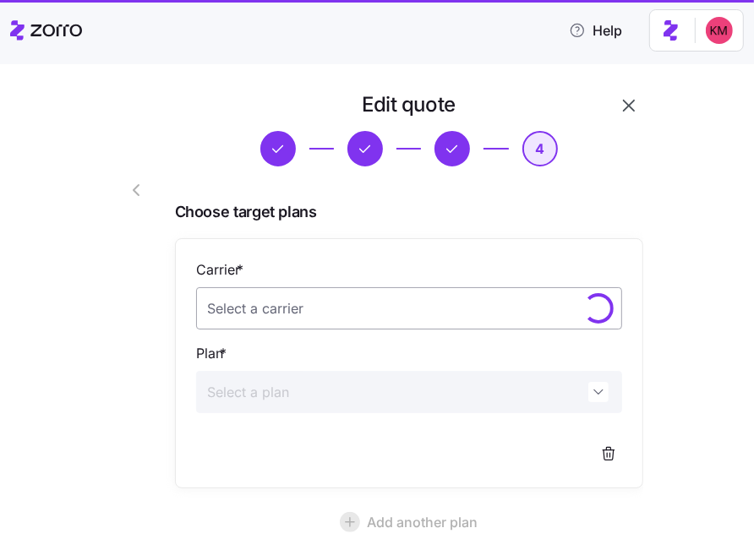
click at [393, 326] on input "Carrier *" at bounding box center [409, 308] width 426 height 42
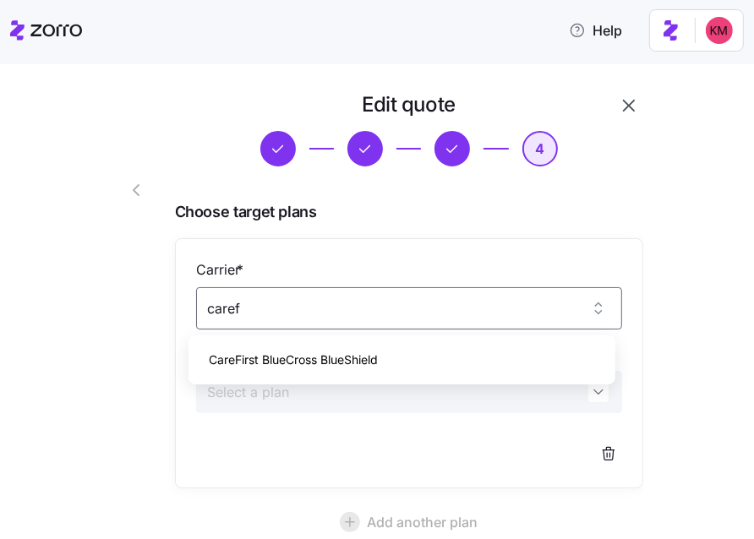
click at [350, 353] on span "CareFirst BlueCross BlueShield" at bounding box center [293, 360] width 169 height 19
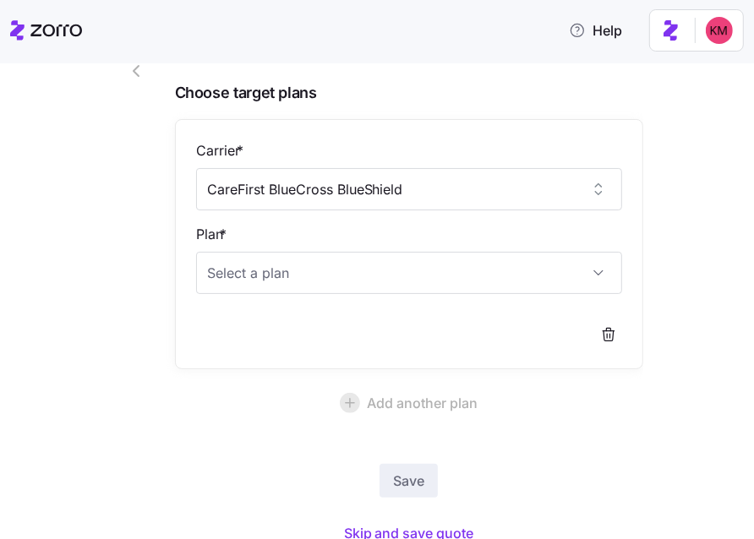
scroll to position [124, 0]
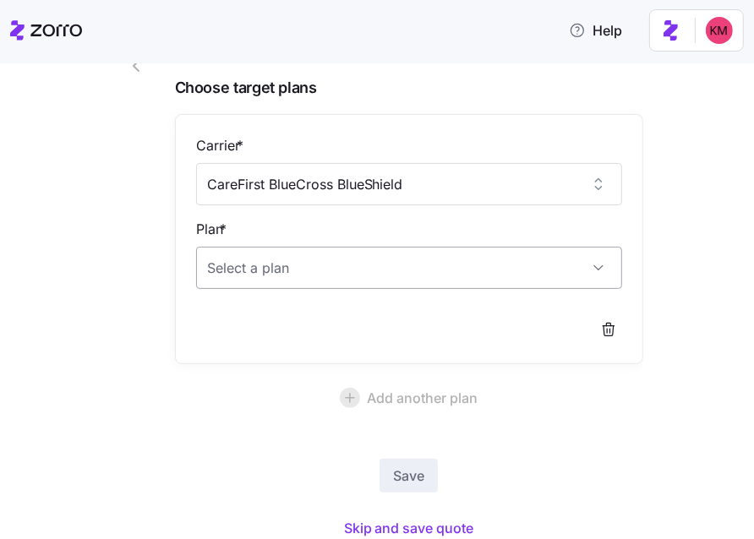
type input "CareFirst BlueCross BlueShield"
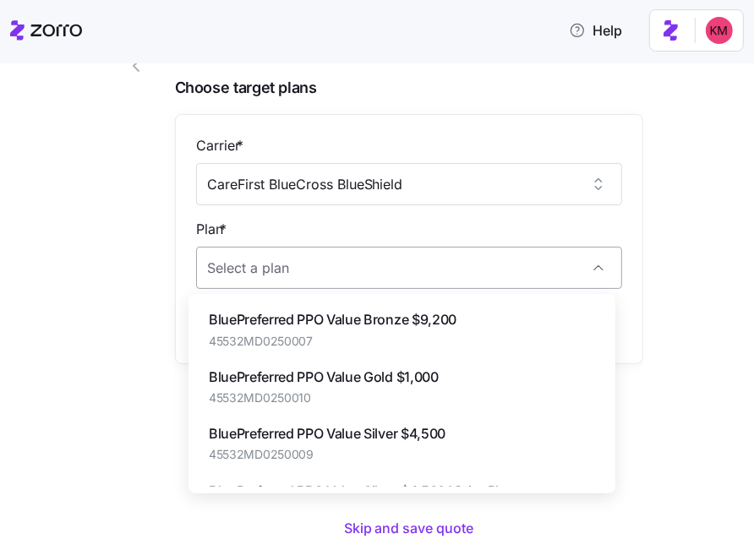
click at [282, 287] on div "Carrier * CareFirst BlueCross BlueShield Plan *" at bounding box center [409, 239] width 426 height 208
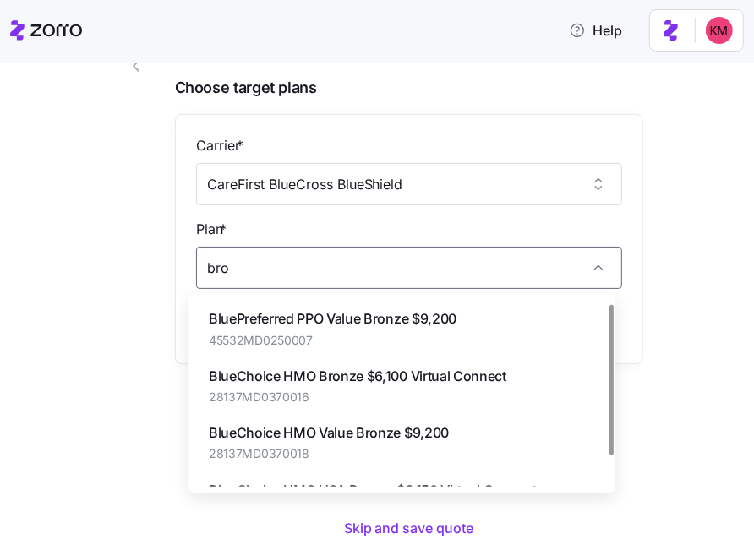
scroll to position [1, 0]
type input "bro"
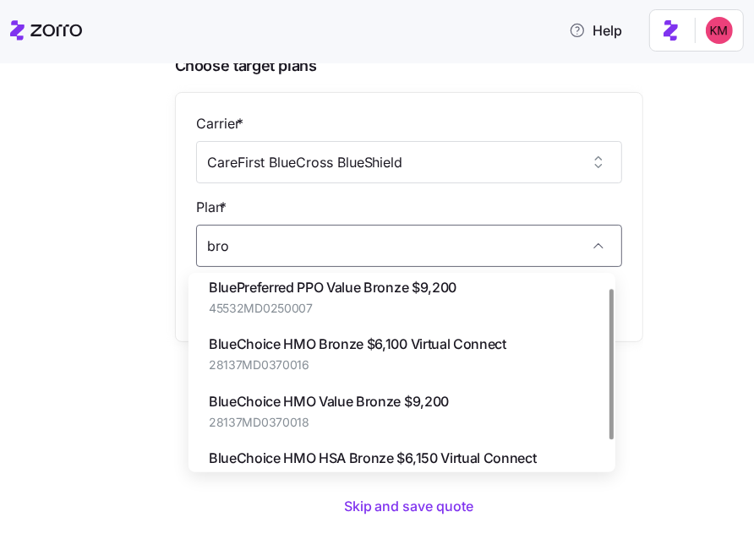
scroll to position [10, 0]
click at [291, 304] on span "45532MD0250007" at bounding box center [333, 309] width 248 height 17
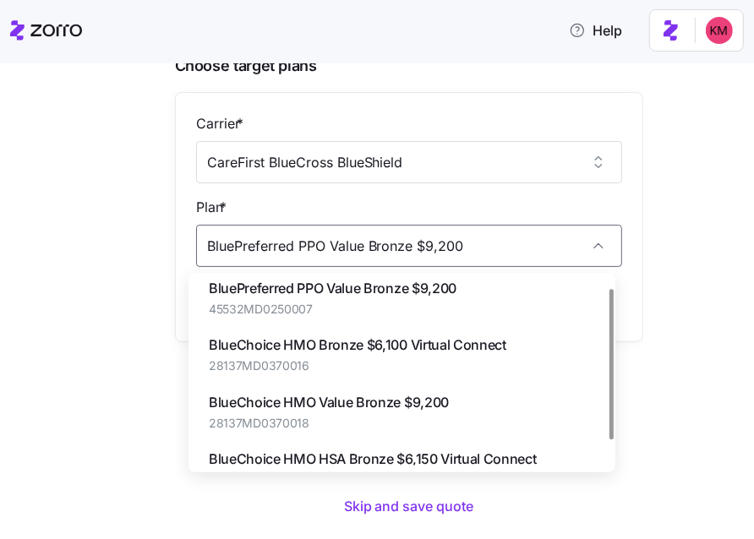
scroll to position [137, 0]
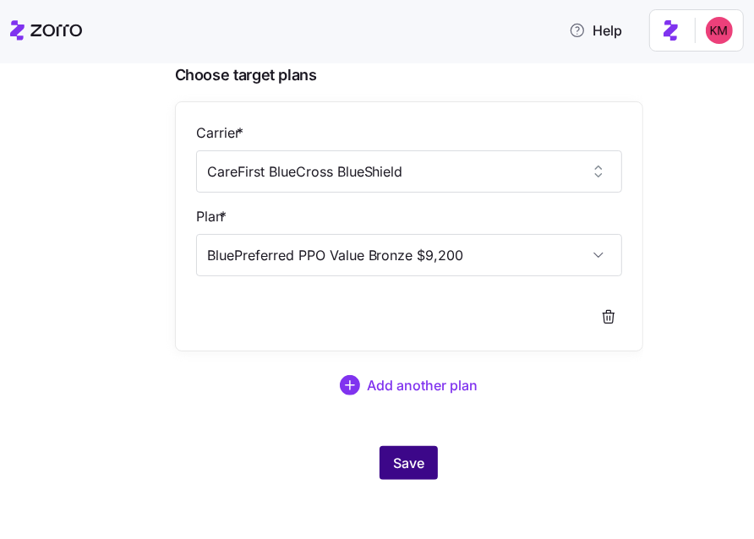
type input "BluePreferred PPO Value Bronze $9,200"
click at [404, 458] on span "Save" at bounding box center [408, 463] width 31 height 20
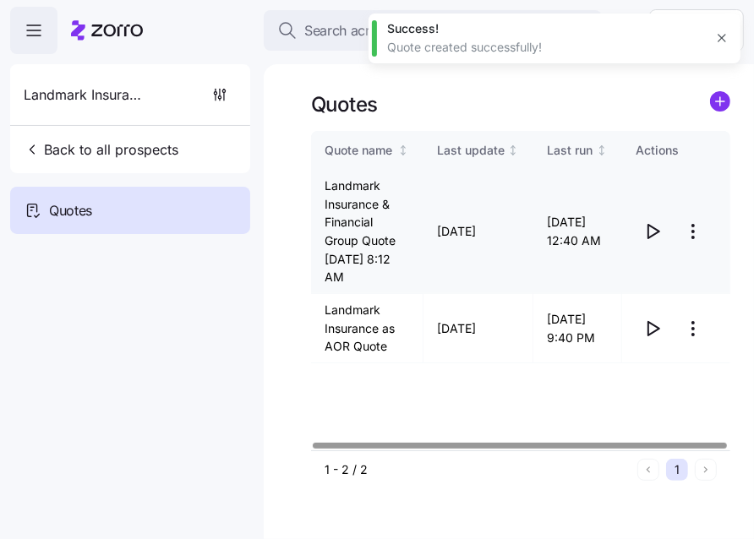
click at [656, 233] on icon "button" at bounding box center [653, 232] width 20 height 20
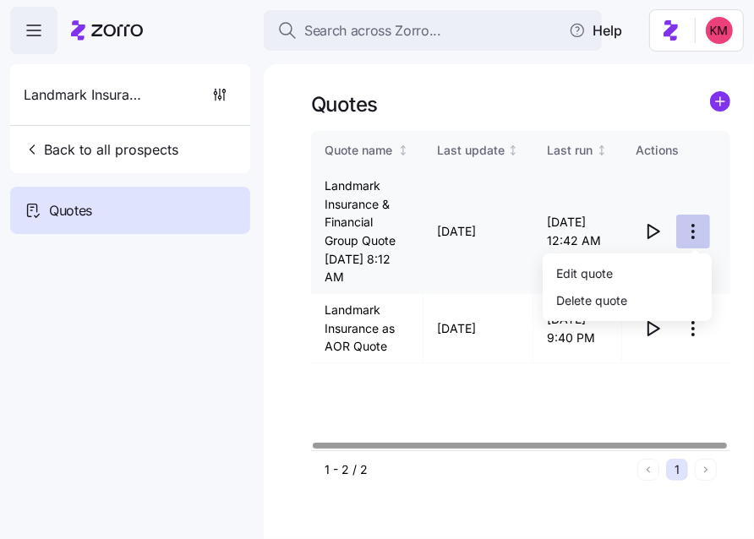
click at [698, 227] on html "Search across Zorro... Help Landmark Insurance & Financial Group Back to all pr…" at bounding box center [377, 349] width 754 height 699
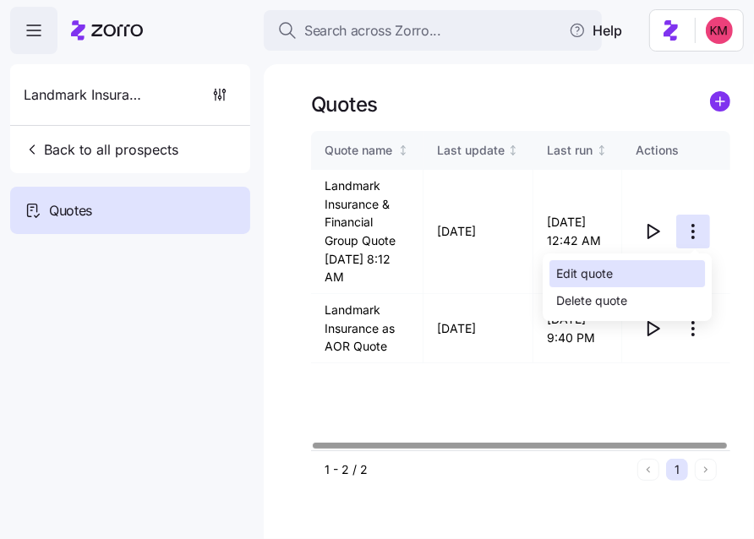
click at [644, 276] on div "Edit quote" at bounding box center [628, 273] width 156 height 27
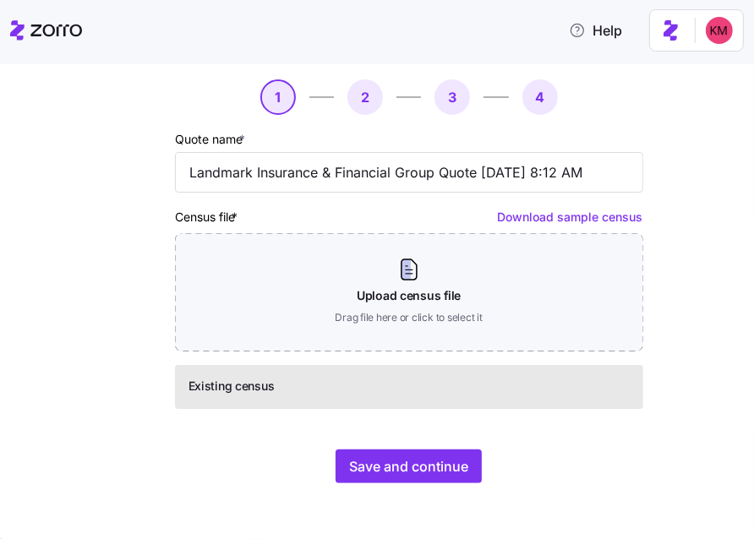
scroll to position [57, 0]
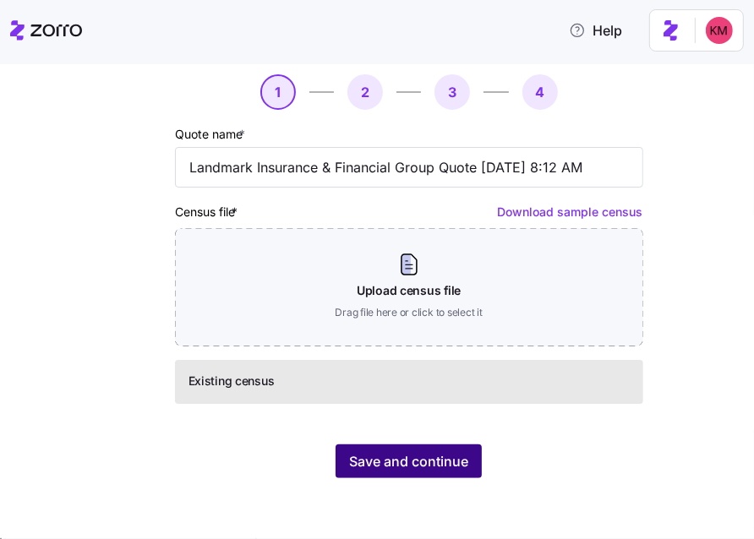
click at [412, 464] on span "Save and continue" at bounding box center [408, 462] width 119 height 20
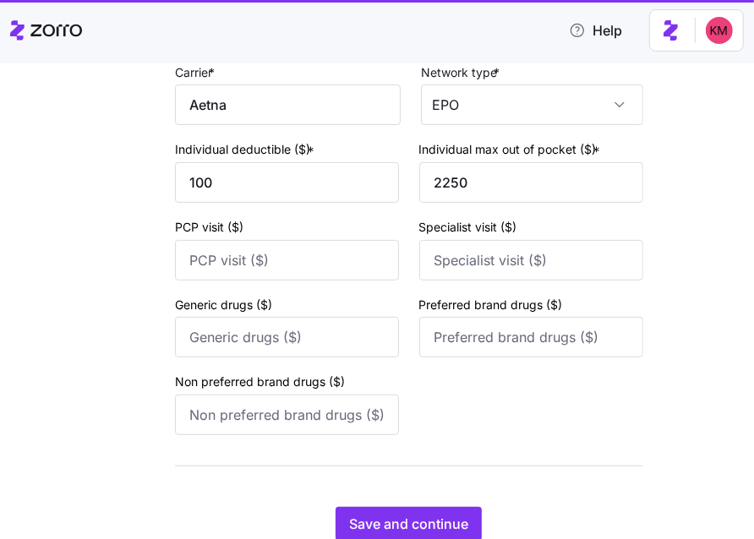
scroll to position [287, 0]
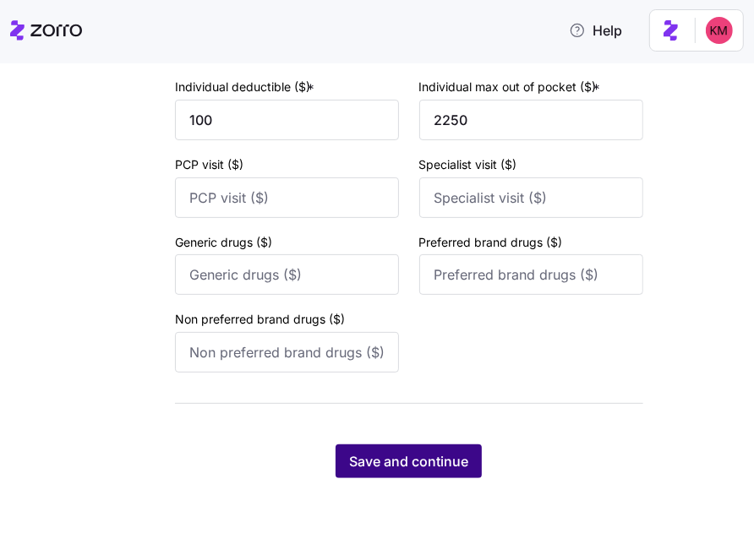
click at [446, 446] on button "Save and continue" at bounding box center [409, 462] width 146 height 34
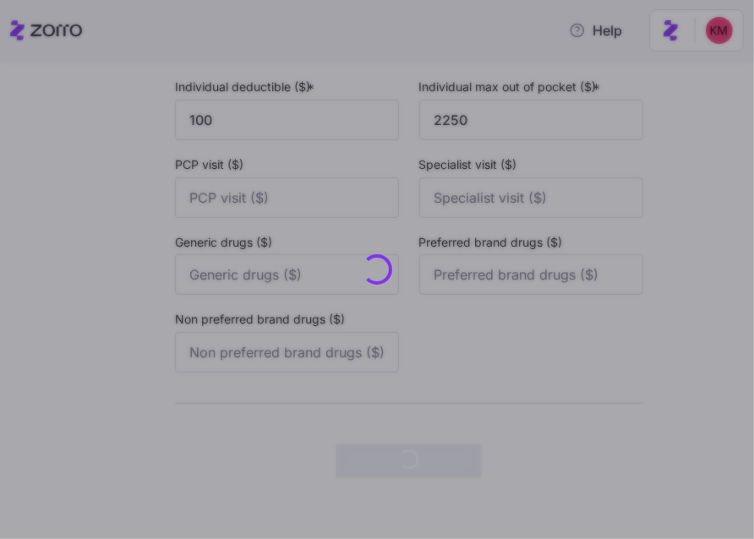
scroll to position [0, 0]
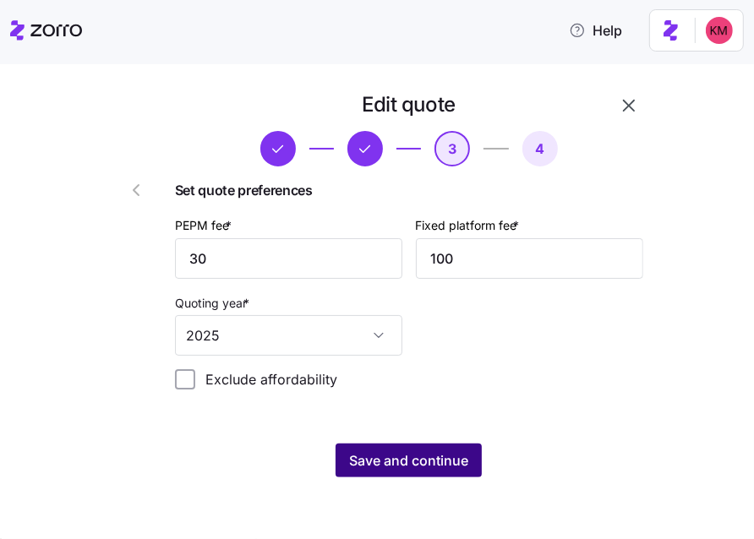
drag, startPoint x: 477, startPoint y: 414, endPoint x: 426, endPoint y: 451, distance: 62.4
click at [476, 415] on div "Edit quote 3 4 Set quote preferences PEPM fee * 30 Fixed platform fee * 100 Quo…" at bounding box center [409, 285] width 482 height 400
click at [413, 455] on span "Save and continue" at bounding box center [408, 461] width 119 height 20
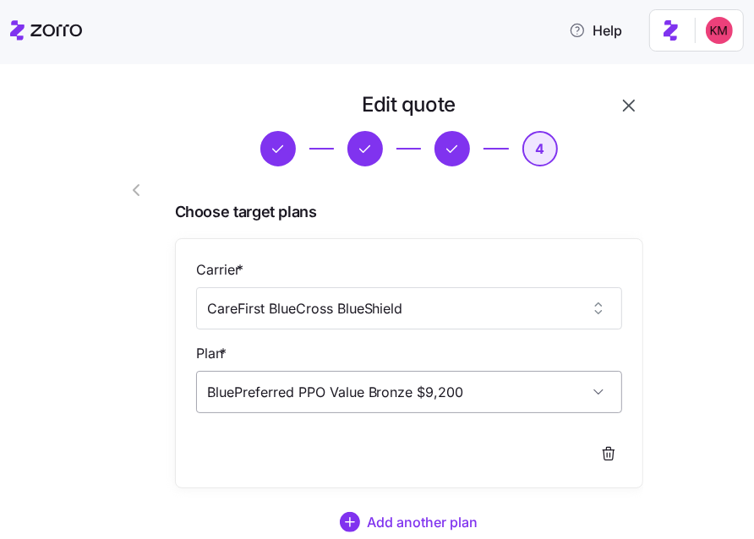
click at [335, 394] on input "BluePreferred PPO Value Bronze $9,200" at bounding box center [409, 392] width 426 height 42
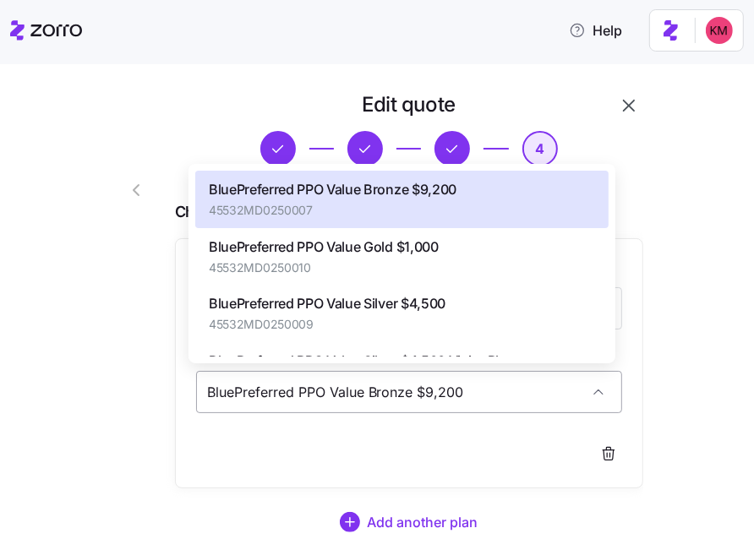
click at [335, 394] on input "BluePreferred PPO Value Bronze $9,200" at bounding box center [409, 392] width 426 height 42
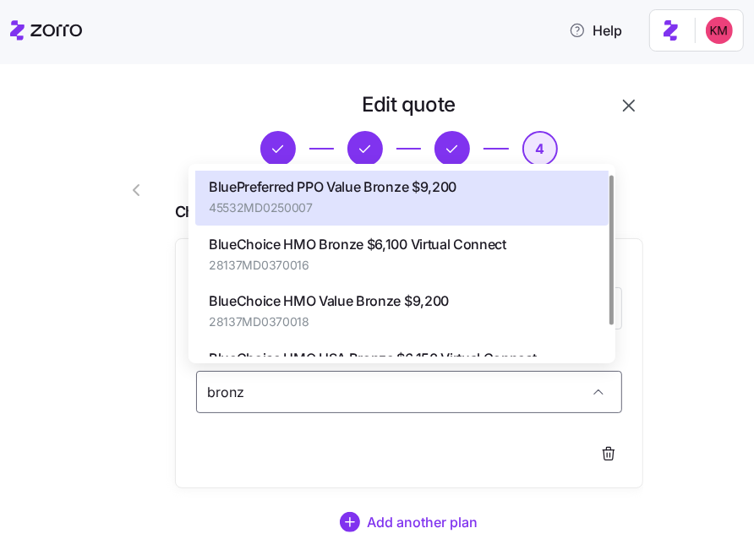
scroll to position [3, 0]
click at [404, 263] on span "28137MD0370016" at bounding box center [358, 264] width 298 height 17
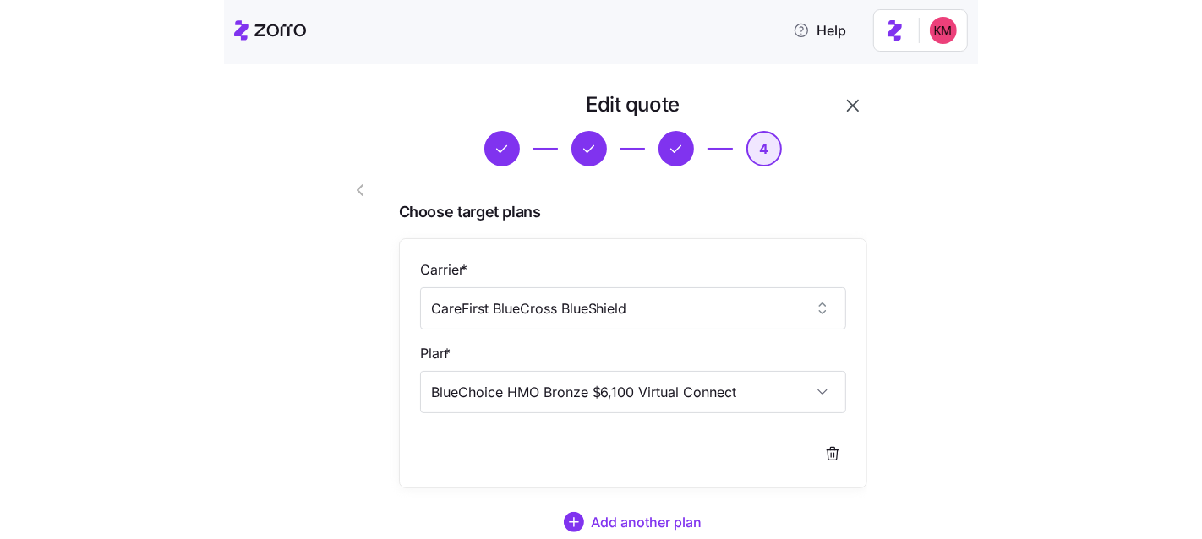
scroll to position [137, 0]
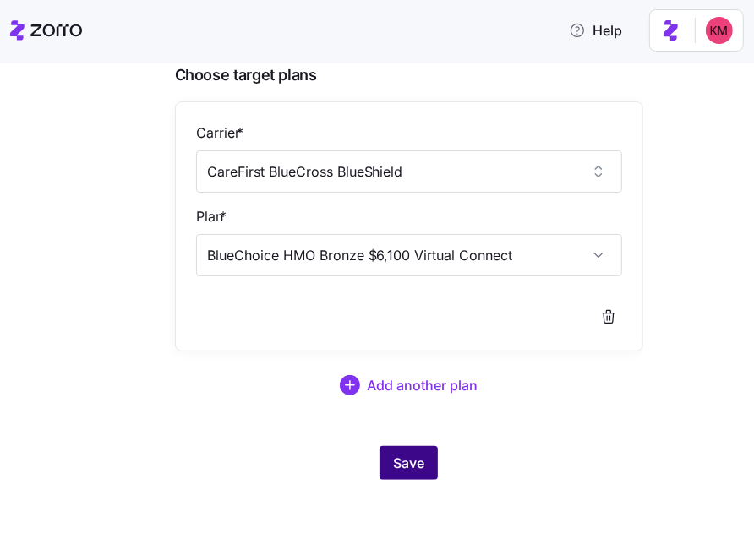
type input "BlueChoice HMO Bronze $6,100 Virtual Connect"
click at [424, 472] on button "Save" at bounding box center [409, 463] width 58 height 34
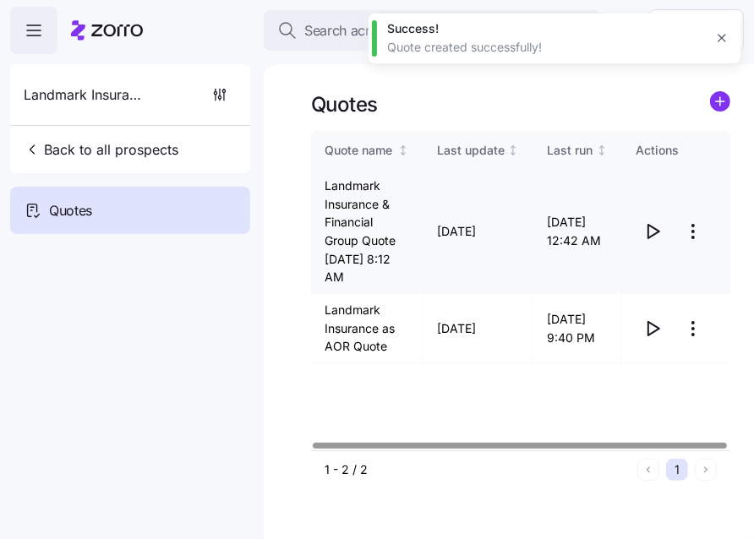
click at [649, 237] on icon "button" at bounding box center [654, 232] width 11 height 14
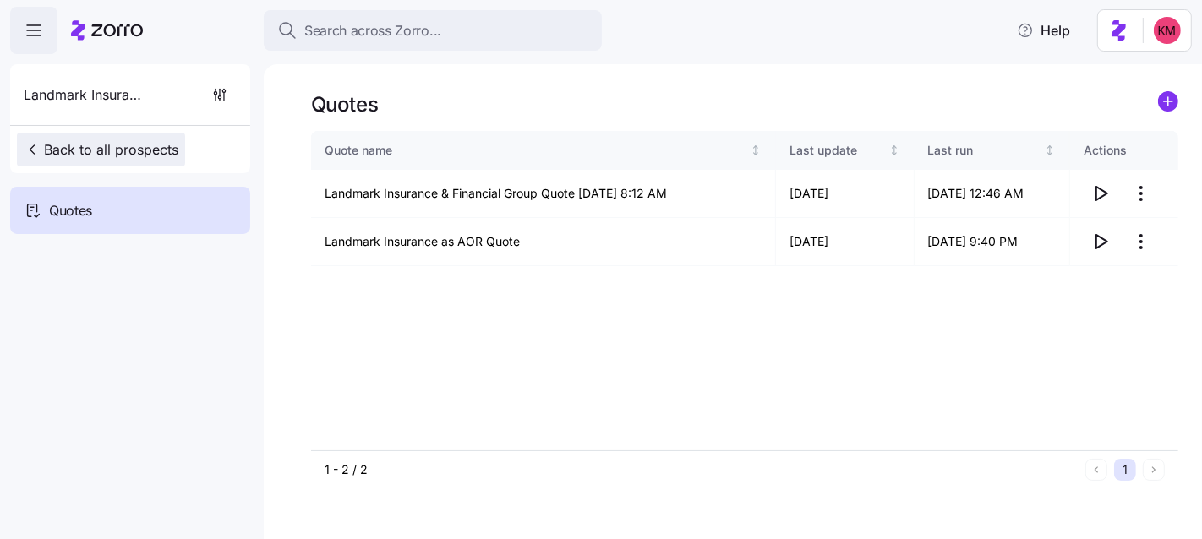
click at [117, 158] on span "Back to all prospects" at bounding box center [101, 150] width 155 height 20
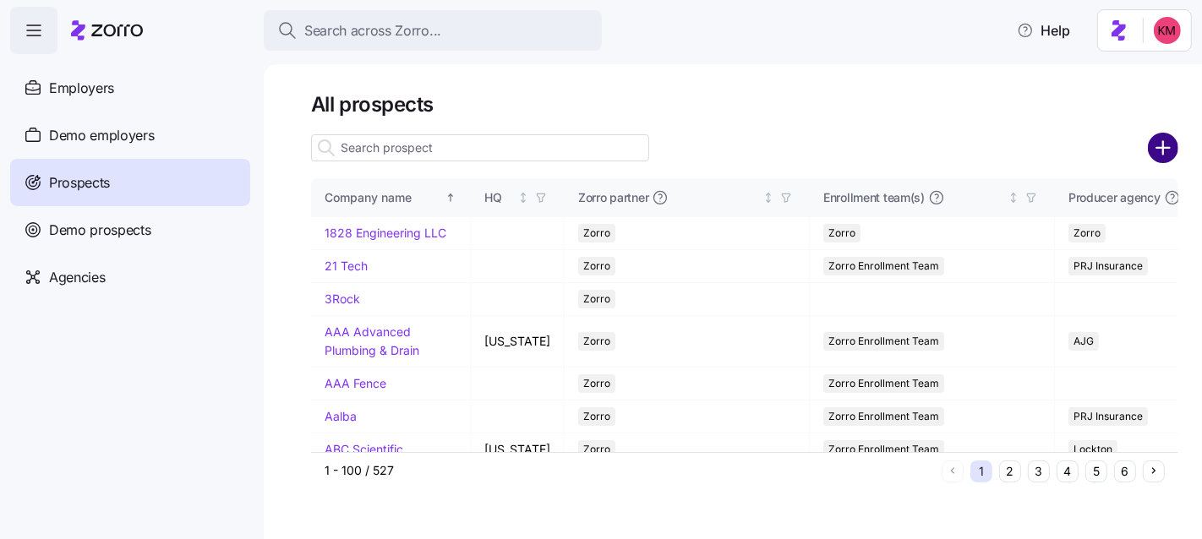
click at [753, 140] on circle "add icon" at bounding box center [1164, 148] width 28 height 28
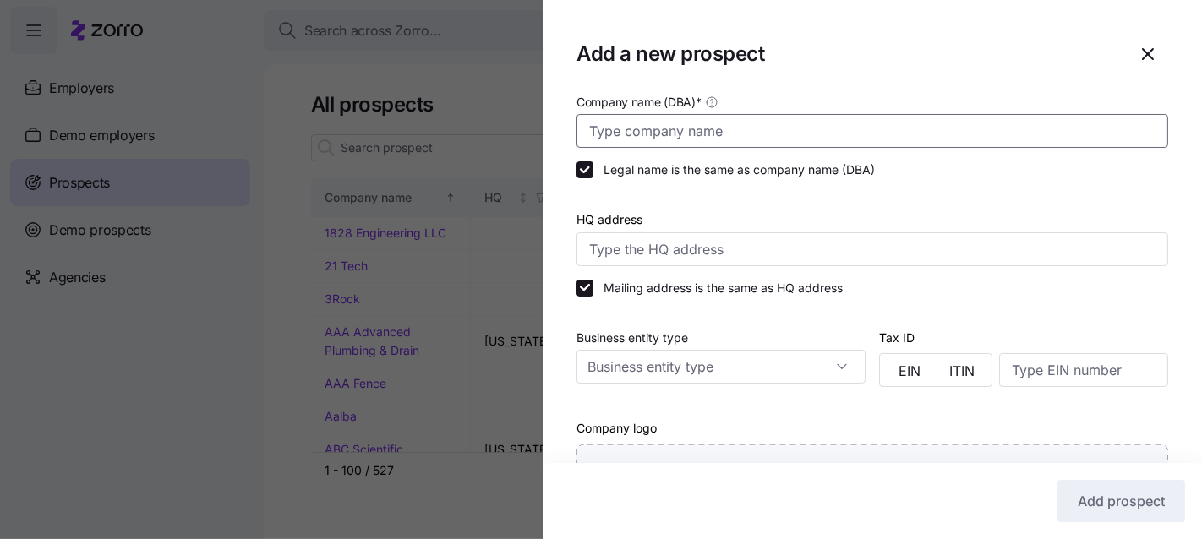
click at [753, 138] on input "Company name (DBA) *" at bounding box center [873, 131] width 592 height 34
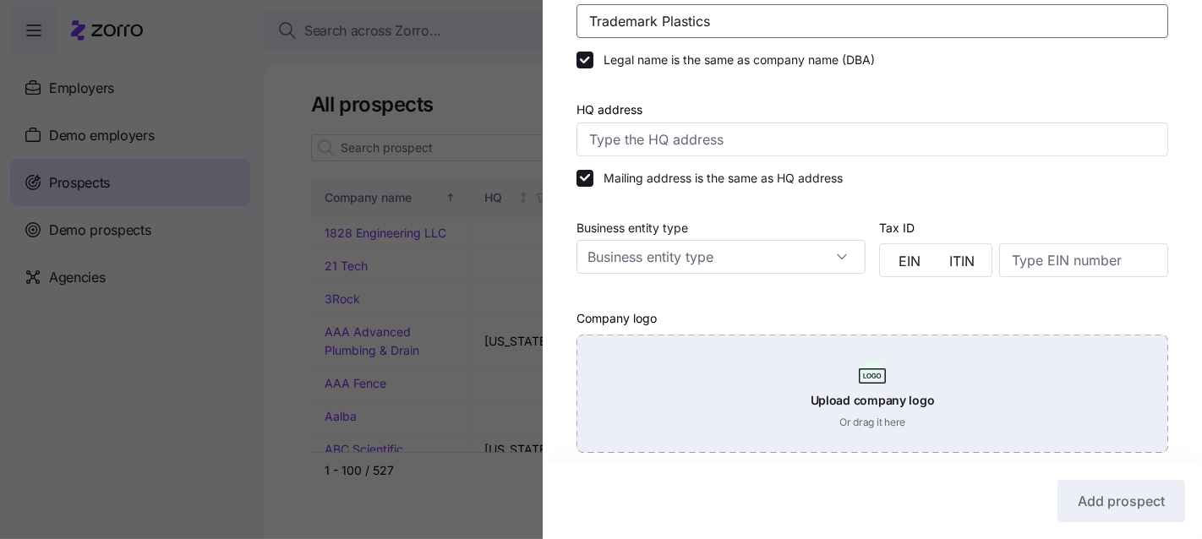
scroll to position [315, 0]
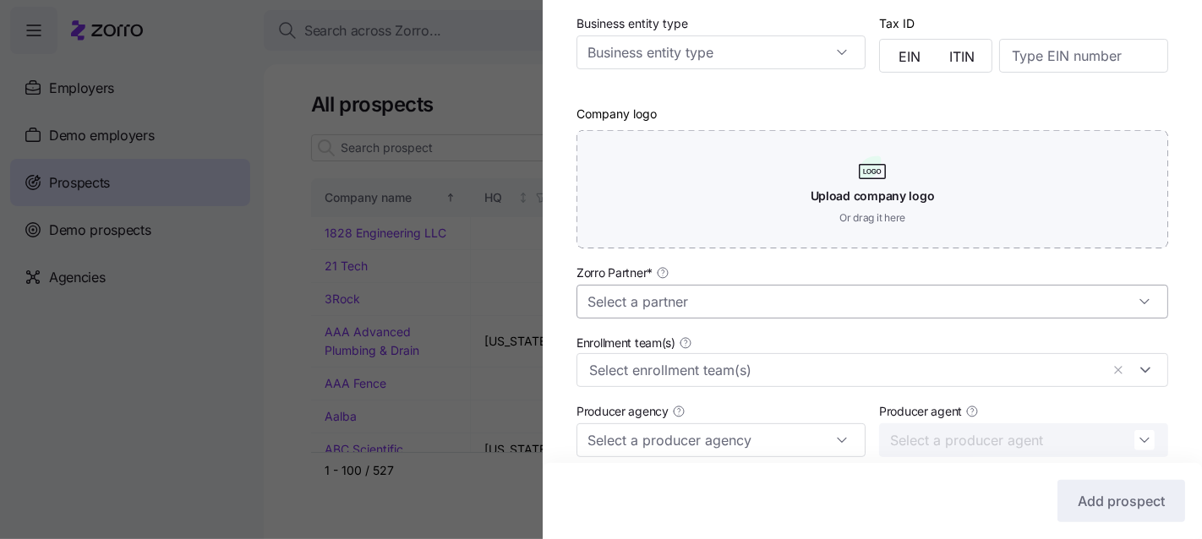
type input "Trademark Plastics"
click at [660, 294] on input "Zorro Partner *" at bounding box center [873, 302] width 592 height 34
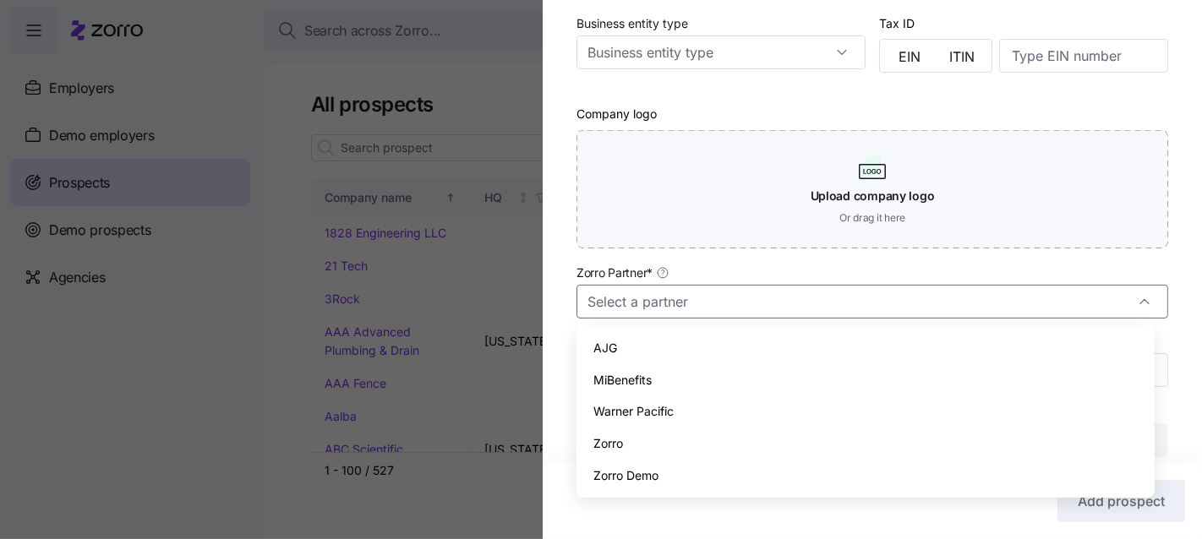
click at [672, 452] on div "Zorro" at bounding box center [865, 444] width 564 height 32
type input "Zorro"
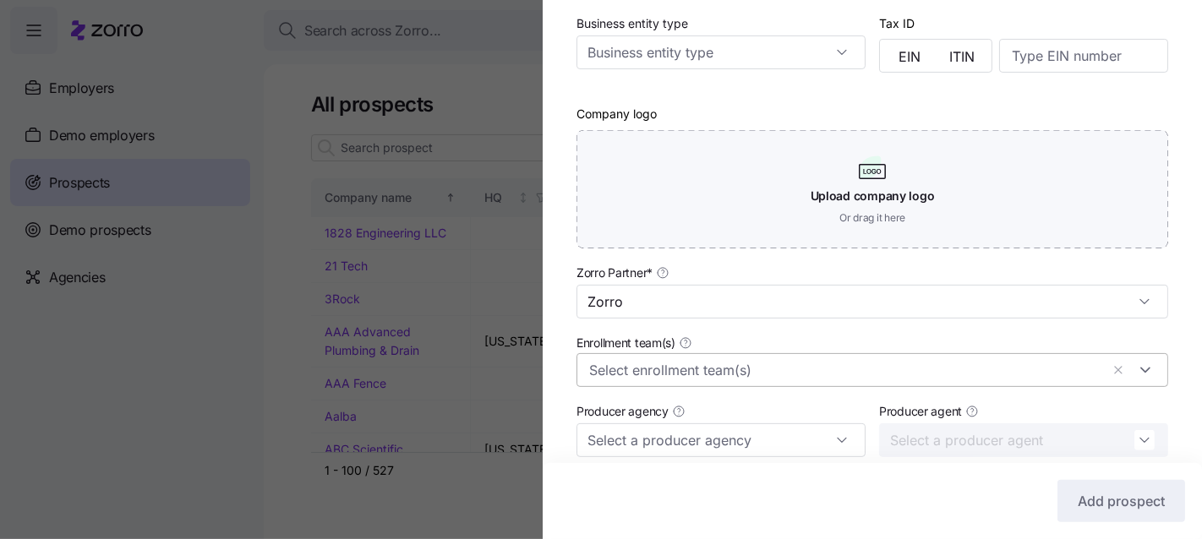
scroll to position [524, 0]
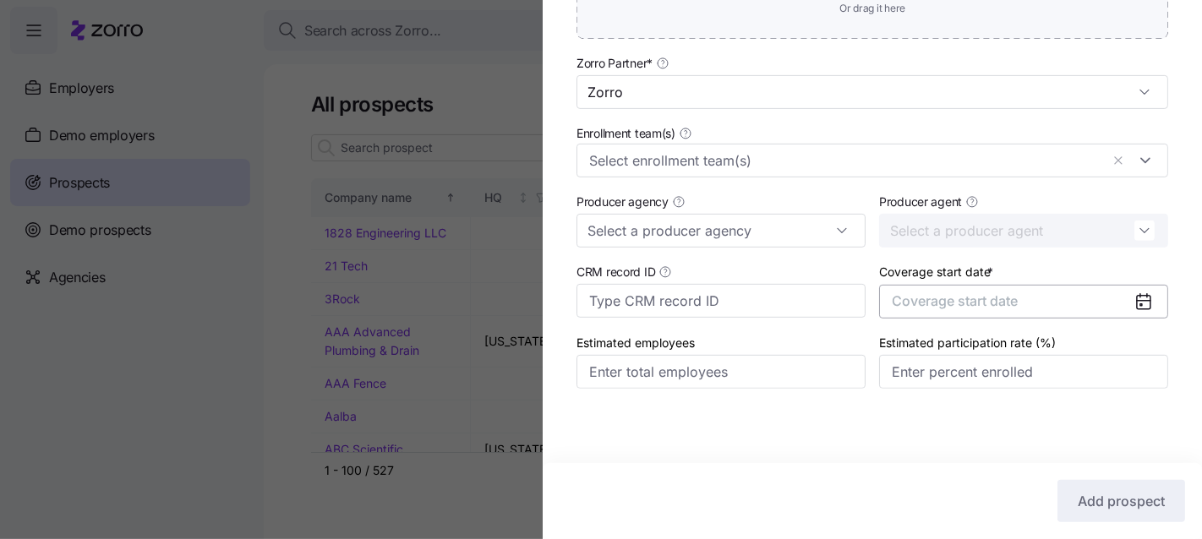
click at [753, 315] on button "Coverage start date" at bounding box center [1023, 302] width 289 height 34
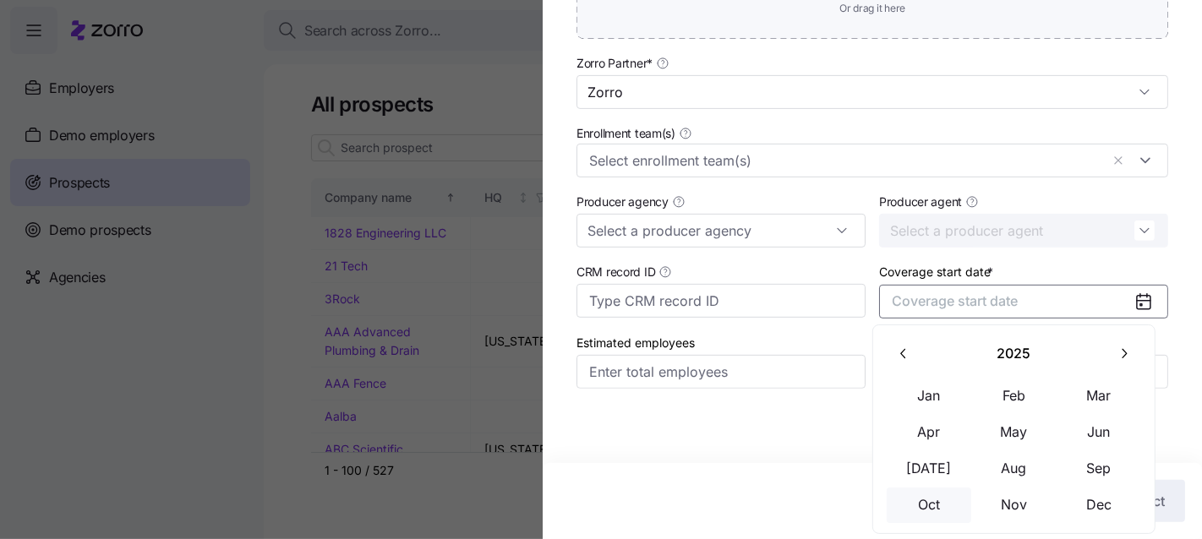
click at [753, 500] on button "Oct" at bounding box center [929, 506] width 85 height 36
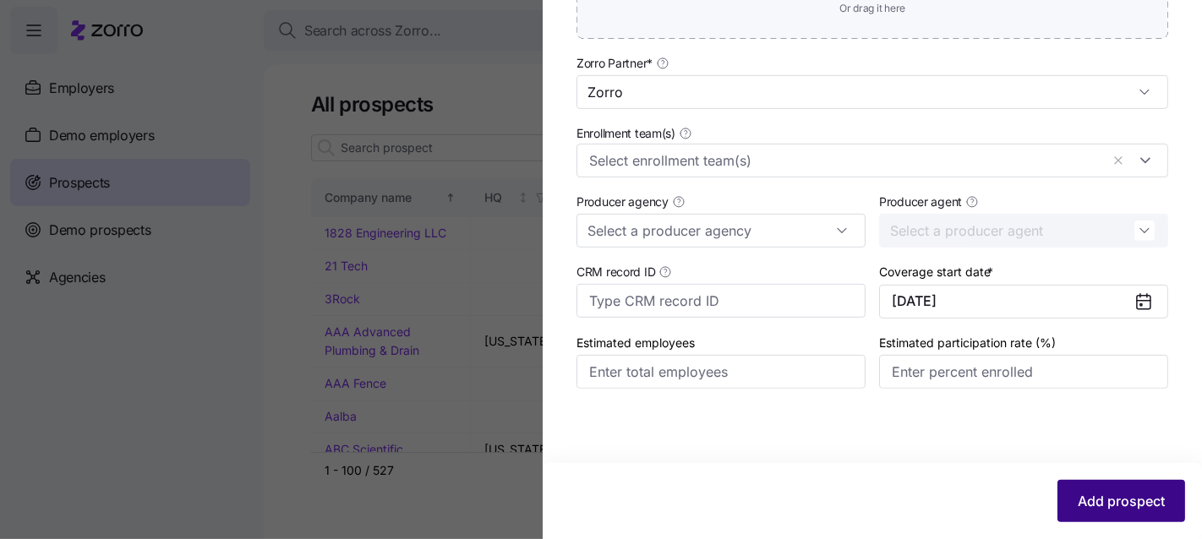
click at [753, 498] on span "Add prospect" at bounding box center [1121, 501] width 87 height 20
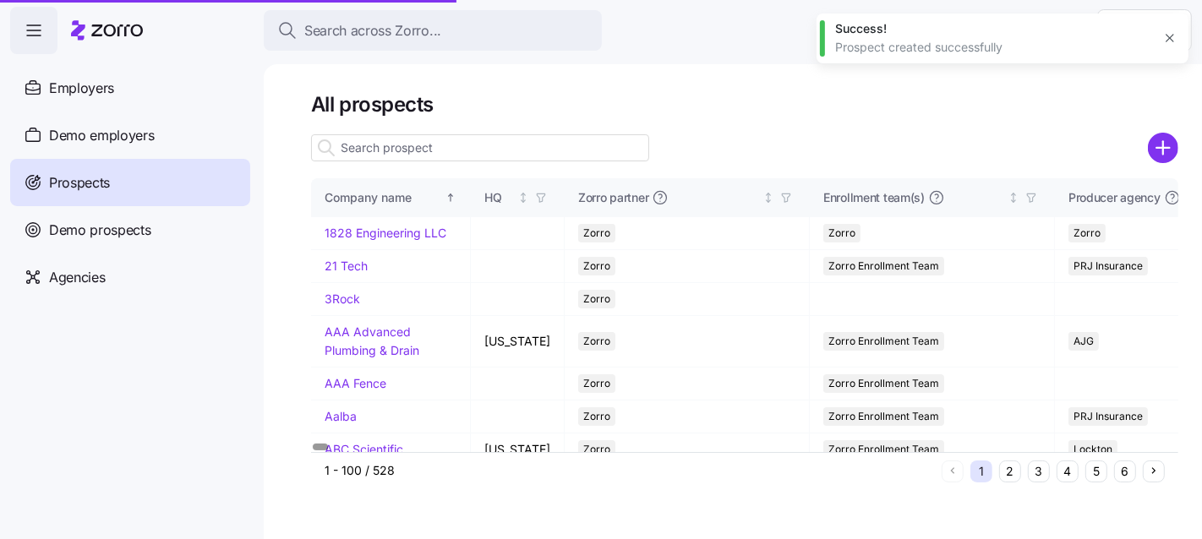
click at [444, 137] on input at bounding box center [480, 147] width 338 height 27
click at [440, 155] on input at bounding box center [480, 147] width 338 height 27
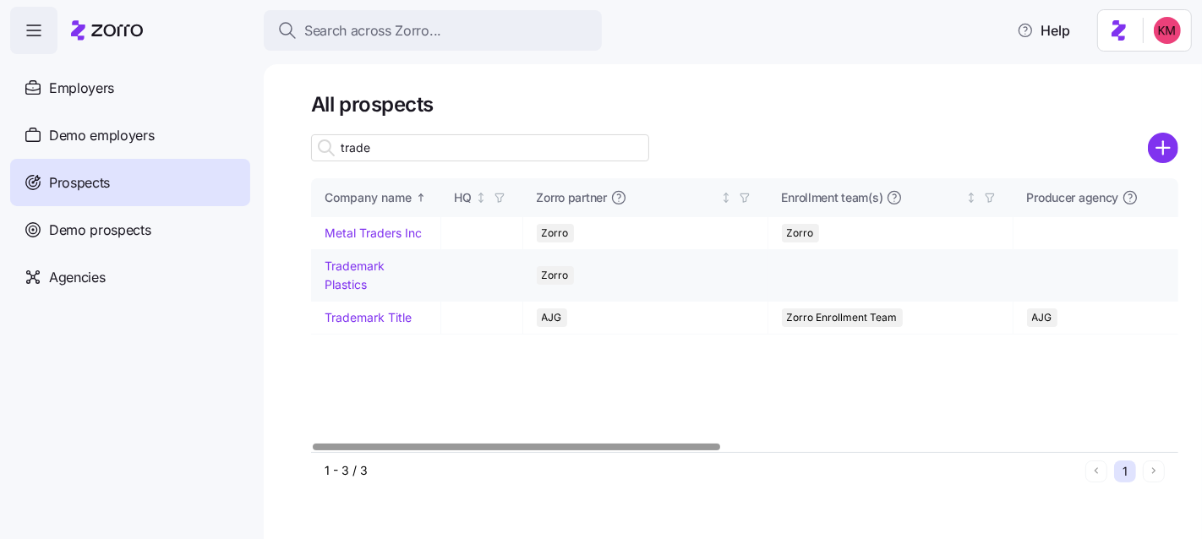
type input "trade"
click at [348, 262] on link "Trademark Plastics" at bounding box center [355, 275] width 60 height 33
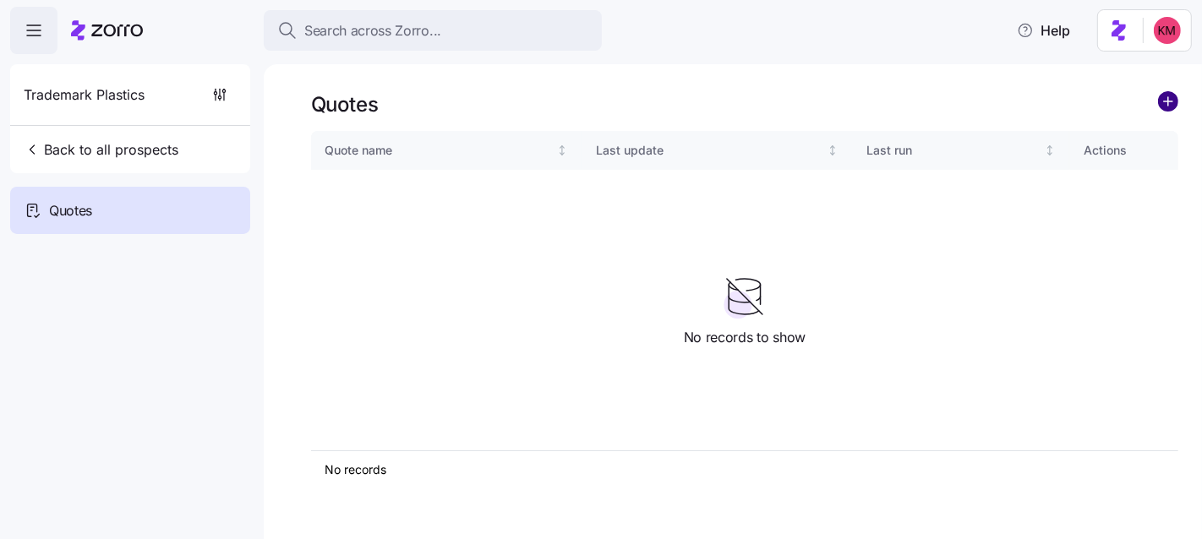
click at [753, 101] on circle "add icon" at bounding box center [1168, 101] width 19 height 19
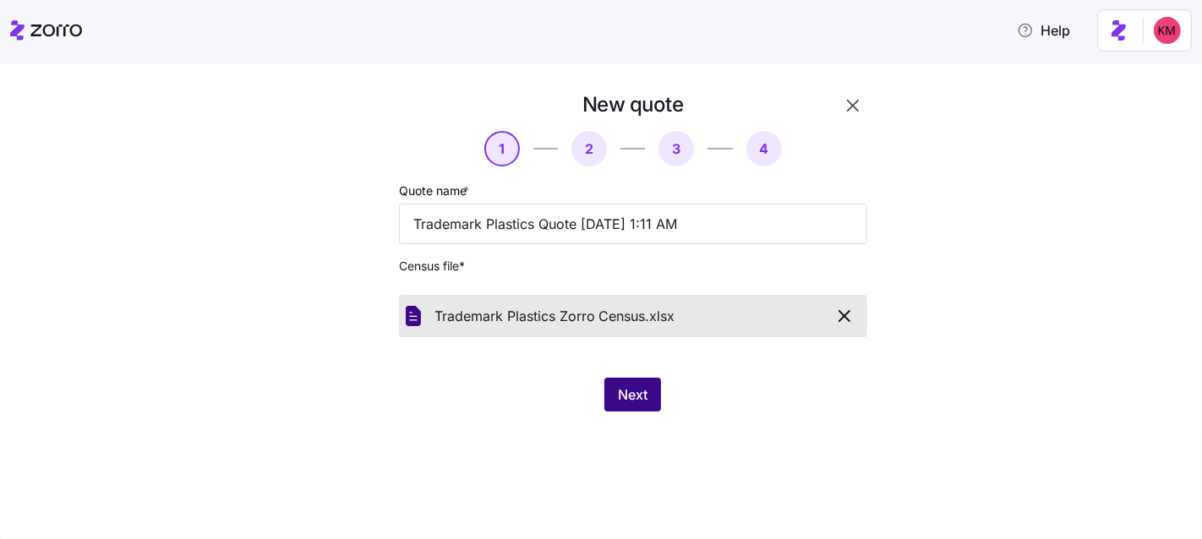
click at [640, 392] on span "Next" at bounding box center [633, 395] width 30 height 20
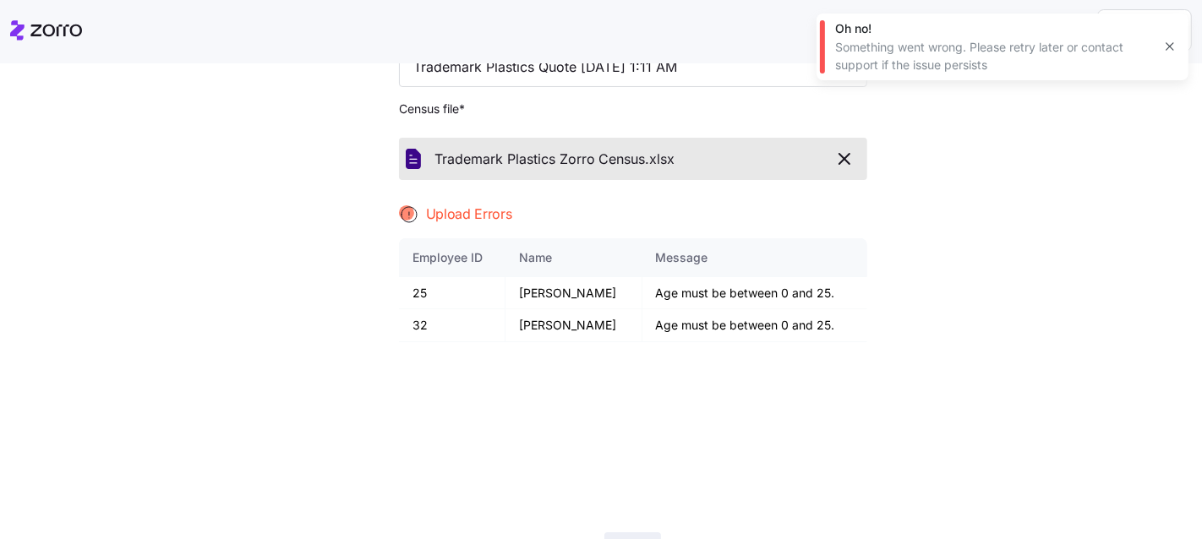
scroll to position [157, 0]
click at [619, 152] on span "Trademark Plastics Zorro Census." at bounding box center [543, 159] width 216 height 21
click at [753, 157] on icon "button" at bounding box center [845, 159] width 20 height 20
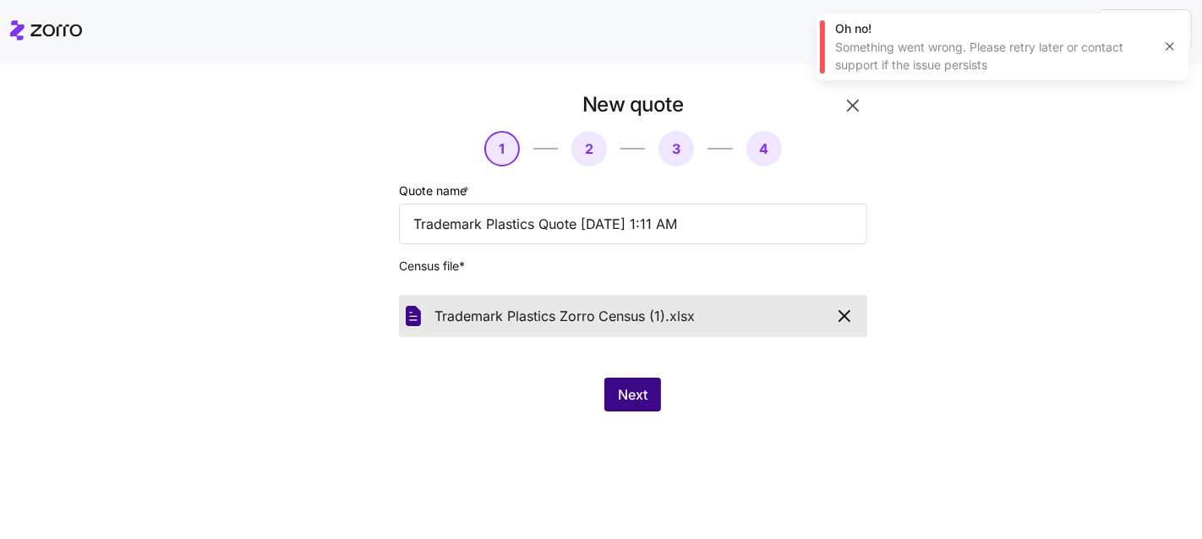
click at [627, 391] on span "Next" at bounding box center [633, 395] width 30 height 20
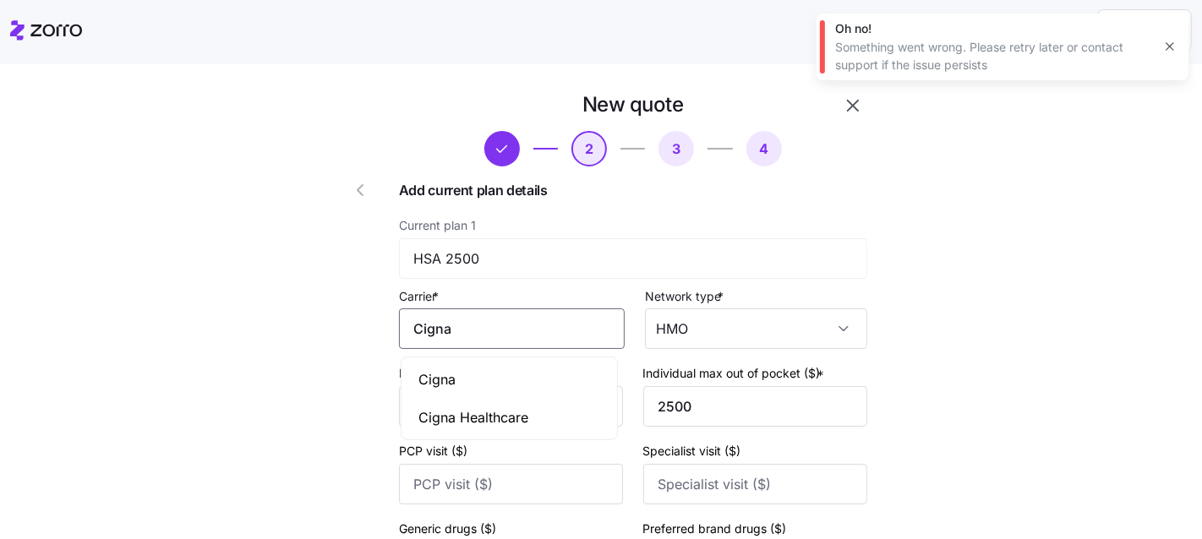
drag, startPoint x: 498, startPoint y: 315, endPoint x: 495, endPoint y: 325, distance: 10.7
click at [498, 315] on input "Cigna" at bounding box center [512, 329] width 226 height 41
click at [478, 375] on div "Cigna" at bounding box center [509, 380] width 209 height 38
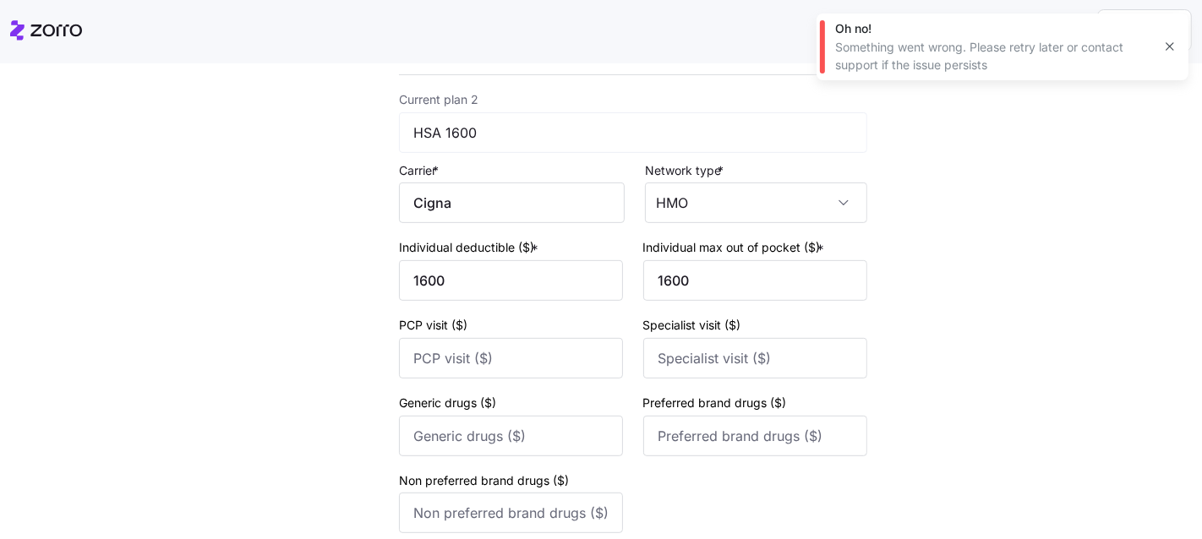
scroll to position [636, 0]
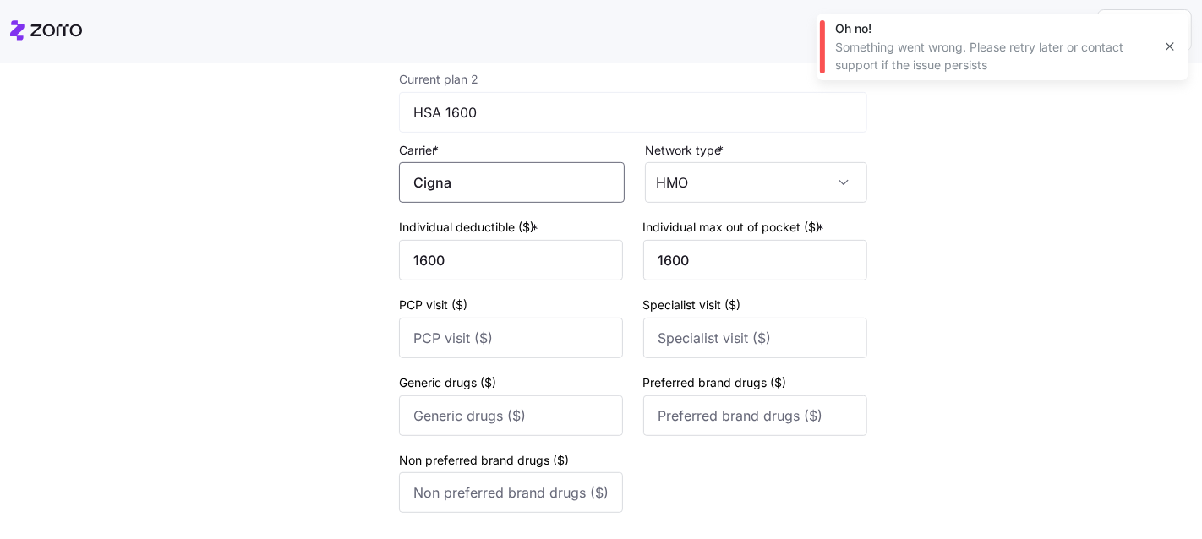
click at [464, 194] on input "Cigna" at bounding box center [512, 182] width 226 height 41
click at [463, 236] on div "Cigna" at bounding box center [509, 235] width 209 height 38
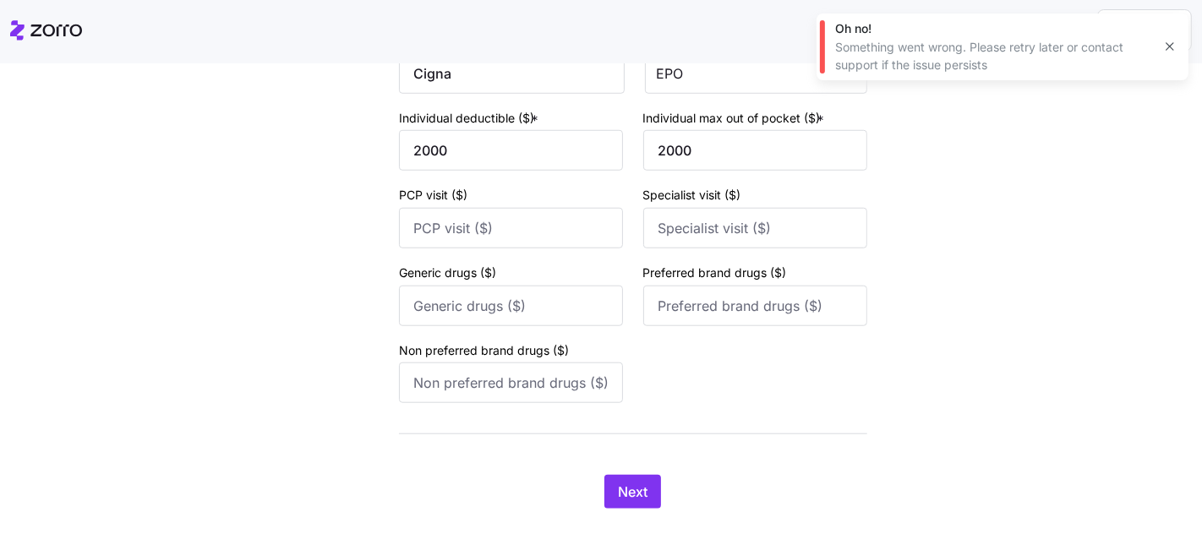
scroll to position [1055, 0]
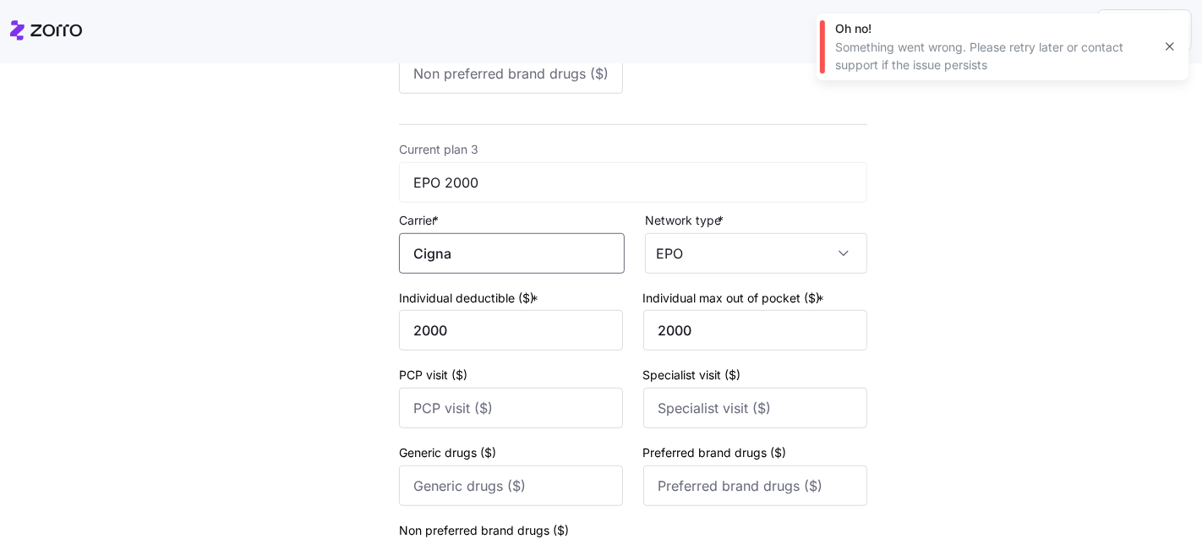
click at [478, 262] on input "Cigna" at bounding box center [512, 253] width 226 height 41
click at [473, 298] on div "Cigna" at bounding box center [509, 305] width 209 height 38
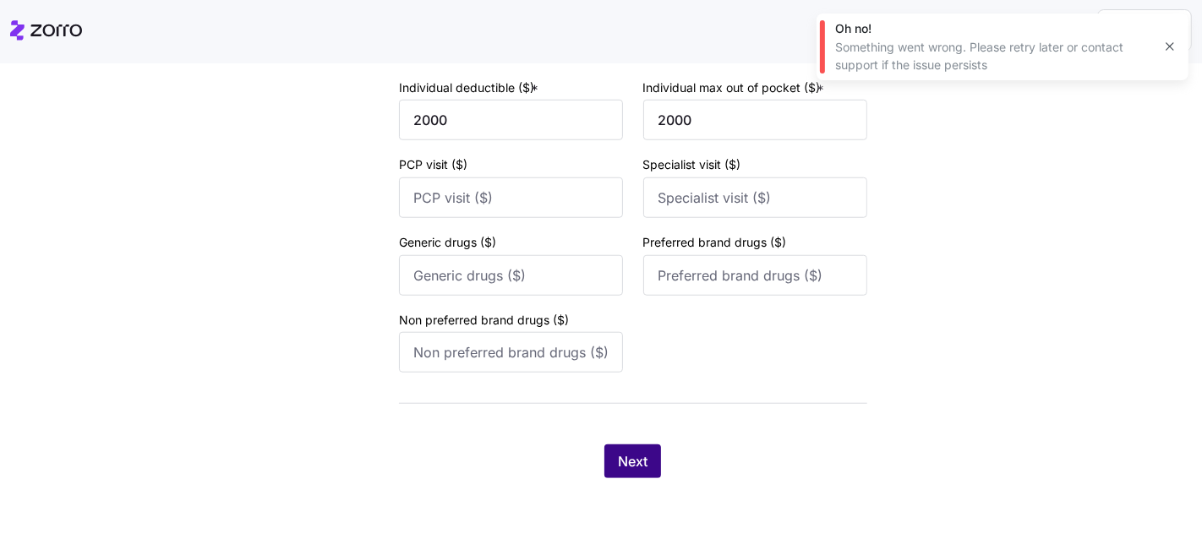
click at [618, 461] on span "Next" at bounding box center [633, 462] width 30 height 20
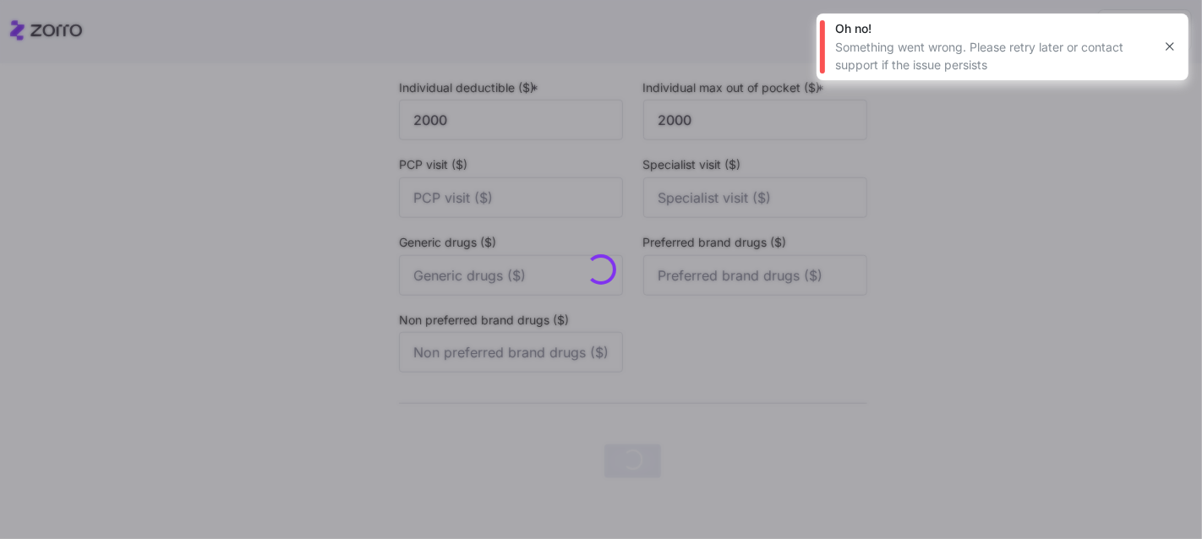
scroll to position [0, 0]
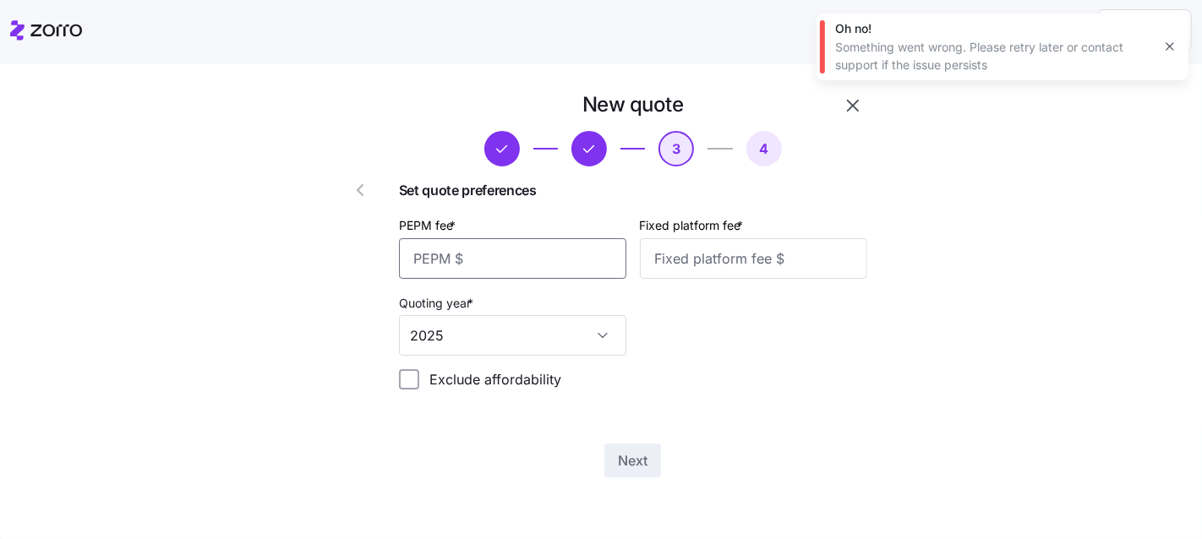
click at [468, 260] on input "PEPM fee *" at bounding box center [512, 258] width 227 height 41
type input "85"
type input "100"
click at [753, 441] on div "New quote 3 4 Set quote preferences PEPM fee * 85 Fixed platform fee * 100 Quot…" at bounding box center [633, 285] width 482 height 400
click at [618, 464] on span "Next" at bounding box center [633, 461] width 30 height 20
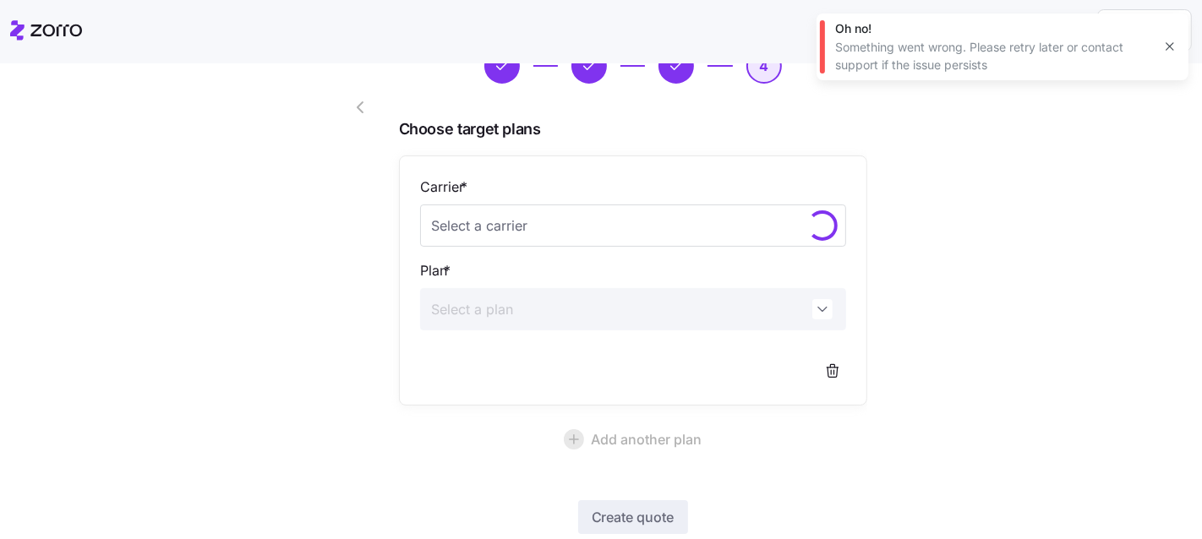
scroll to position [188, 0]
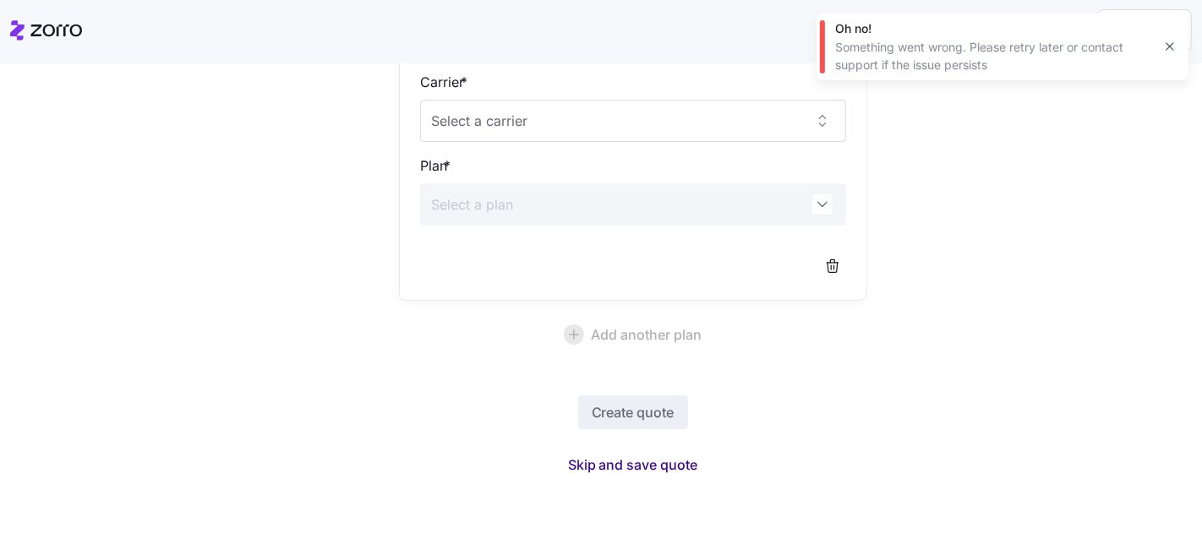
click at [604, 462] on span "Skip and save quote" at bounding box center [633, 465] width 130 height 20
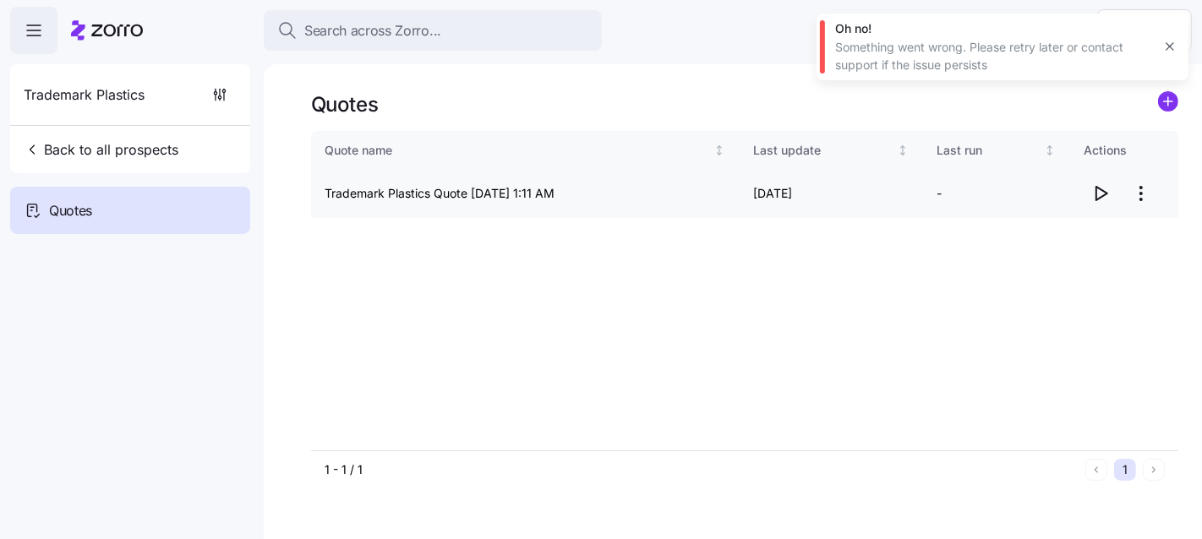
click at [753, 193] on span "button" at bounding box center [1101, 194] width 32 height 32
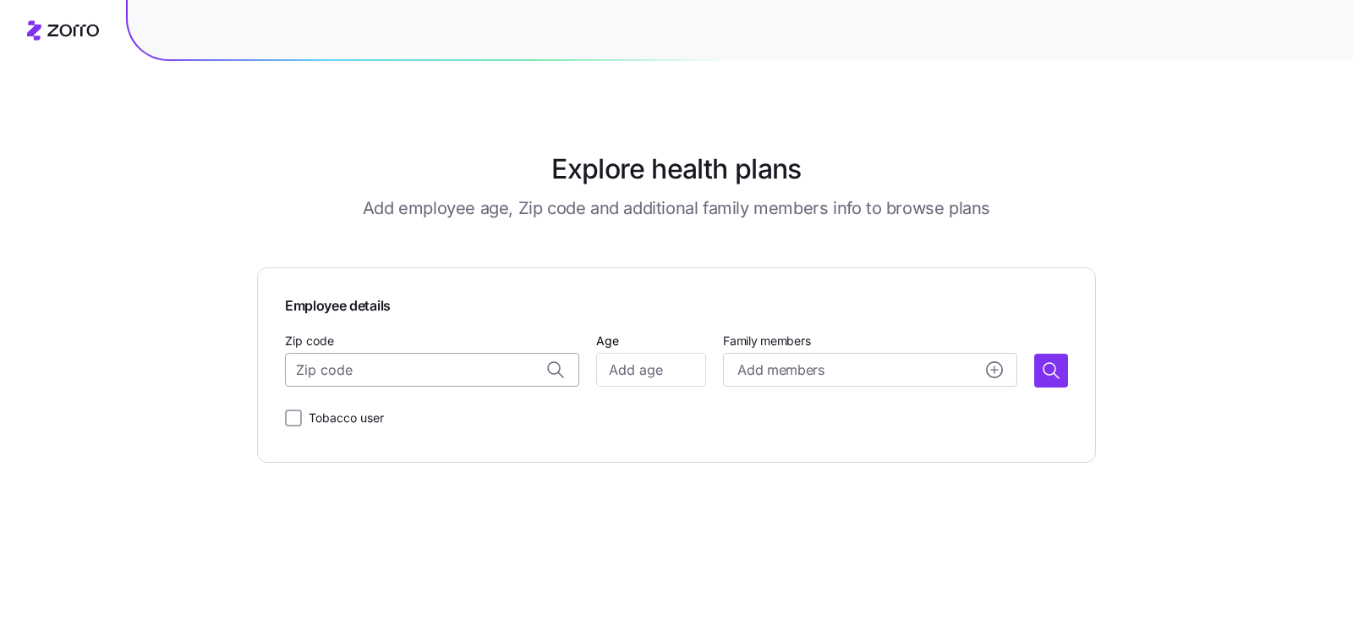
click at [392, 377] on input "Zip code" at bounding box center [432, 370] width 294 height 34
paste input "21853"
click at [375, 408] on span "21853, [GEOGRAPHIC_DATA], [GEOGRAPHIC_DATA]" at bounding box center [449, 414] width 237 height 21
type input "21853, [GEOGRAPHIC_DATA], [GEOGRAPHIC_DATA]"
click at [627, 366] on input "Age" at bounding box center [651, 370] width 110 height 34
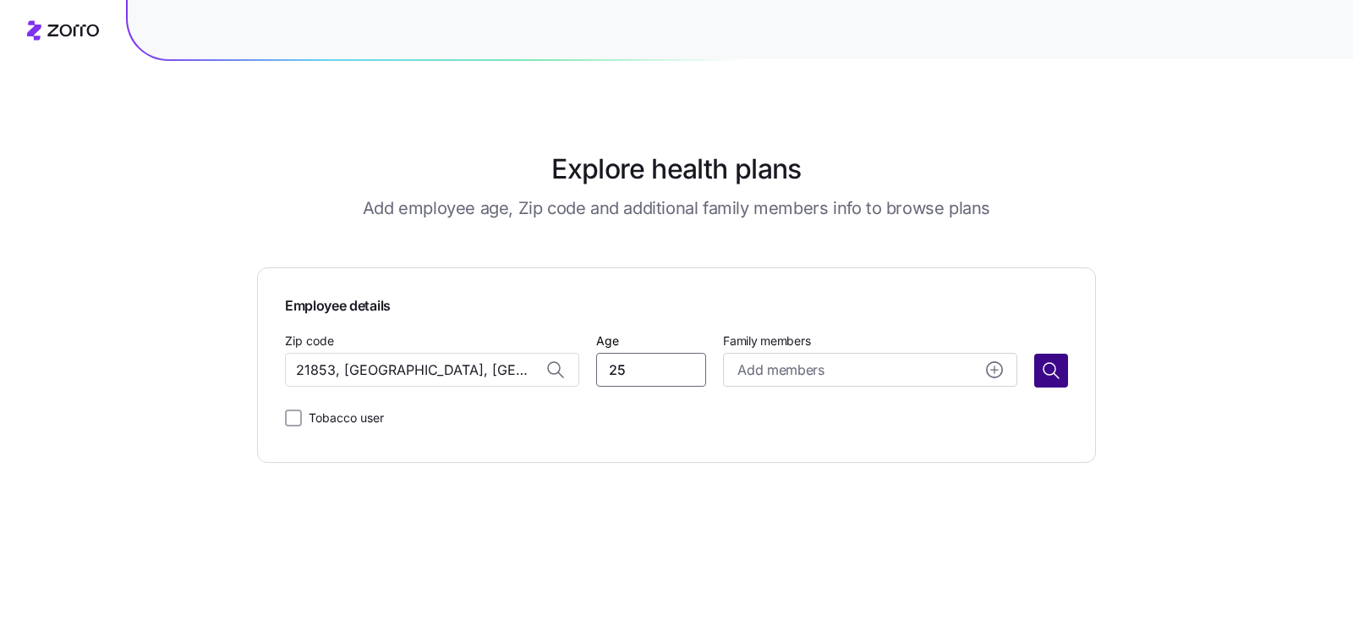
type input "25"
click at [1044, 375] on icon "button" at bounding box center [1051, 370] width 20 height 20
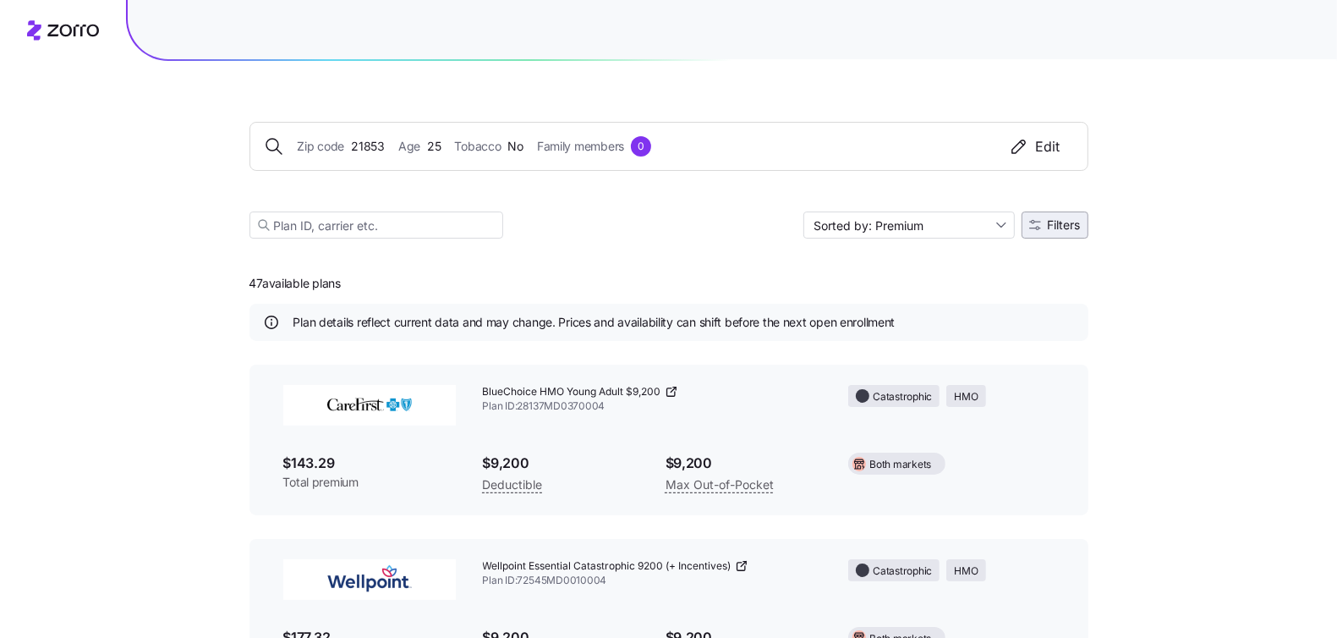
click at [1054, 221] on span "Filters" at bounding box center [1064, 225] width 33 height 12
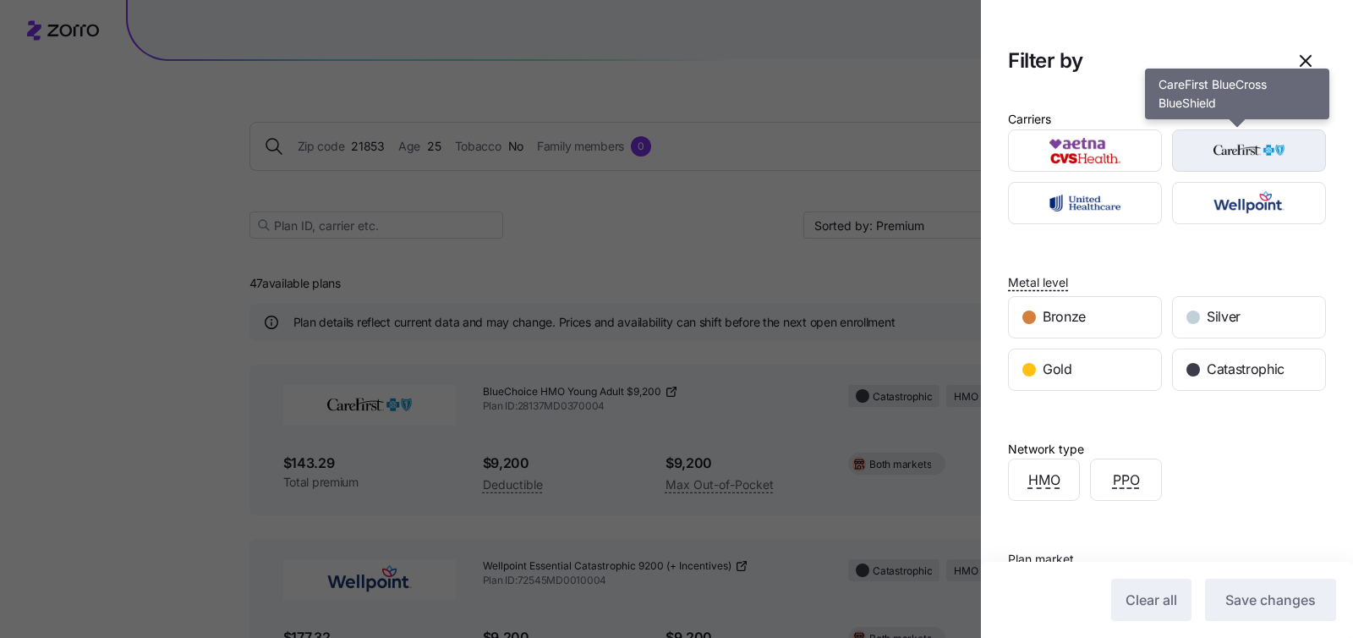
click at [1265, 156] on img "button" at bounding box center [1249, 151] width 124 height 34
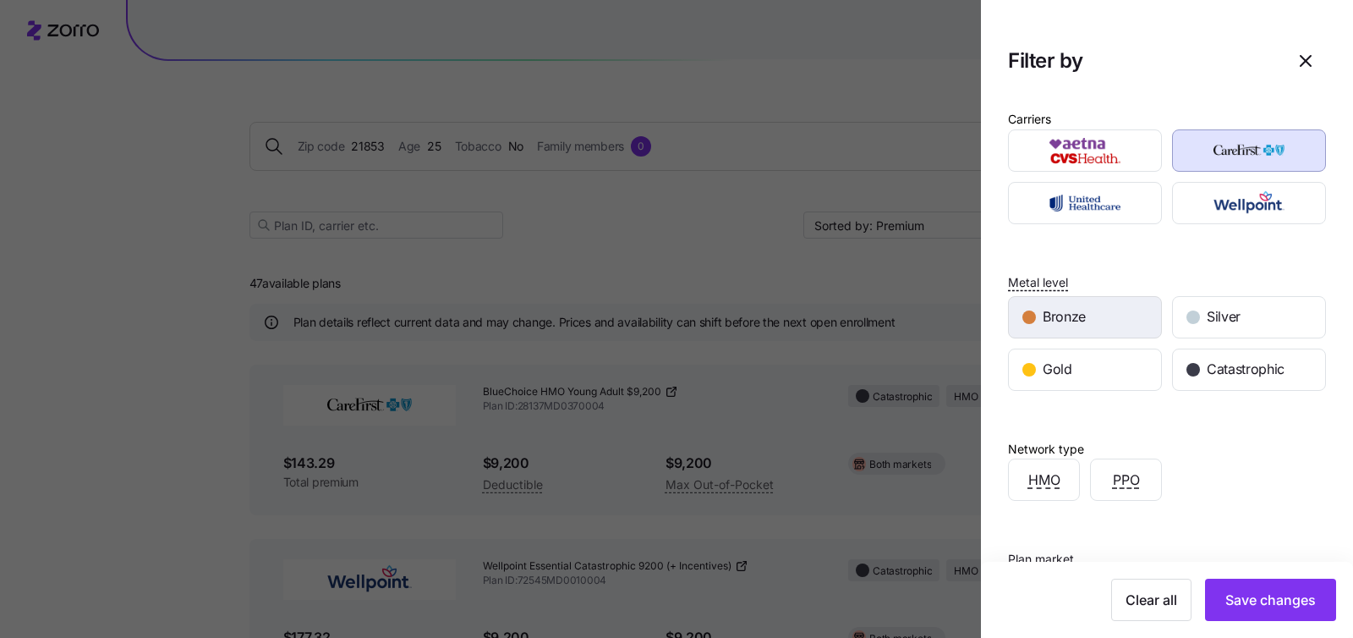
click at [1095, 318] on div "Bronze" at bounding box center [1085, 317] width 152 height 41
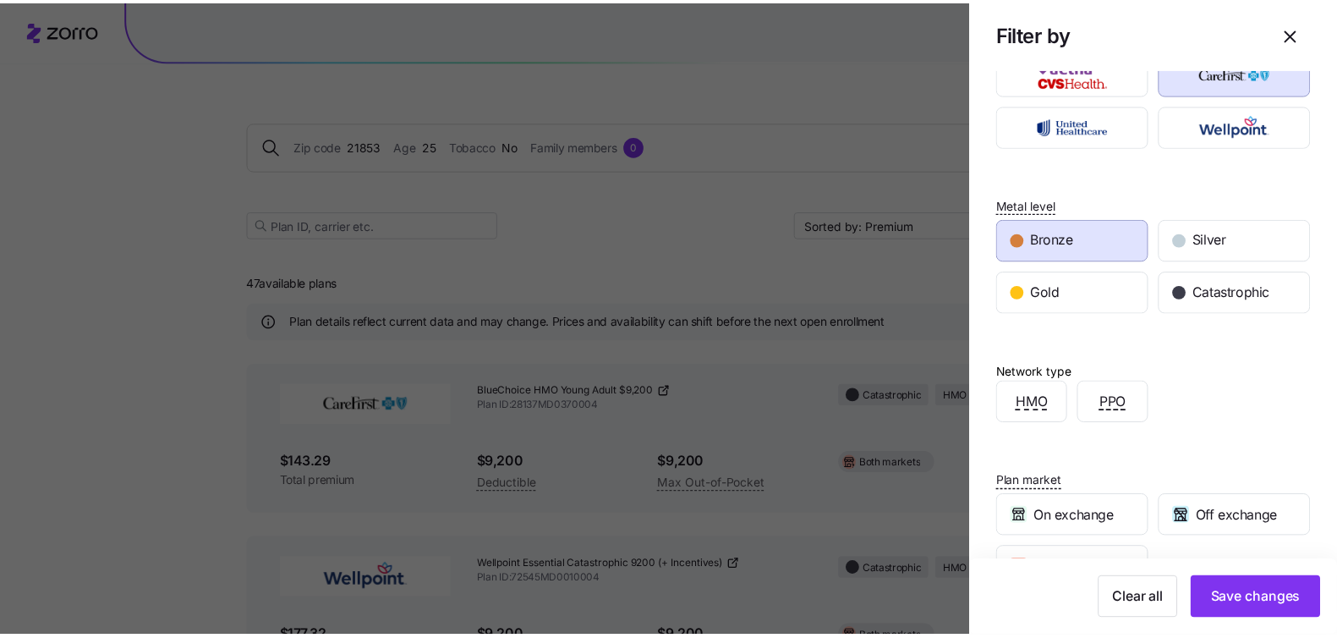
scroll to position [151, 0]
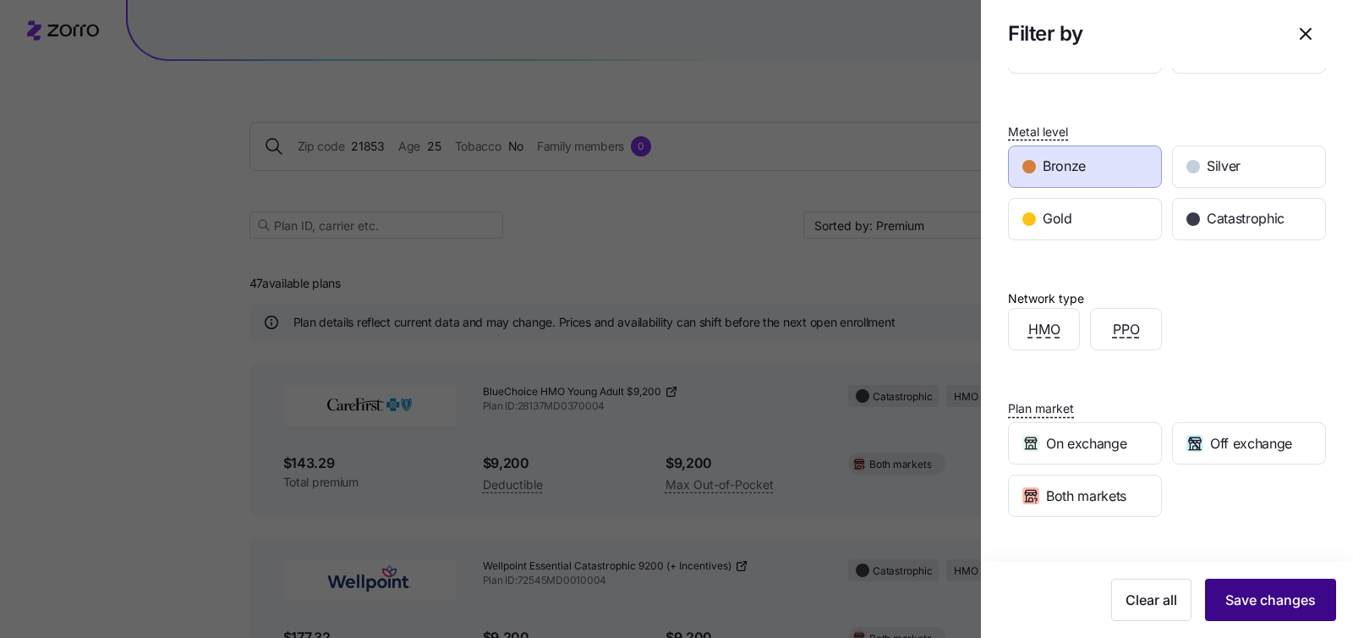
click at [1225, 597] on span "Save changes" at bounding box center [1270, 599] width 90 height 20
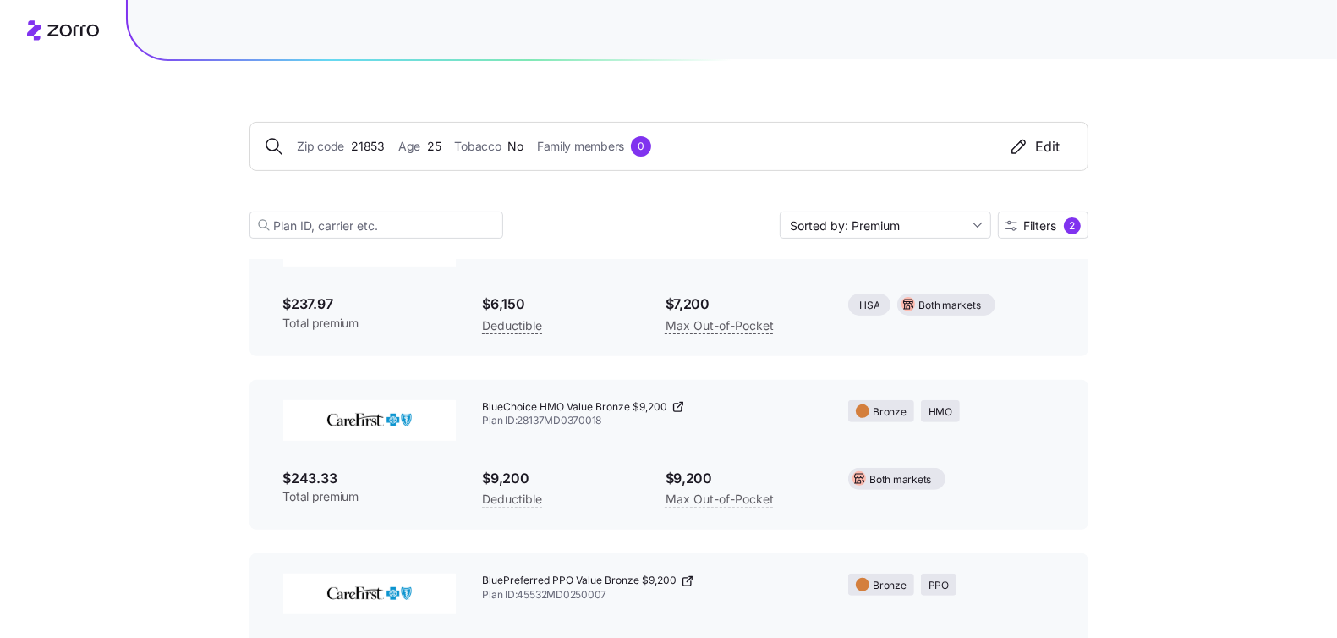
scroll to position [423, 0]
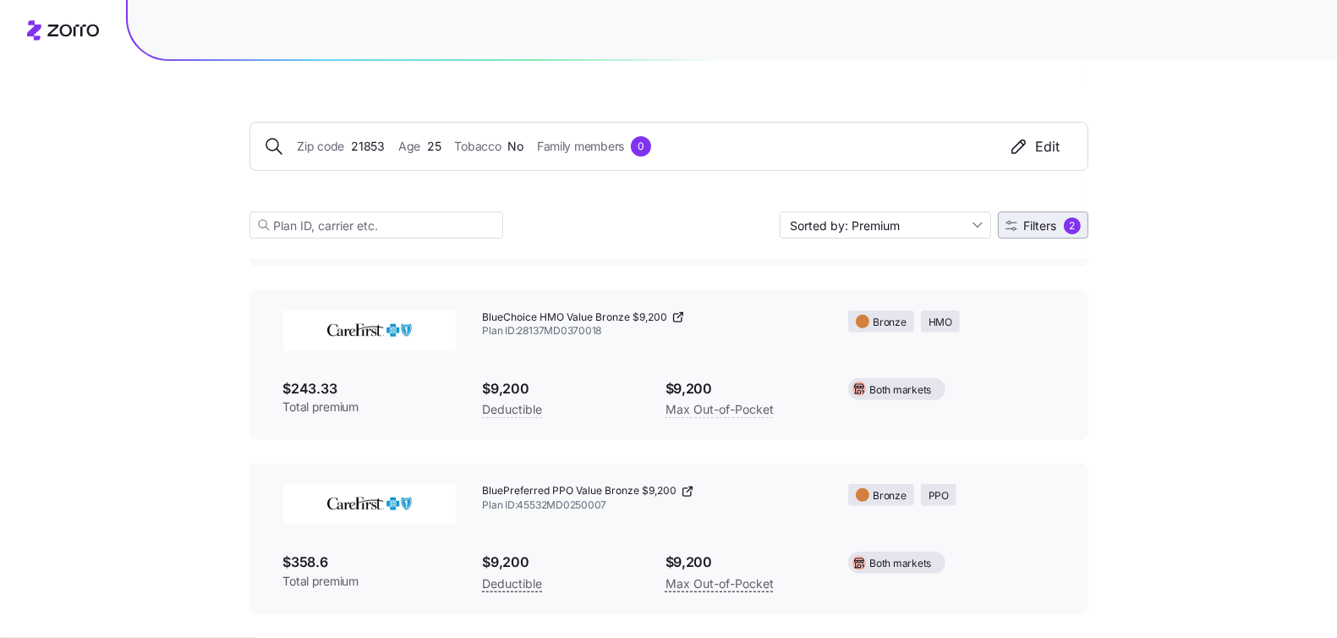
click at [1058, 227] on span "Filters 2" at bounding box center [1042, 225] width 75 height 17
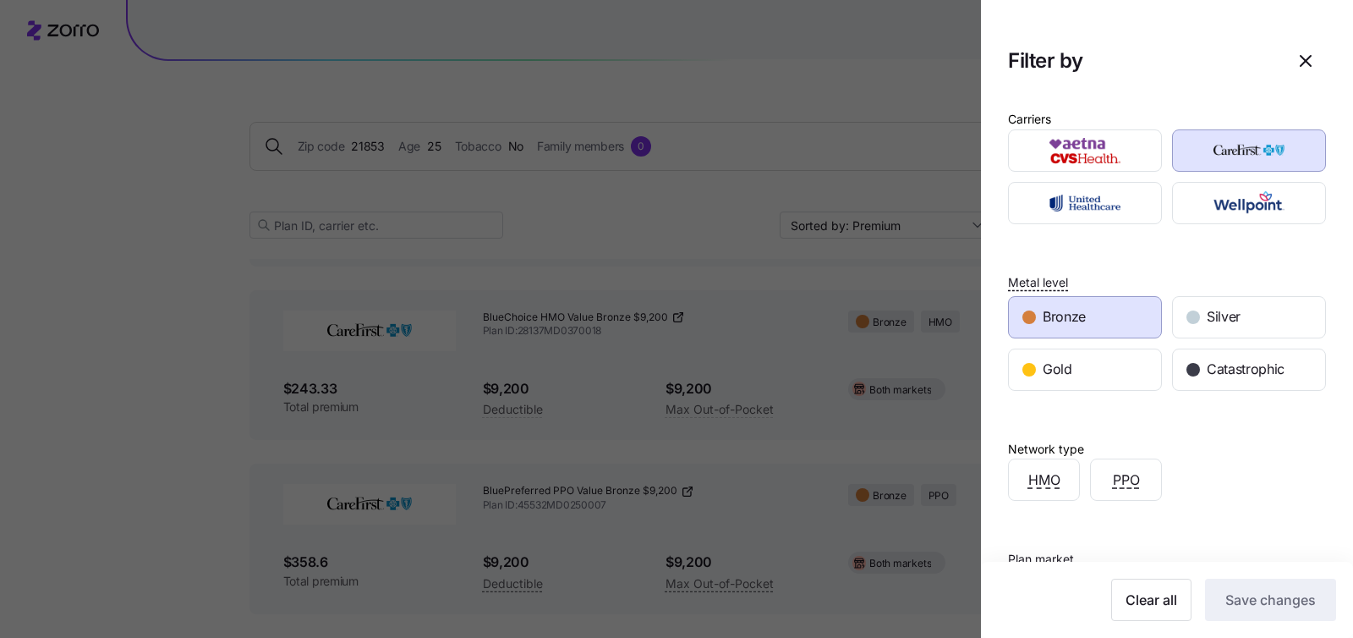
click at [852, 159] on div at bounding box center [676, 319] width 1353 height 638
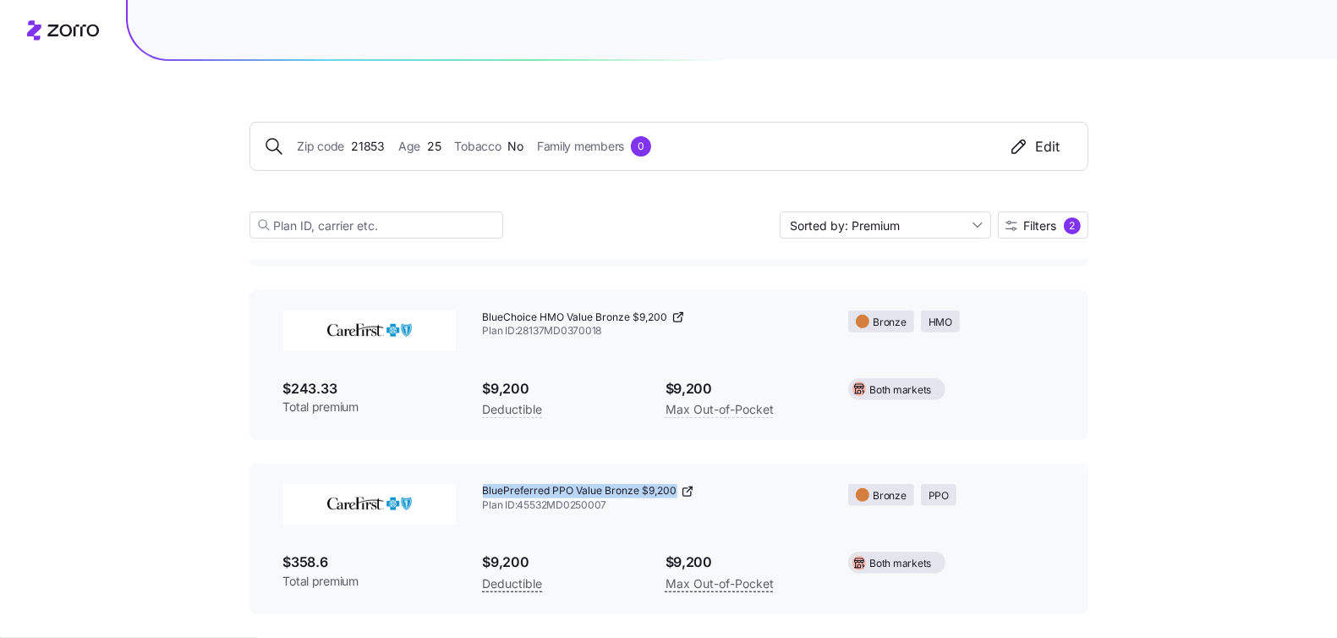
drag, startPoint x: 519, startPoint y: 490, endPoint x: 681, endPoint y: 491, distance: 162.3
click at [674, 490] on div "BluePreferred PPO Value Bronze $9,200 Plan ID: 45532MD0250007" at bounding box center [652, 498] width 366 height 56
copy span "BluePreferred PPO Value Bronze $9,200"
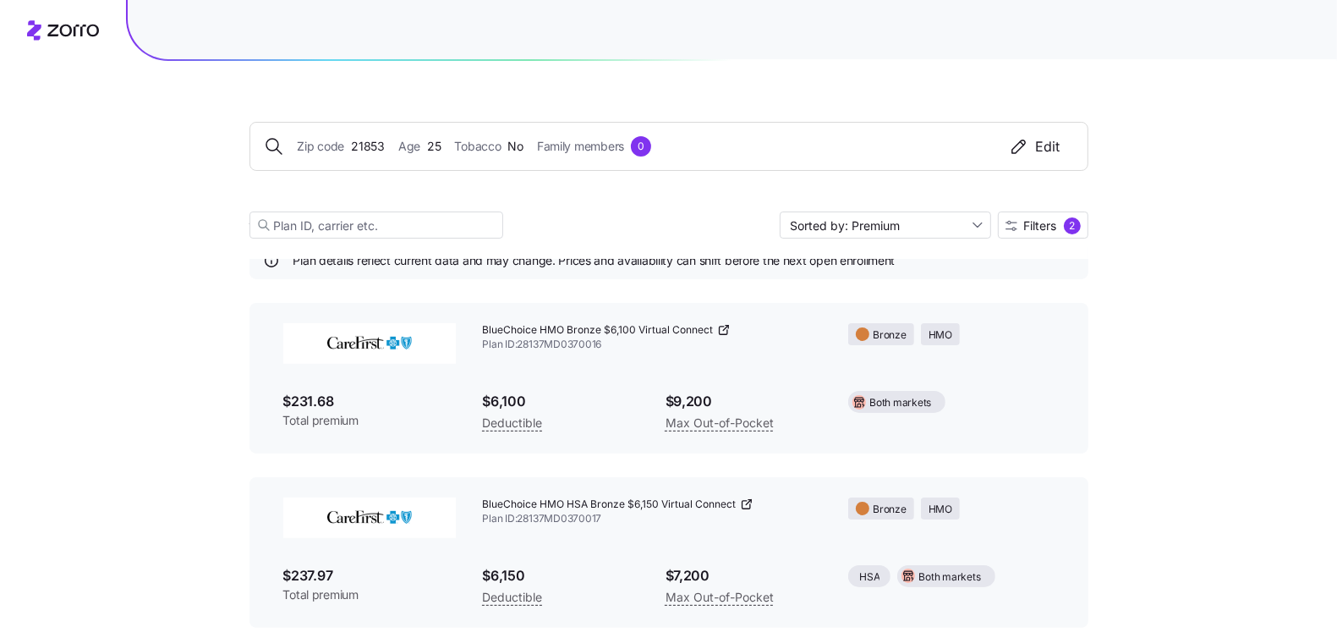
scroll to position [0, 0]
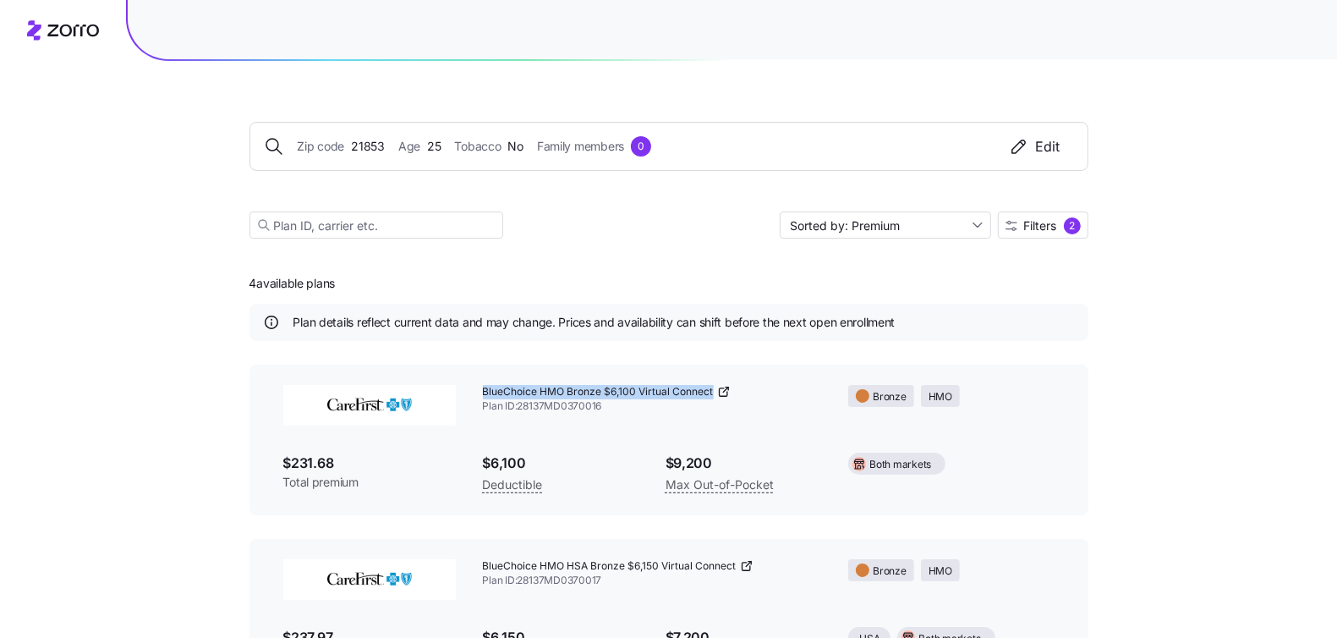
drag, startPoint x: 481, startPoint y: 388, endPoint x: 717, endPoint y: 385, distance: 235.9
click at [717, 385] on div "BlueChoice HMO Bronze $6,100 Virtual Connect Plan ID: 28137MD0370016" at bounding box center [652, 399] width 366 height 56
copy div "BlueChoice HMO Bronze $6,100 Virtual Connect"
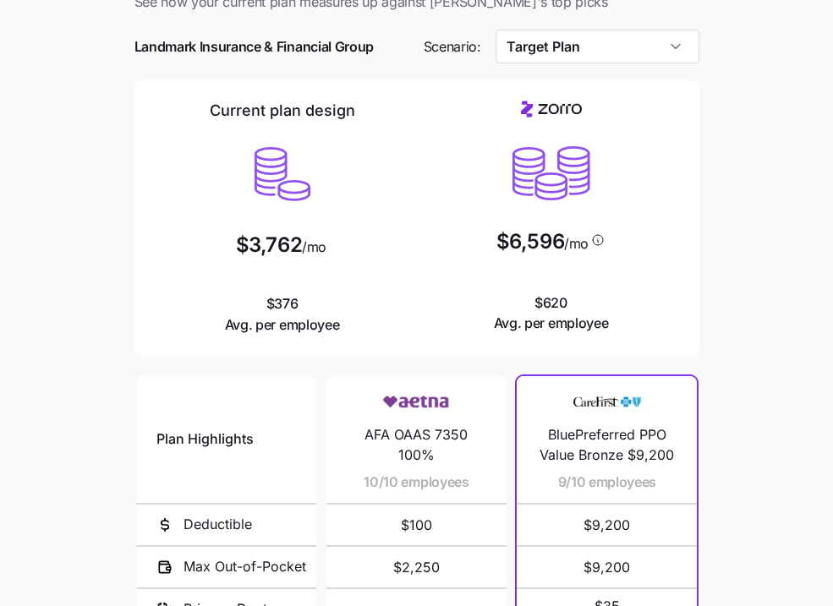
scroll to position [51, 0]
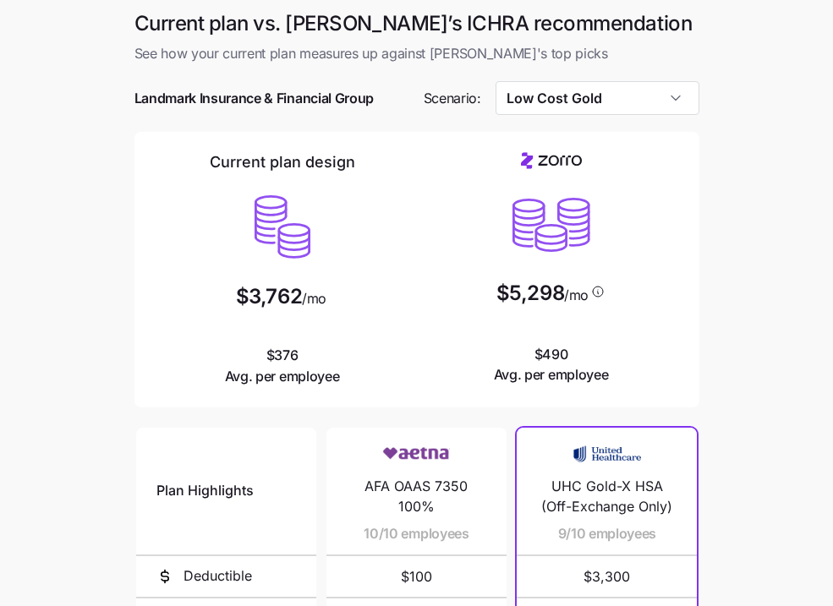
click at [576, 80] on div at bounding box center [416, 72] width 565 height 17
click at [577, 104] on input "Low Cost Gold" at bounding box center [597, 98] width 204 height 34
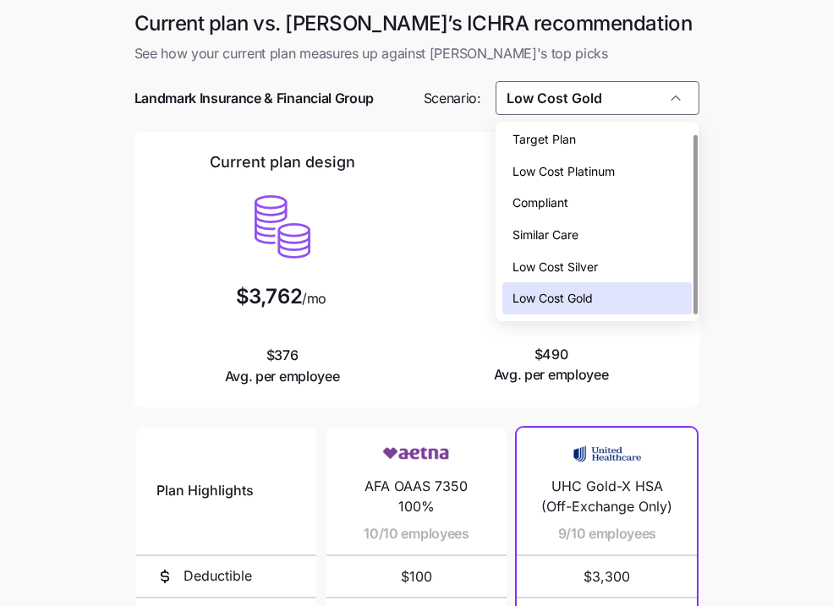
click at [581, 138] on div "Target Plan" at bounding box center [596, 139] width 189 height 32
type input "Target Plan"
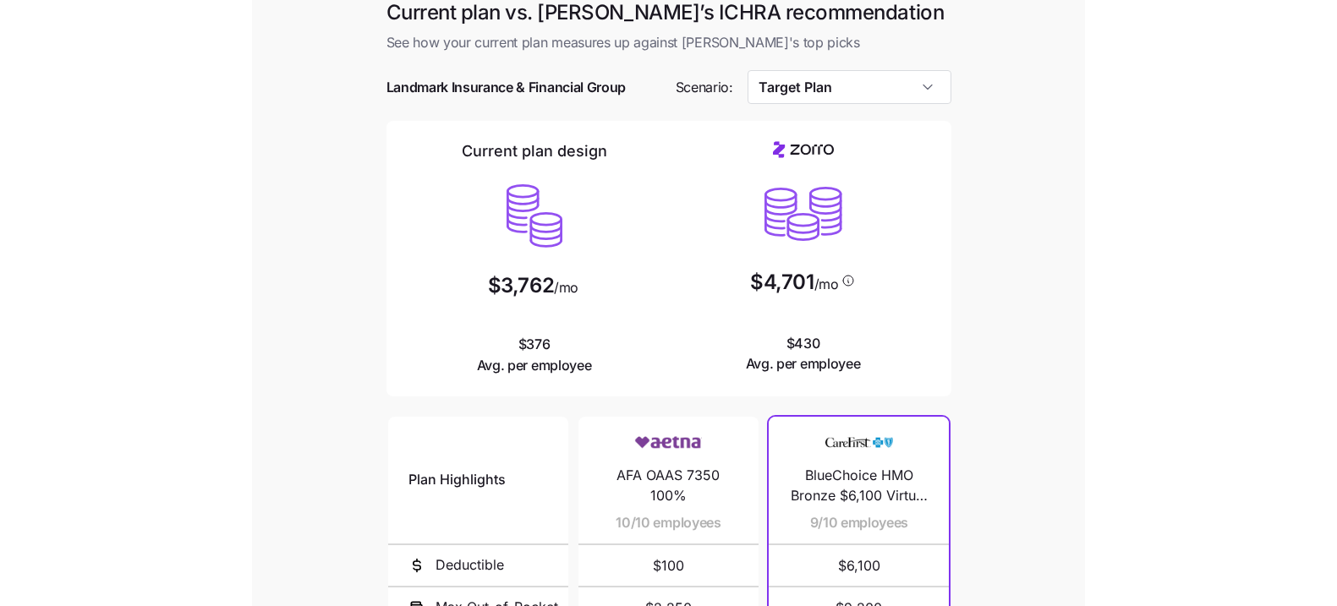
scroll to position [9, 0]
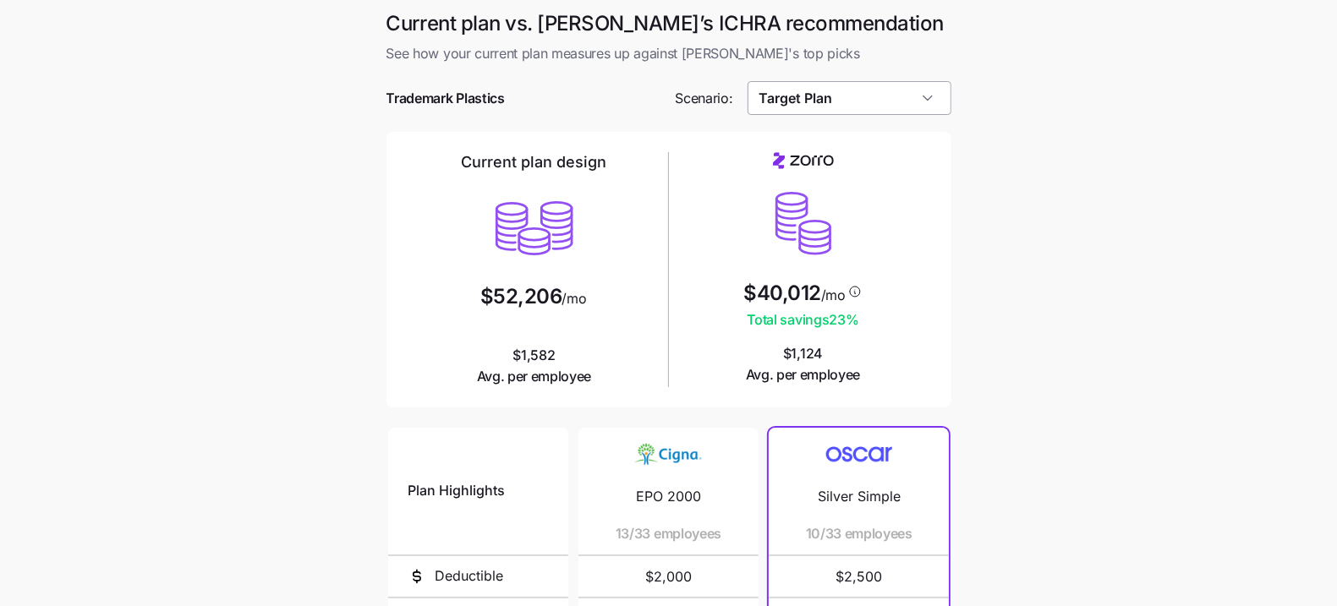
click at [841, 112] on input "Target Plan" at bounding box center [849, 98] width 204 height 34
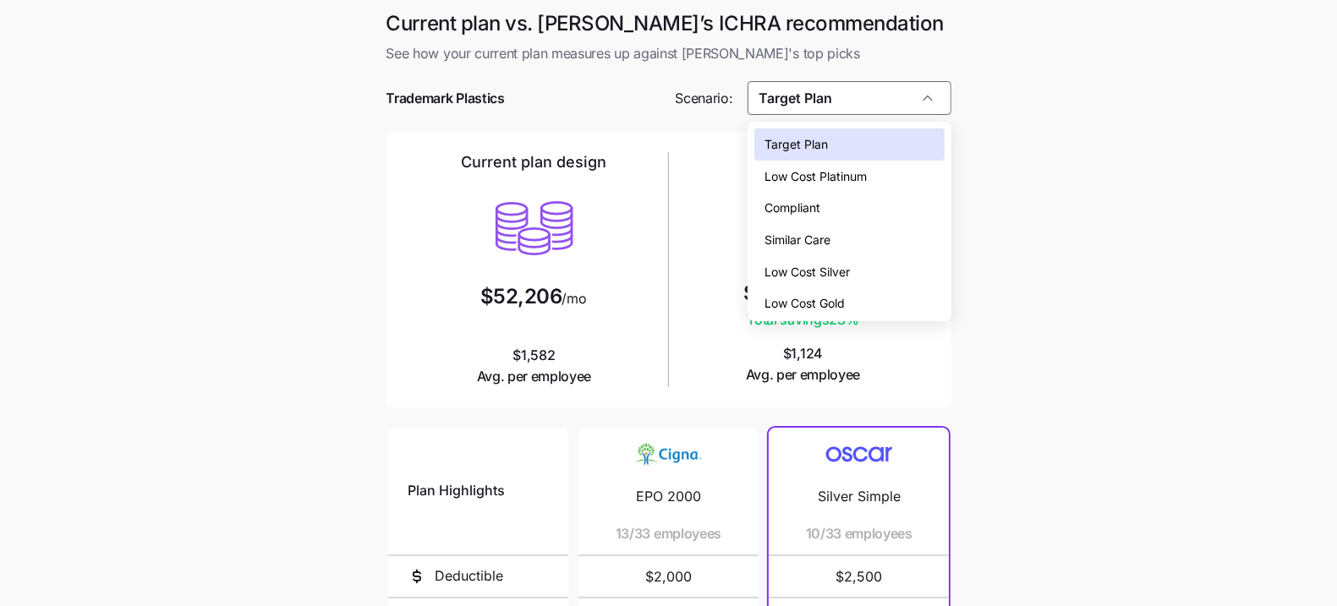
click at [813, 298] on span "Low Cost Gold" at bounding box center [804, 303] width 80 height 19
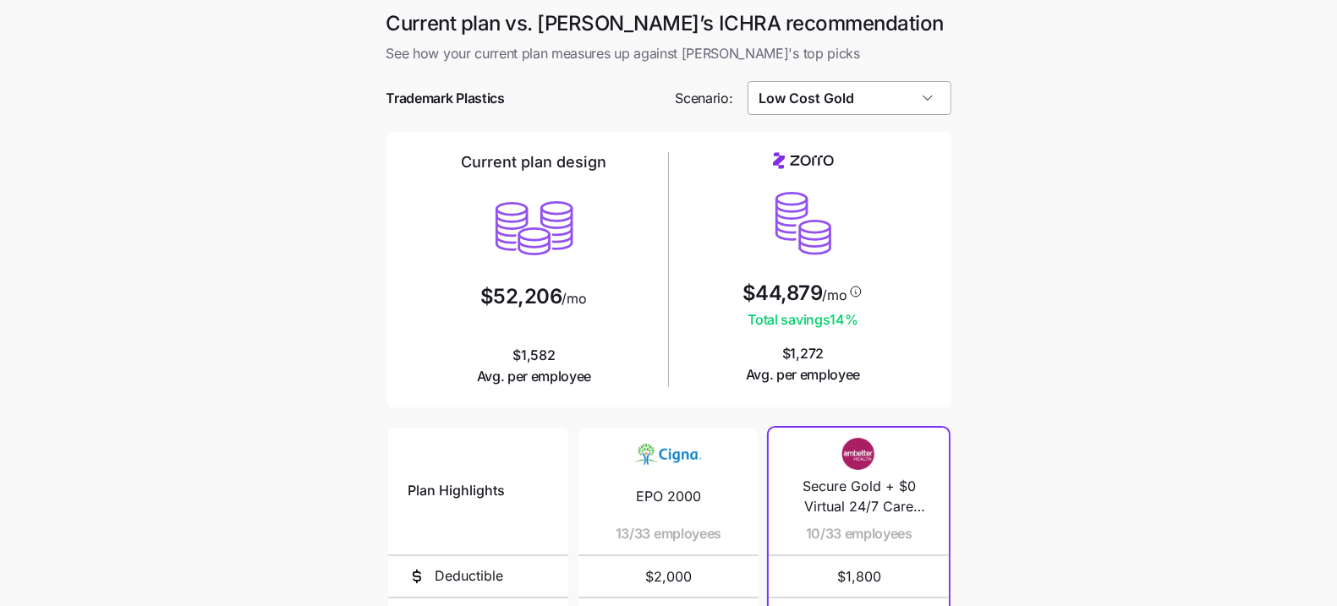
click at [877, 93] on input "Low Cost Gold" at bounding box center [849, 98] width 204 height 34
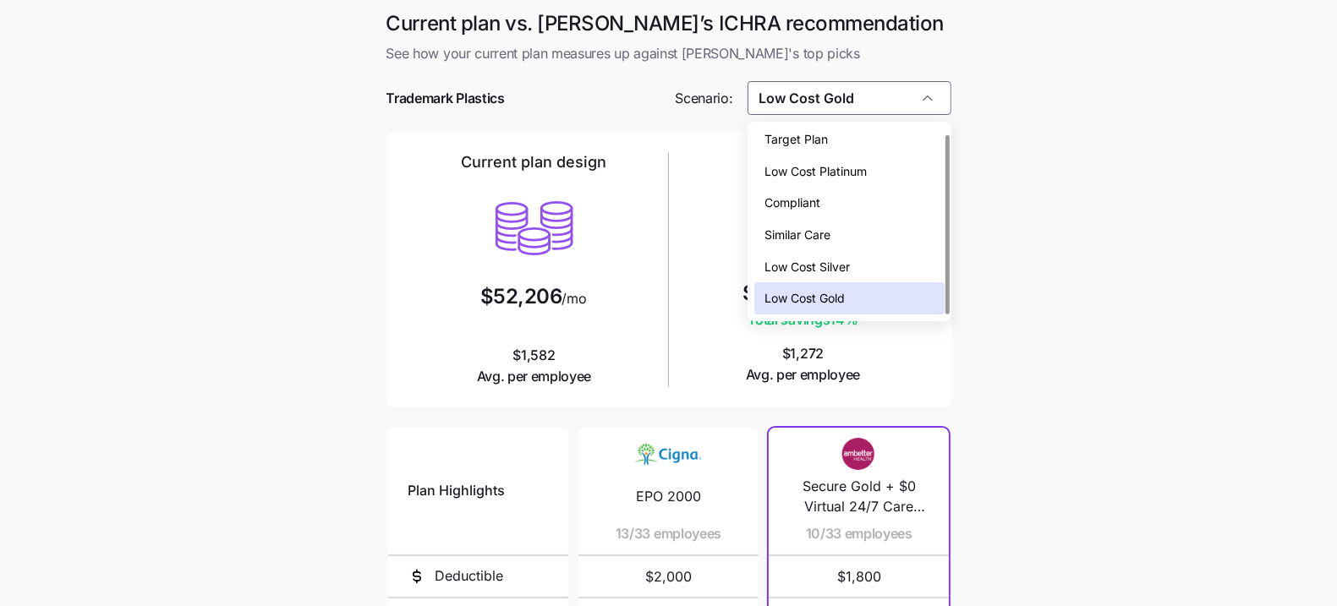
click at [860, 179] on div "Low Cost Platinum" at bounding box center [848, 172] width 189 height 32
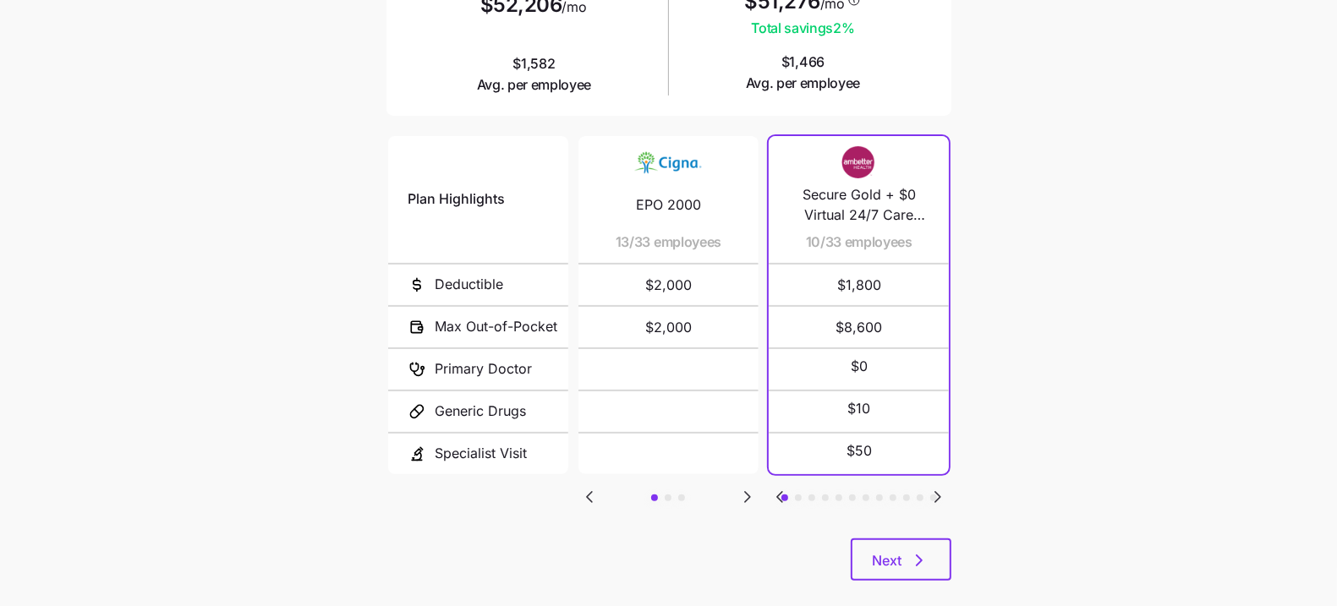
scroll to position [13, 0]
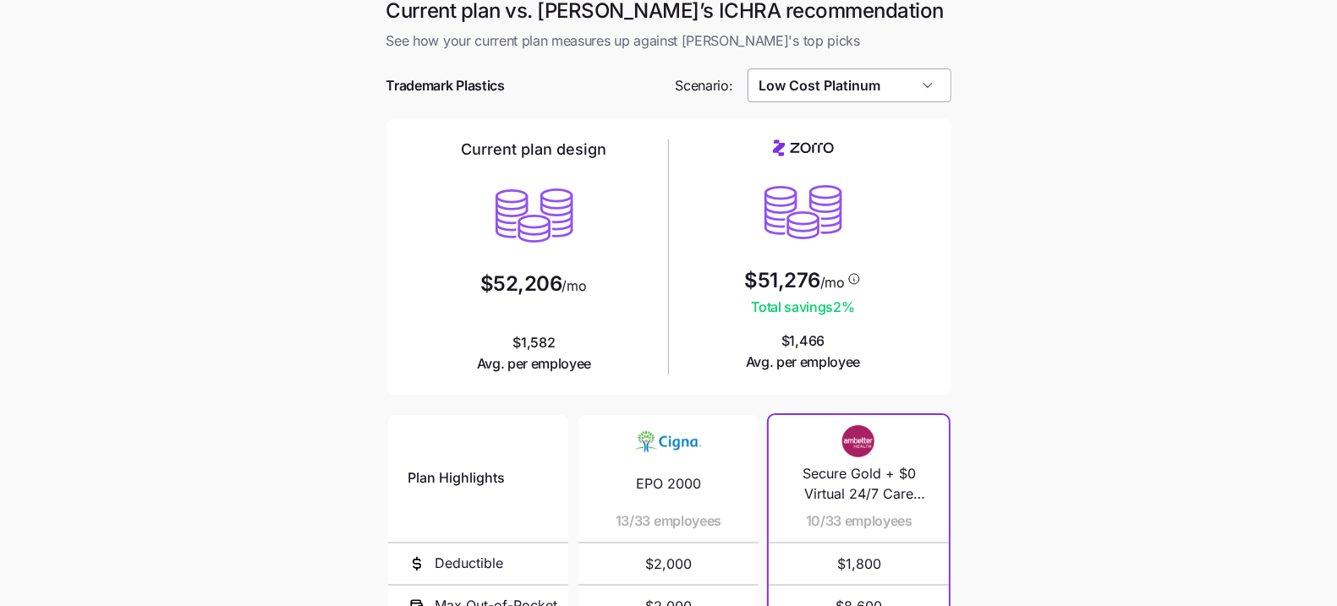
click at [843, 77] on input "Low Cost Platinum" at bounding box center [849, 85] width 204 height 34
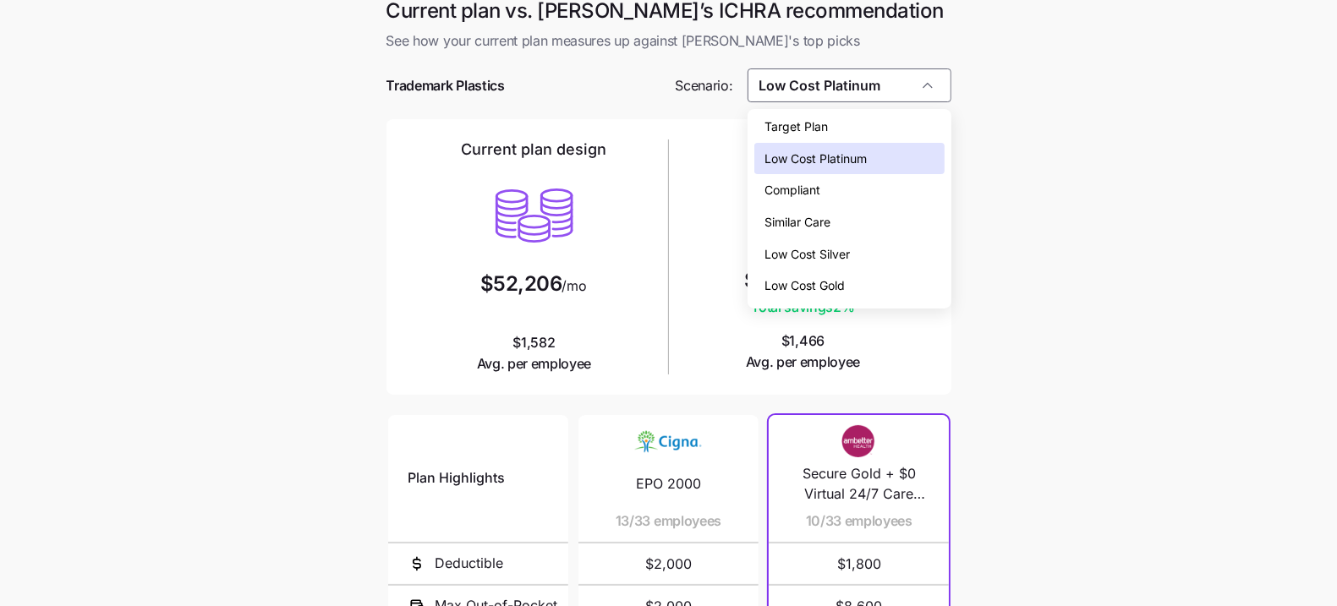
click at [825, 276] on span "Low Cost Gold" at bounding box center [804, 285] width 80 height 19
type input "Low Cost Gold"
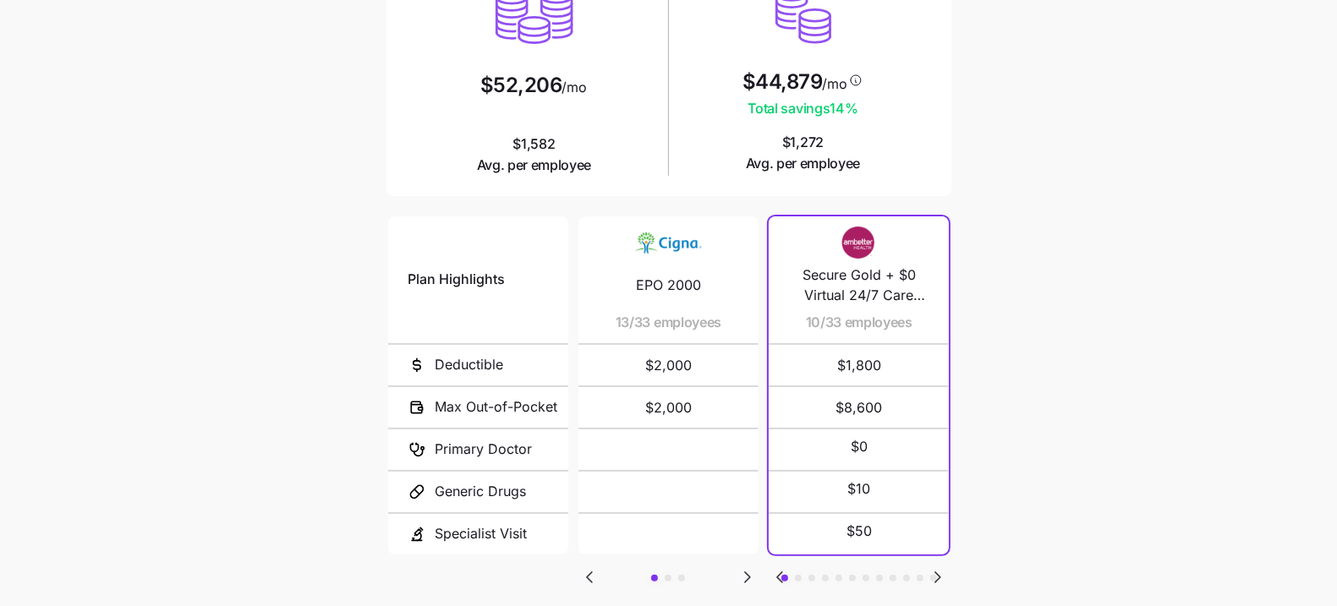
scroll to position [296, 0]
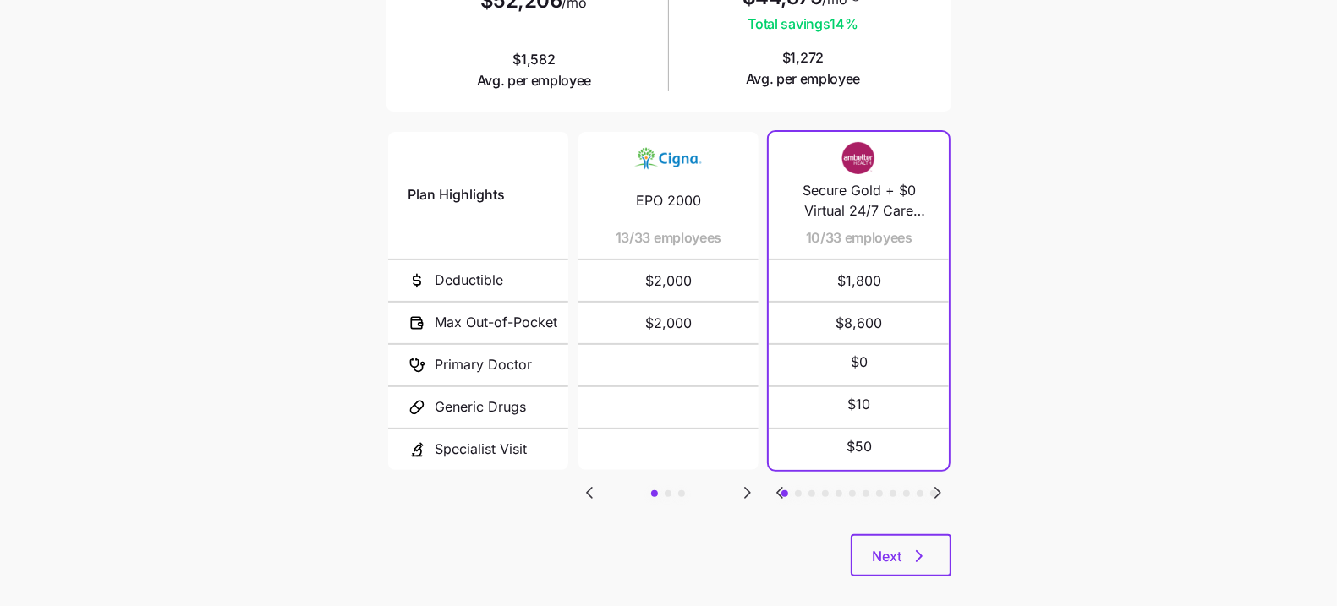
click at [744, 483] on icon "Go to next slide" at bounding box center [747, 493] width 20 height 20
click at [592, 484] on icon "Go to previous slide" at bounding box center [589, 493] width 20 height 20
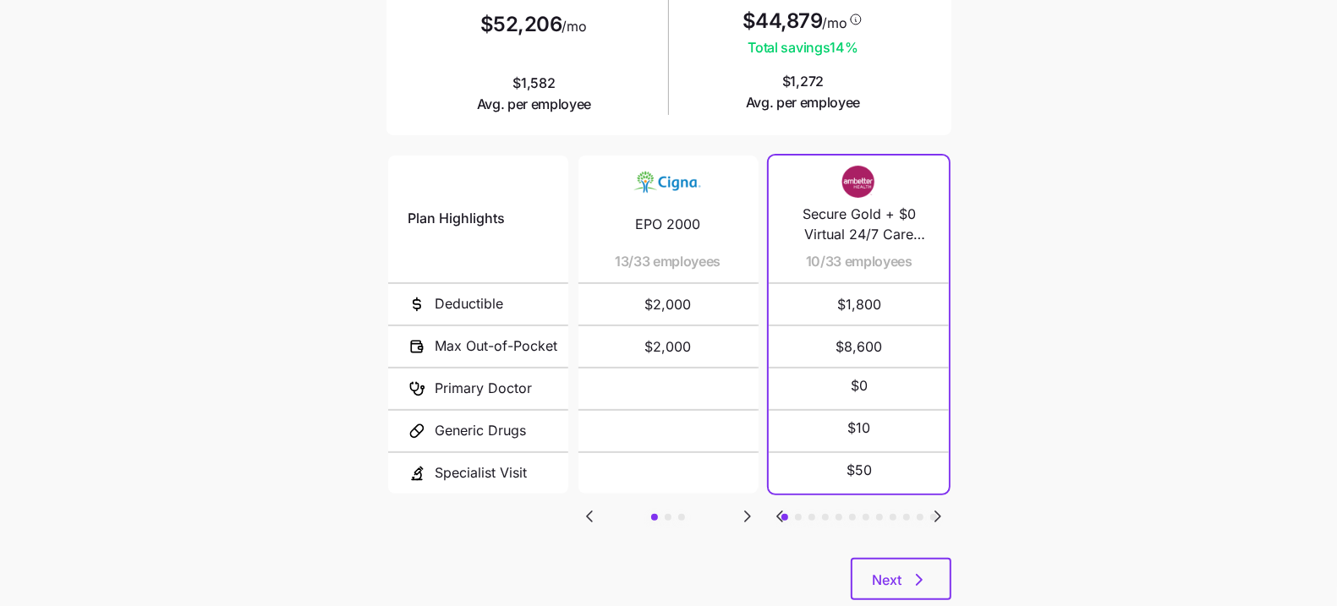
scroll to position [266, 0]
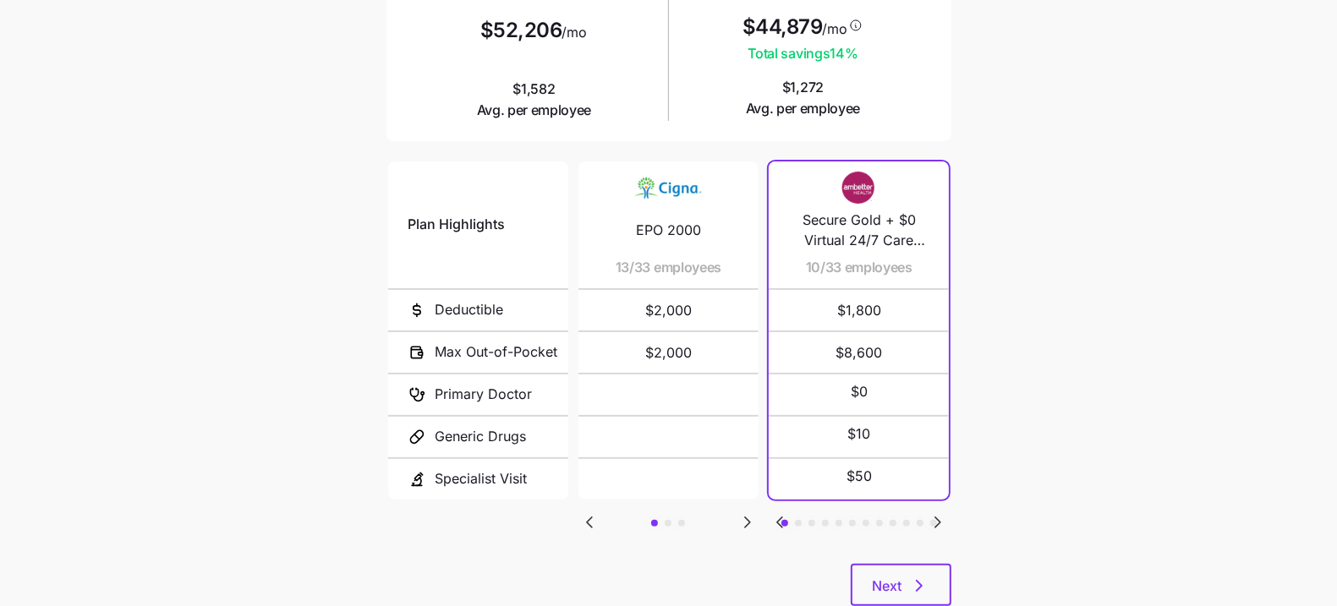
click at [939, 515] on icon "Go to next slide" at bounding box center [938, 522] width 20 height 20
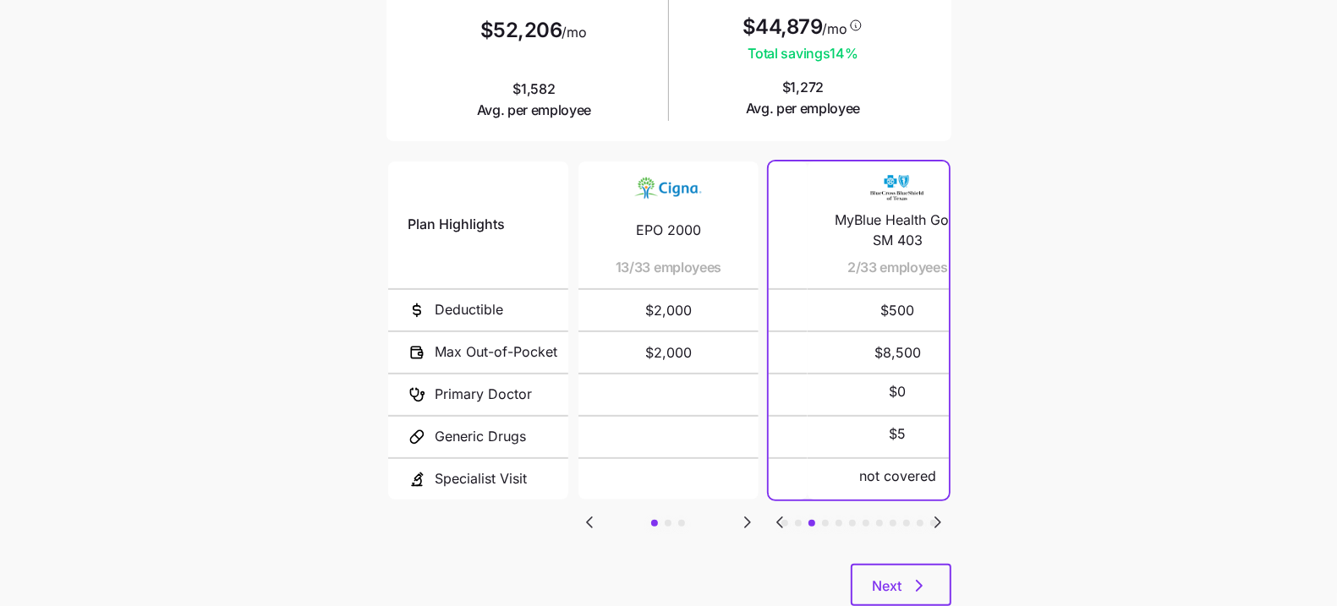
click at [939, 515] on icon "Go to next slide" at bounding box center [938, 522] width 20 height 20
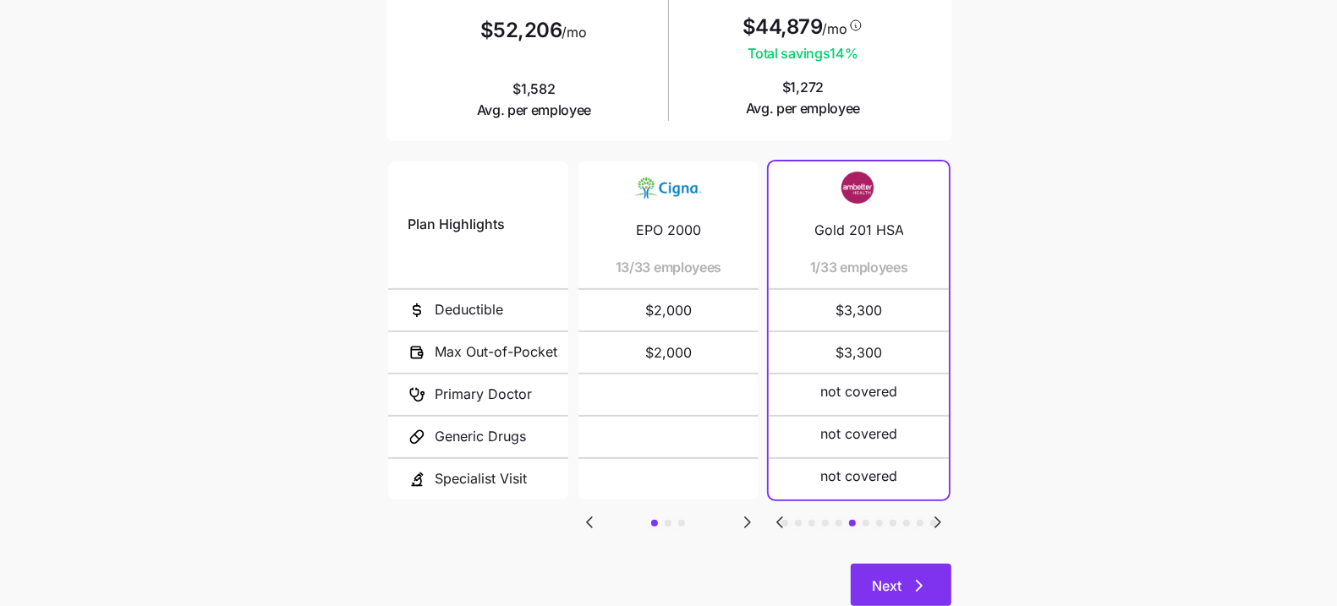
click at [903, 579] on span "Next" at bounding box center [901, 586] width 57 height 20
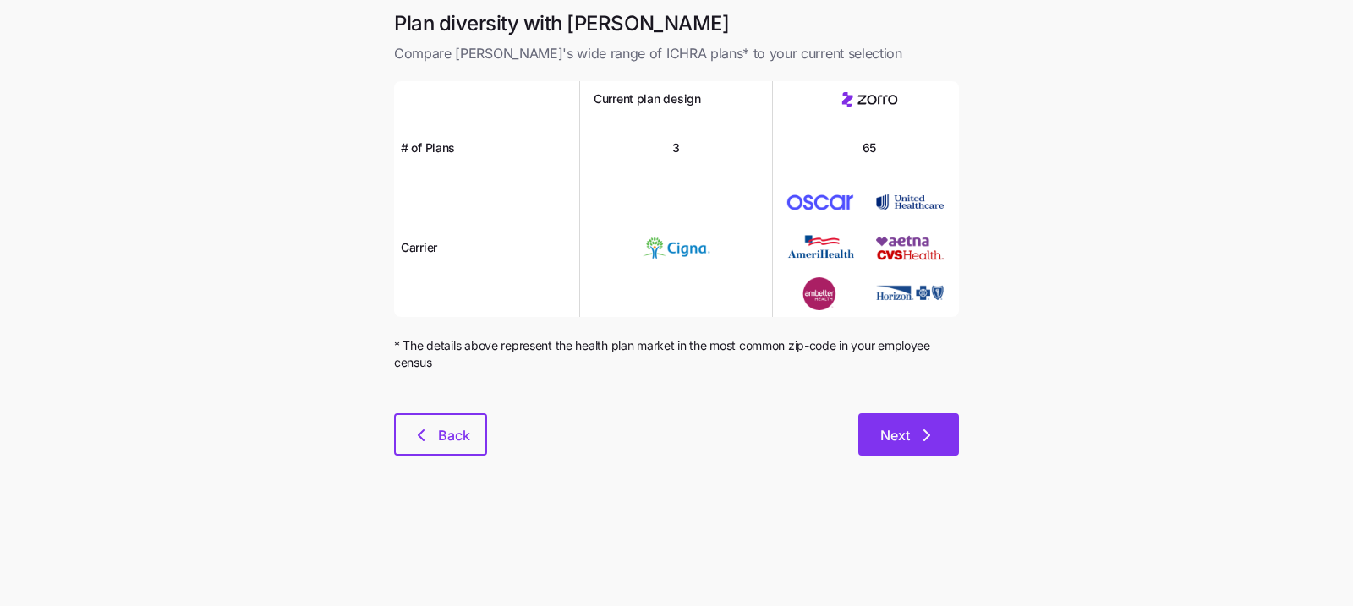
click at [917, 454] on button "Next" at bounding box center [908, 434] width 101 height 42
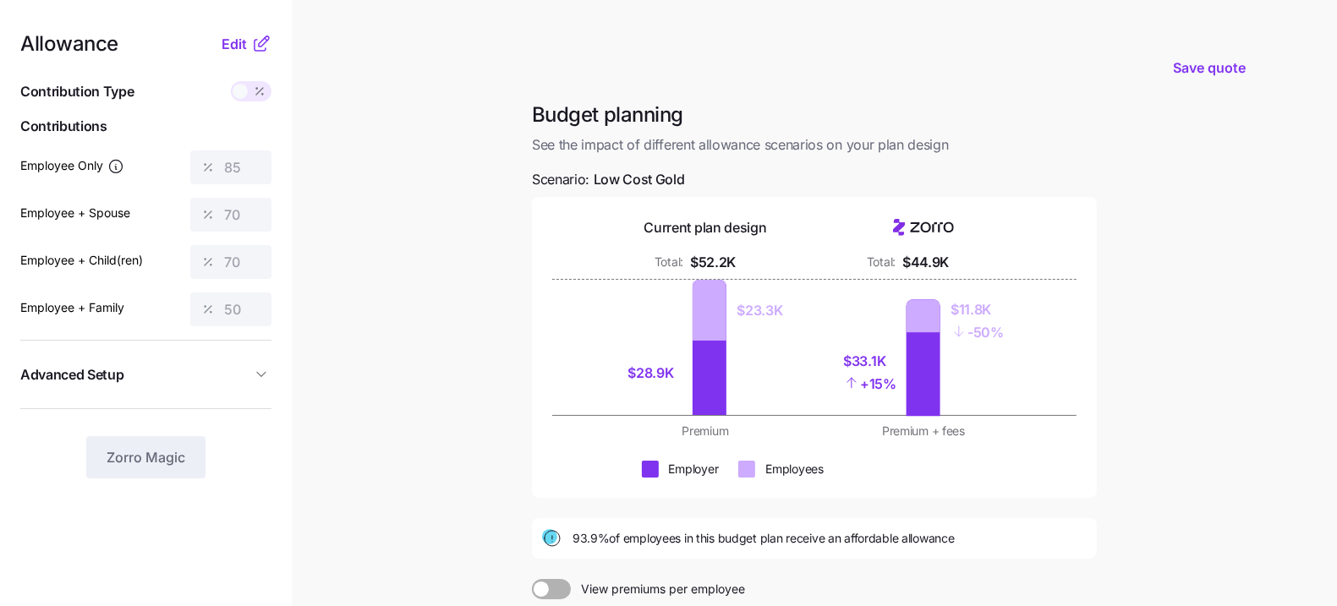
click at [229, 32] on nav "Allowance Edit Contribution Type Use classes Contributions Employee Only 85 Emp…" at bounding box center [146, 415] width 292 height 831
click at [233, 51] on span "Edit" at bounding box center [234, 44] width 25 height 20
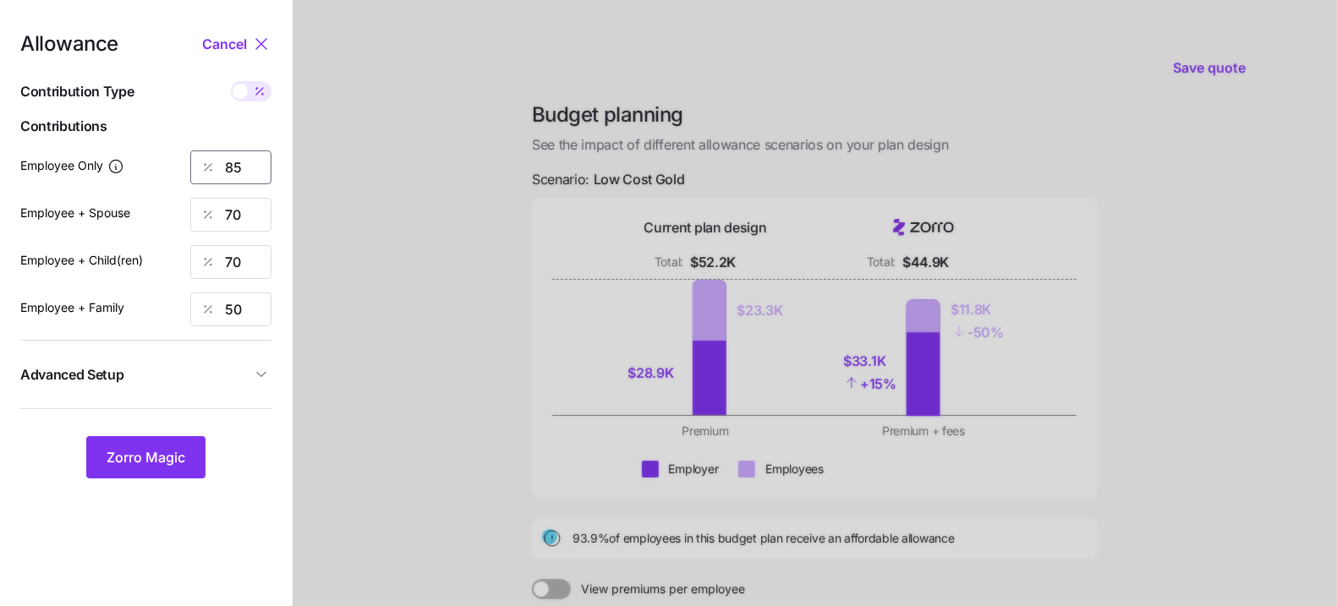
click at [233, 183] on input "85" at bounding box center [230, 168] width 81 height 34
click at [234, 175] on input "85" at bounding box center [230, 168] width 81 height 34
type input "65"
click at [236, 212] on input "70" at bounding box center [230, 215] width 81 height 34
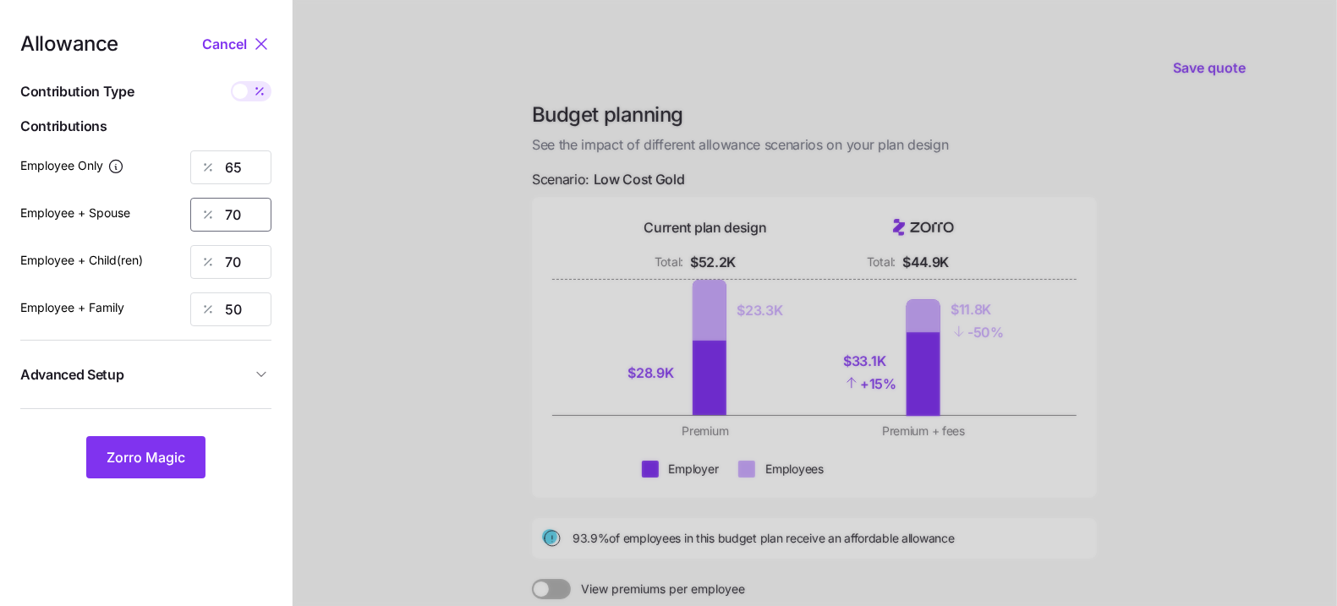
click at [236, 212] on input "70" at bounding box center [230, 215] width 81 height 34
type input "55"
click at [239, 265] on input "70" at bounding box center [230, 262] width 81 height 34
type input "50"
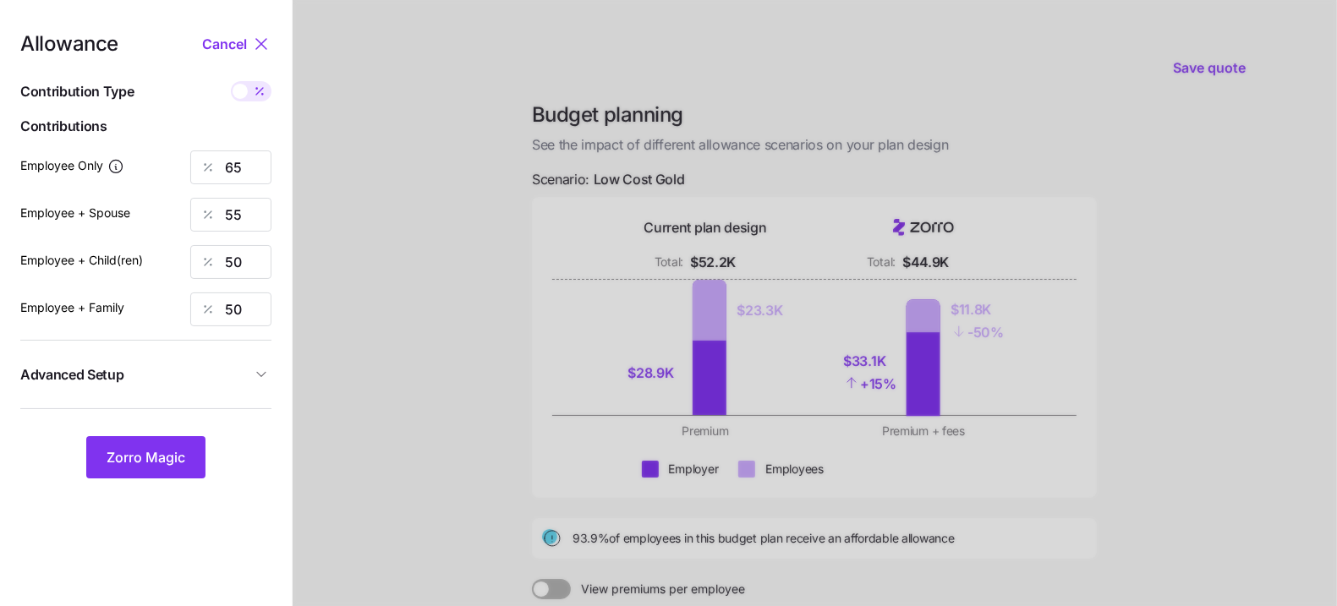
click at [200, 391] on button "Advanced Setup" at bounding box center [145, 374] width 251 height 41
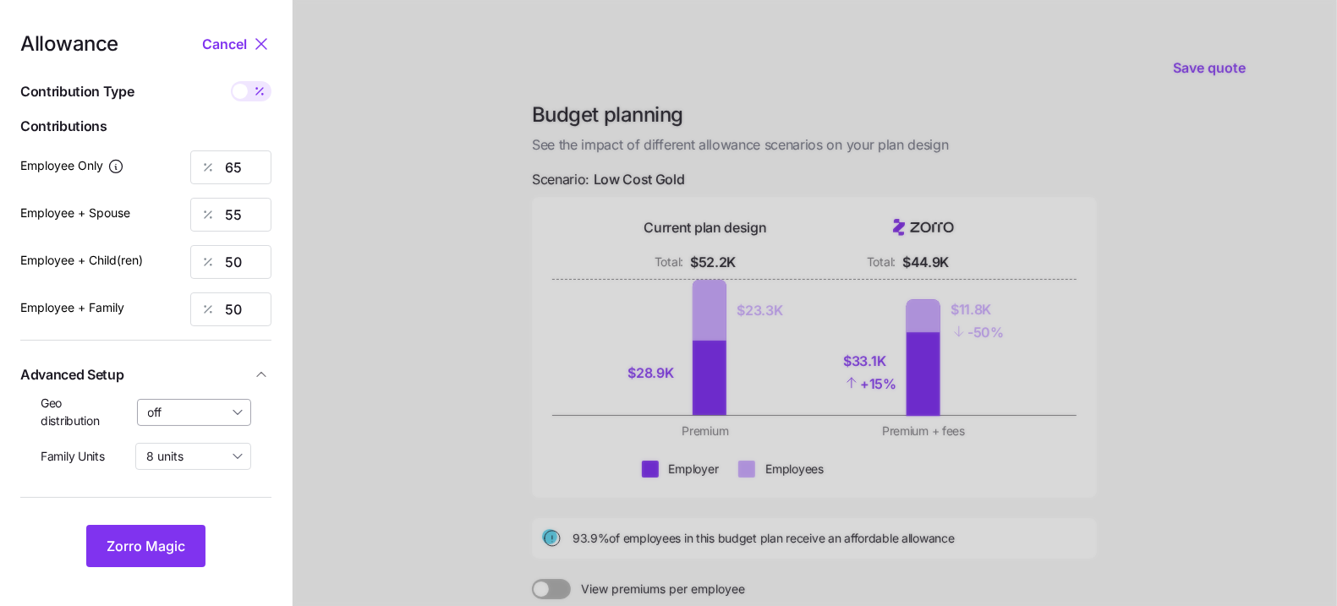
click at [201, 413] on input "off" at bounding box center [194, 412] width 115 height 27
click at [188, 500] on div "By state (13)" at bounding box center [195, 510] width 100 height 29
type input "By state (13)"
click at [170, 530] on button "Zorro Magic" at bounding box center [145, 546] width 119 height 42
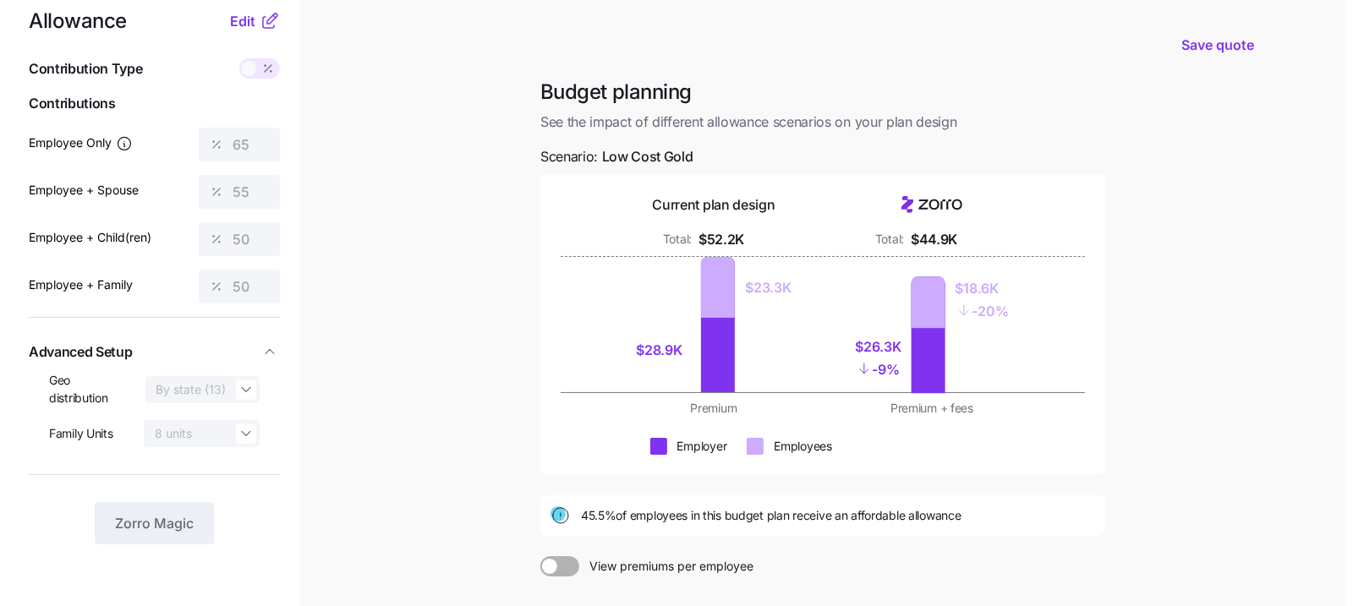
scroll to position [17, 0]
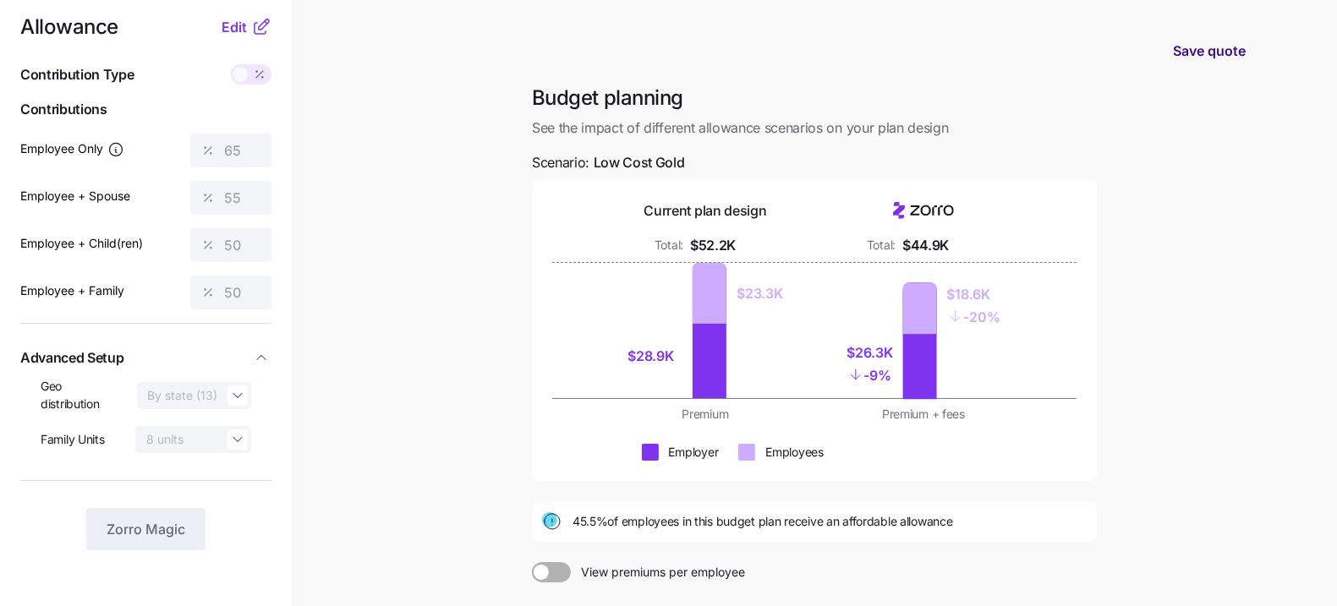
click at [1190, 61] on button "Save quote" at bounding box center [1209, 50] width 100 height 47
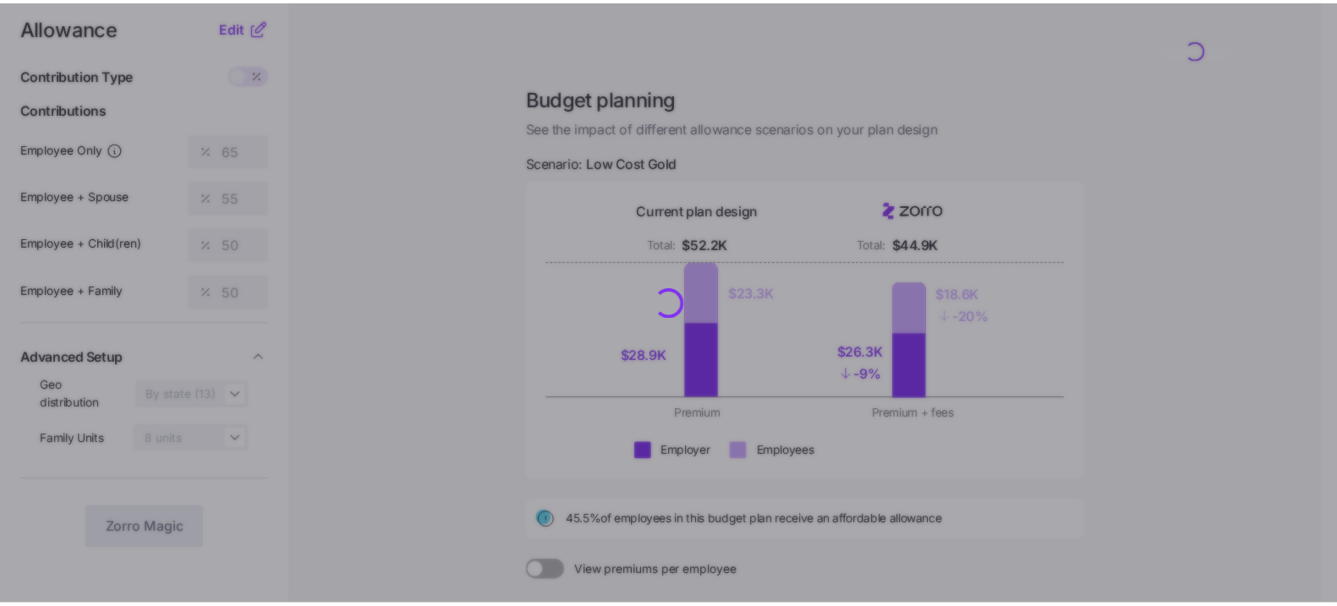
scroll to position [0, 0]
